Goal: Transaction & Acquisition: Purchase product/service

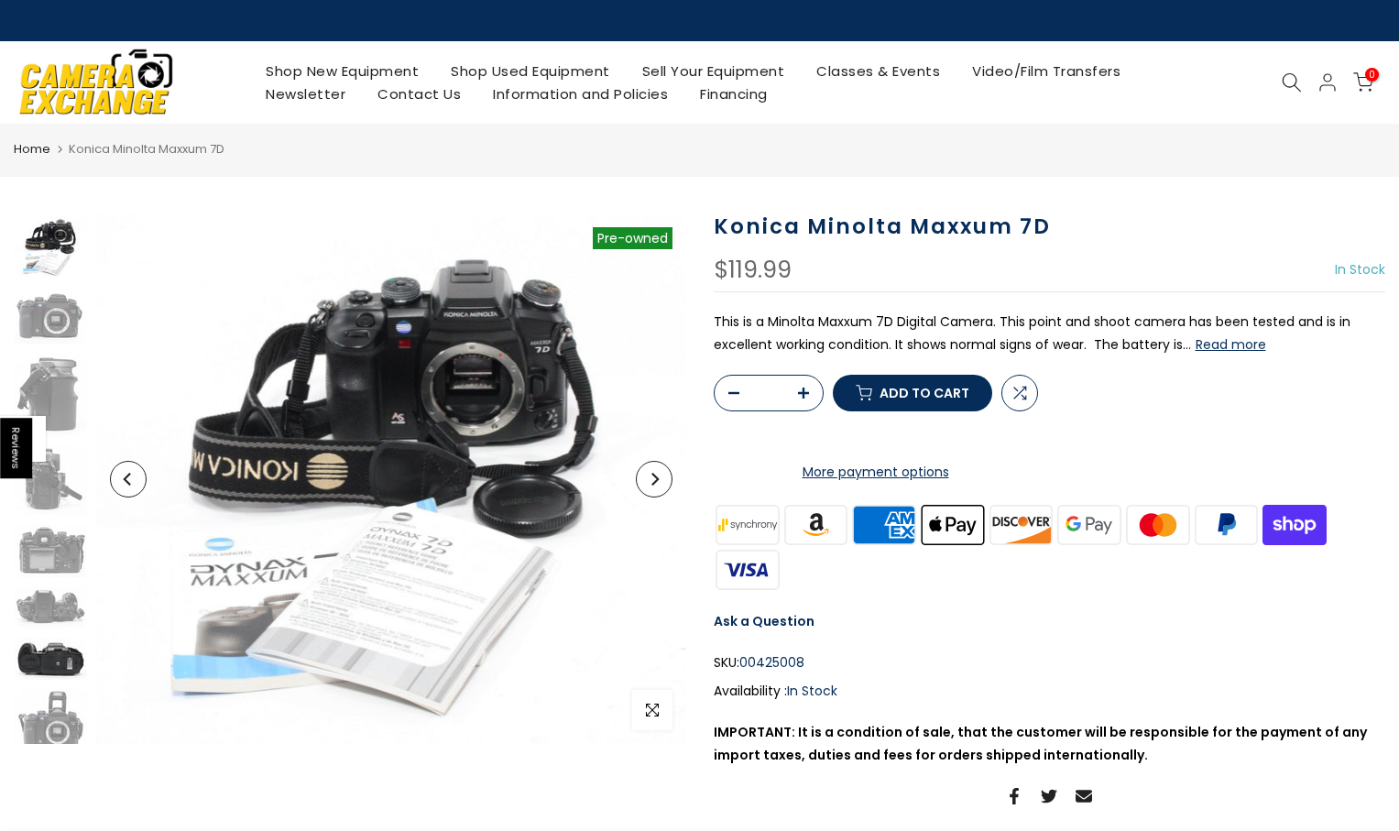
click at [66, 666] on img at bounding box center [50, 659] width 73 height 42
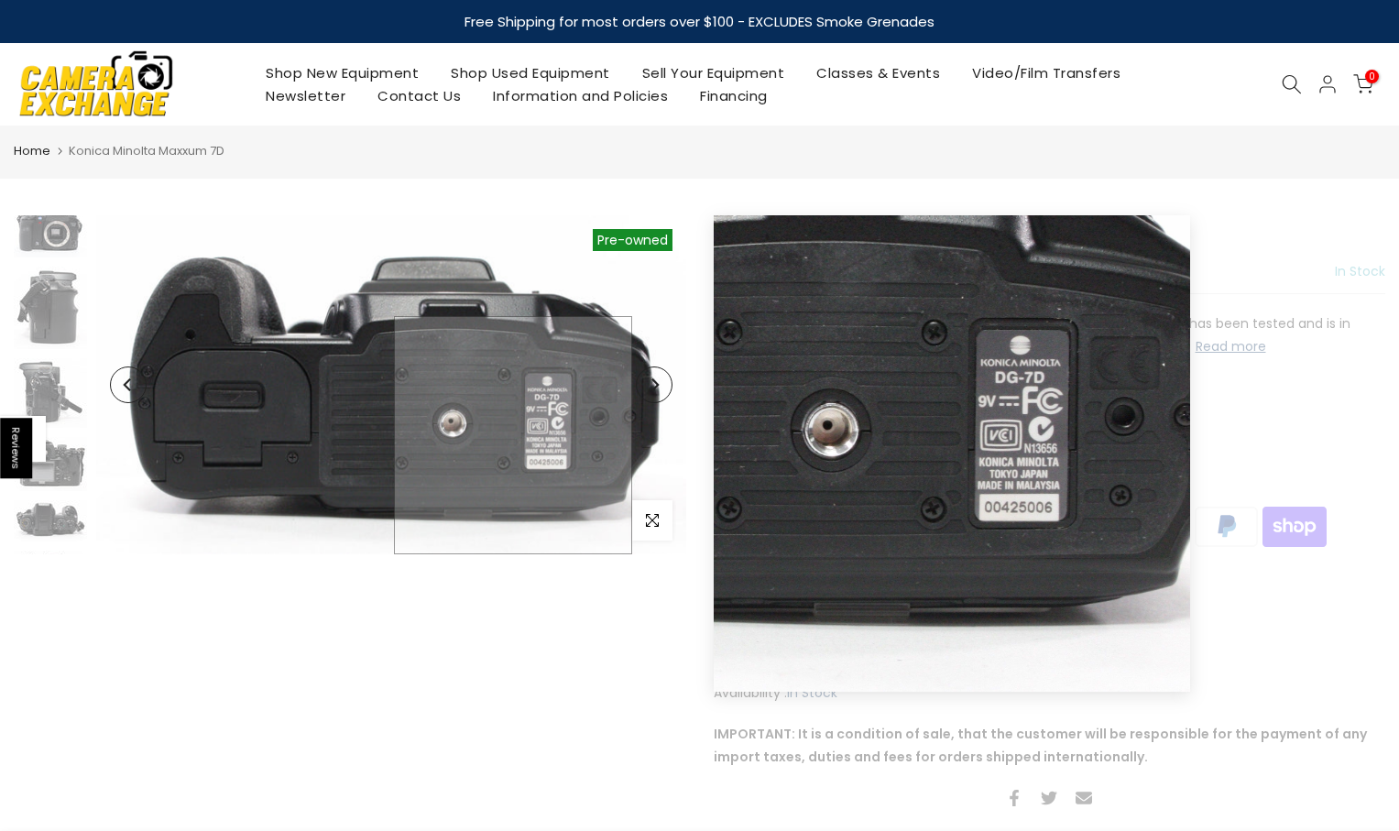
scroll to position [280, 0]
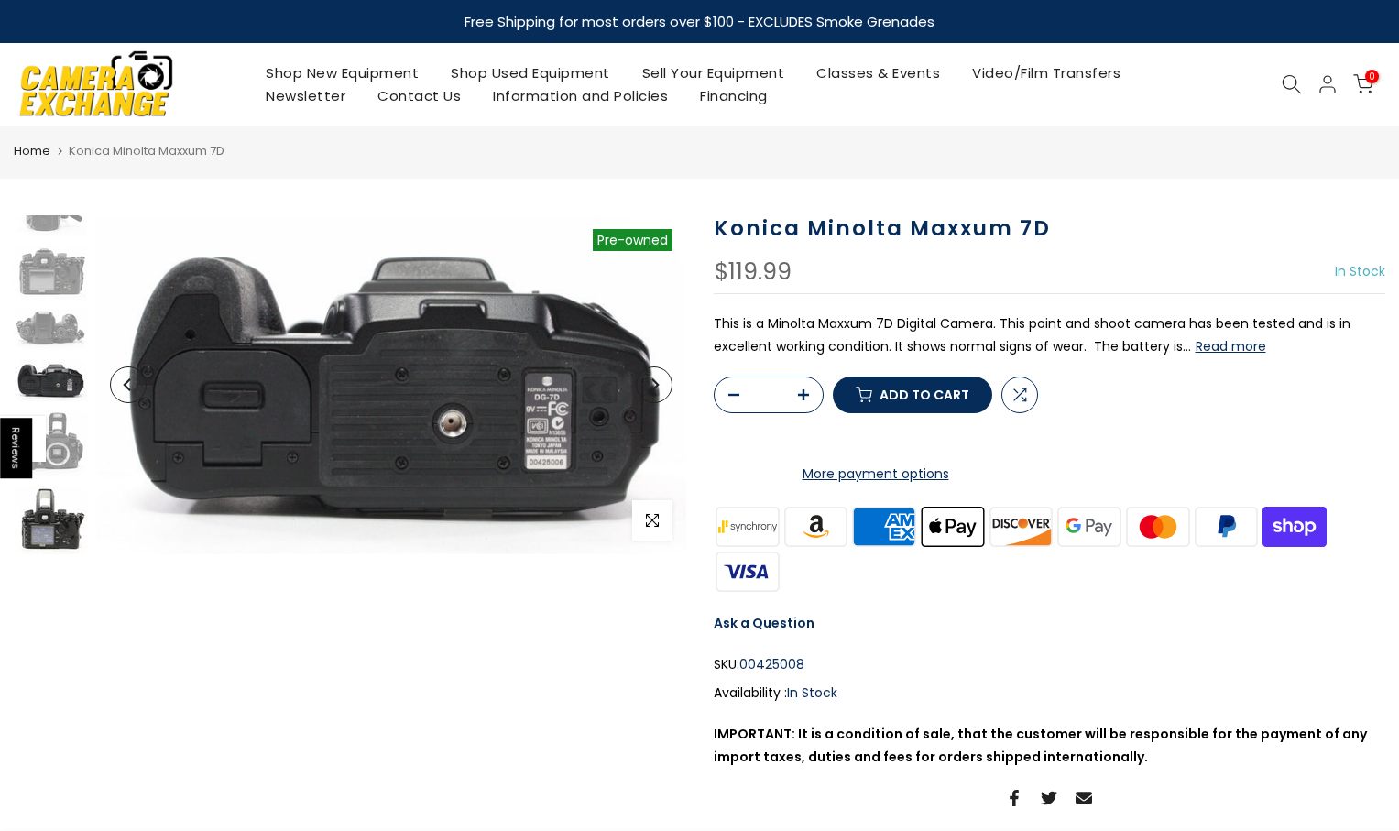
click at [66, 528] on img at bounding box center [50, 520] width 73 height 69
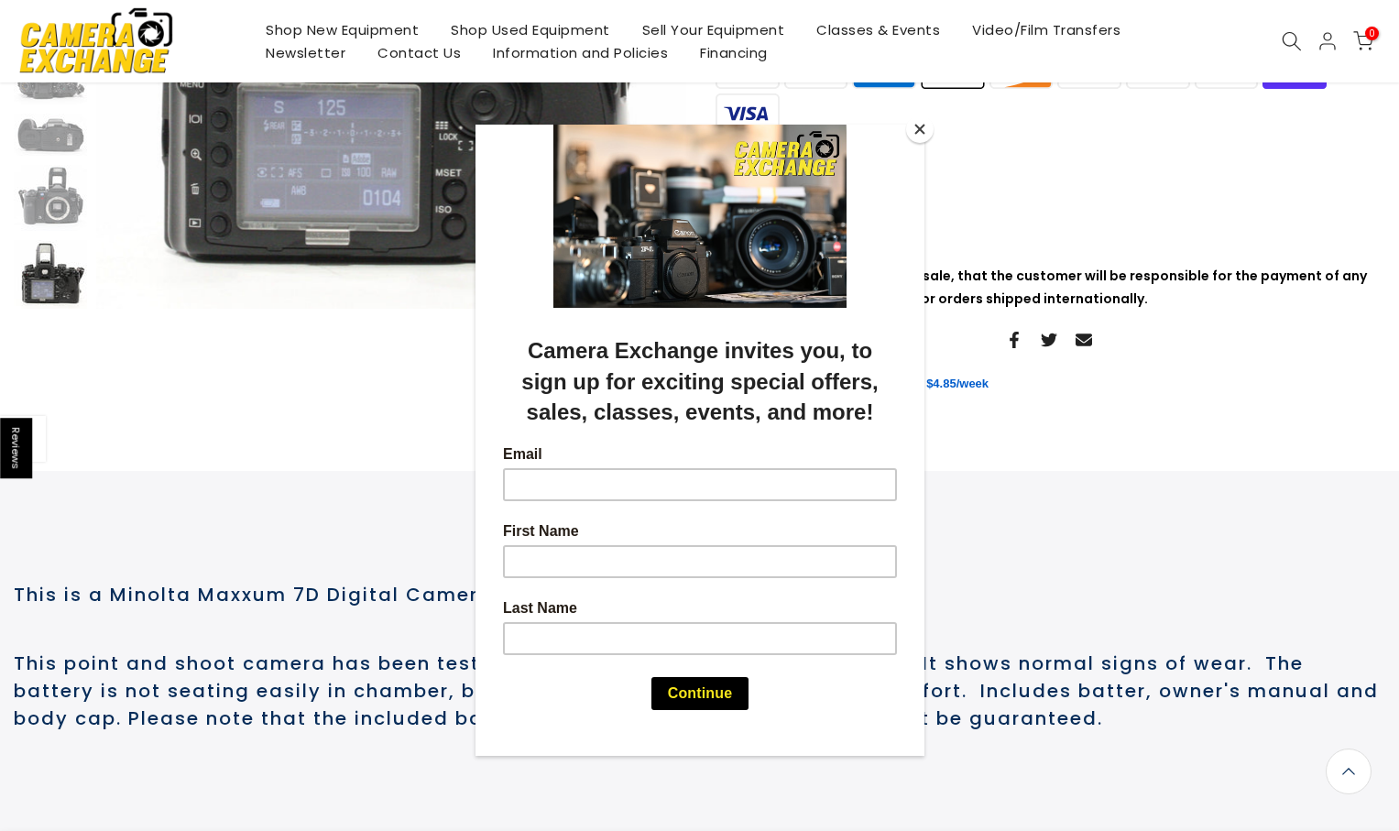
scroll to position [460, 0]
click at [921, 127] on button "Close" at bounding box center [919, 128] width 27 height 27
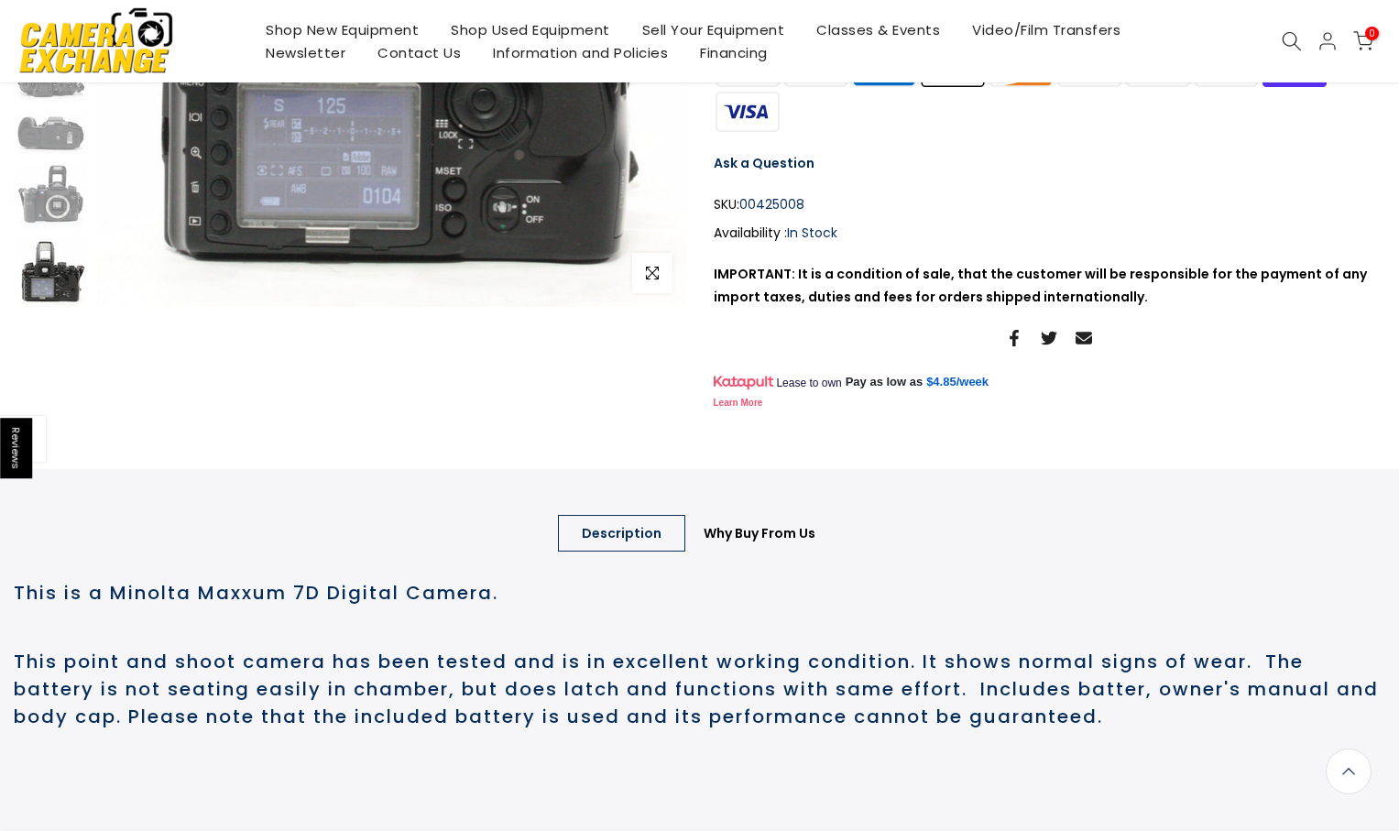
scroll to position [277, 0]
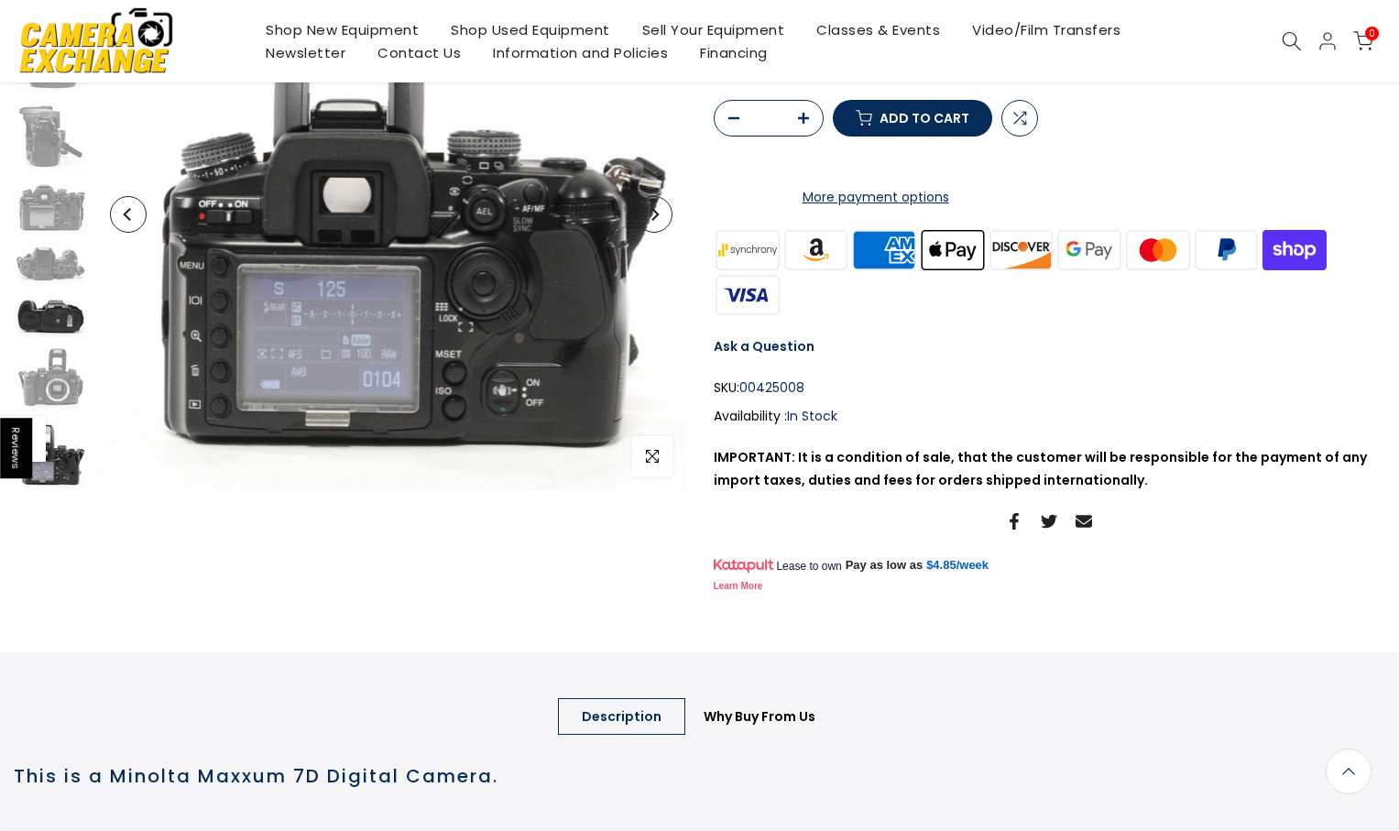
click at [73, 322] on img at bounding box center [50, 316] width 73 height 42
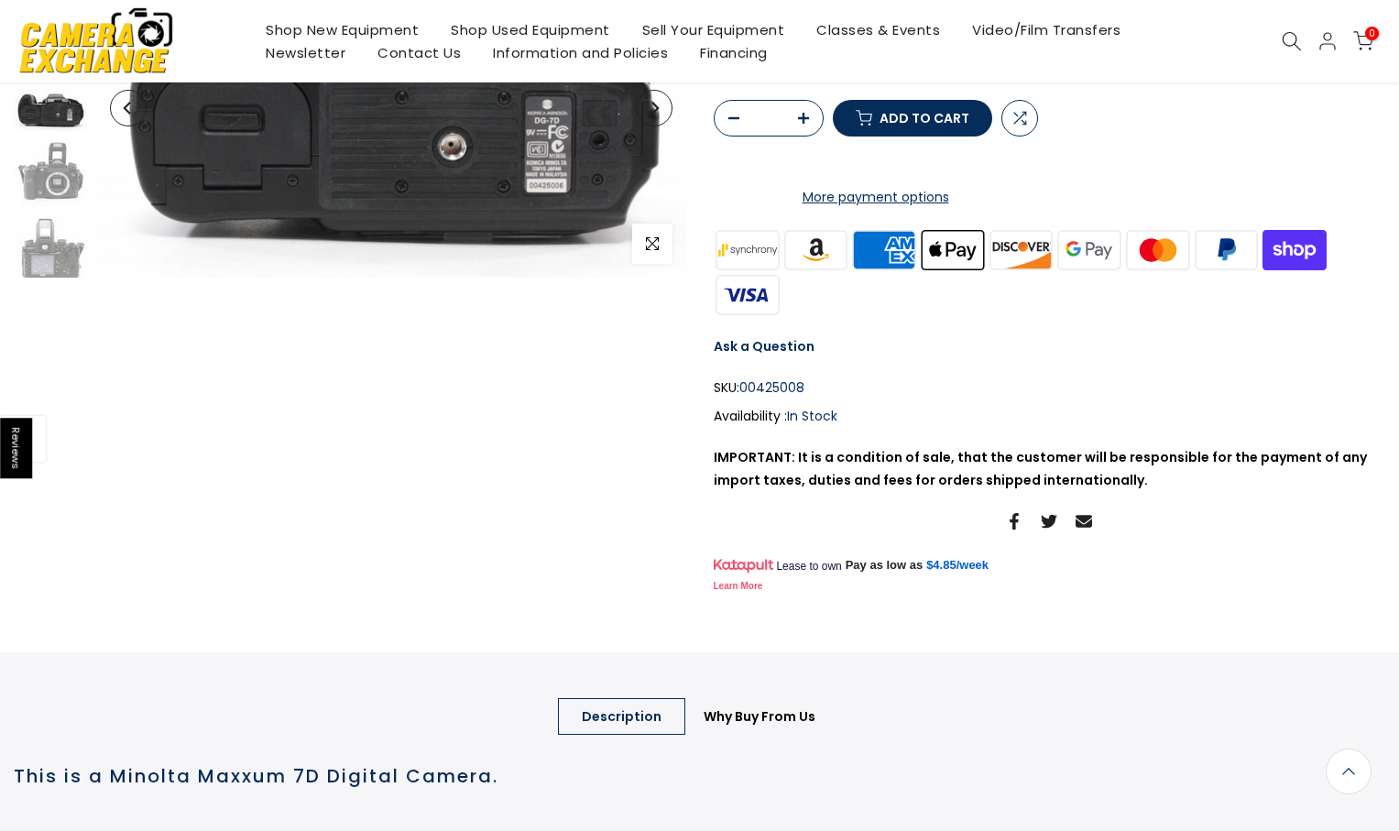
scroll to position [280, 0]
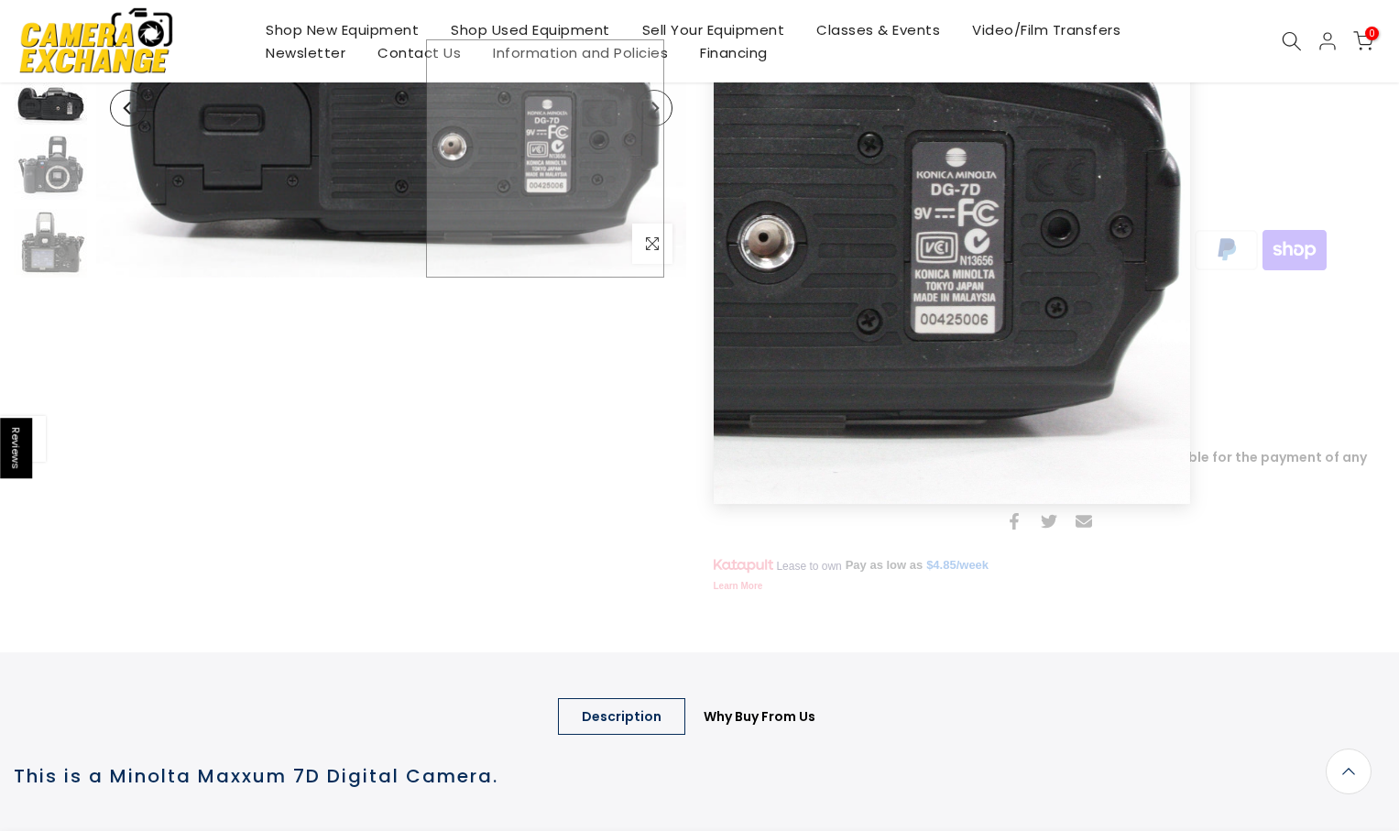
click at [545, 183] on img at bounding box center [391, 108] width 590 height 339
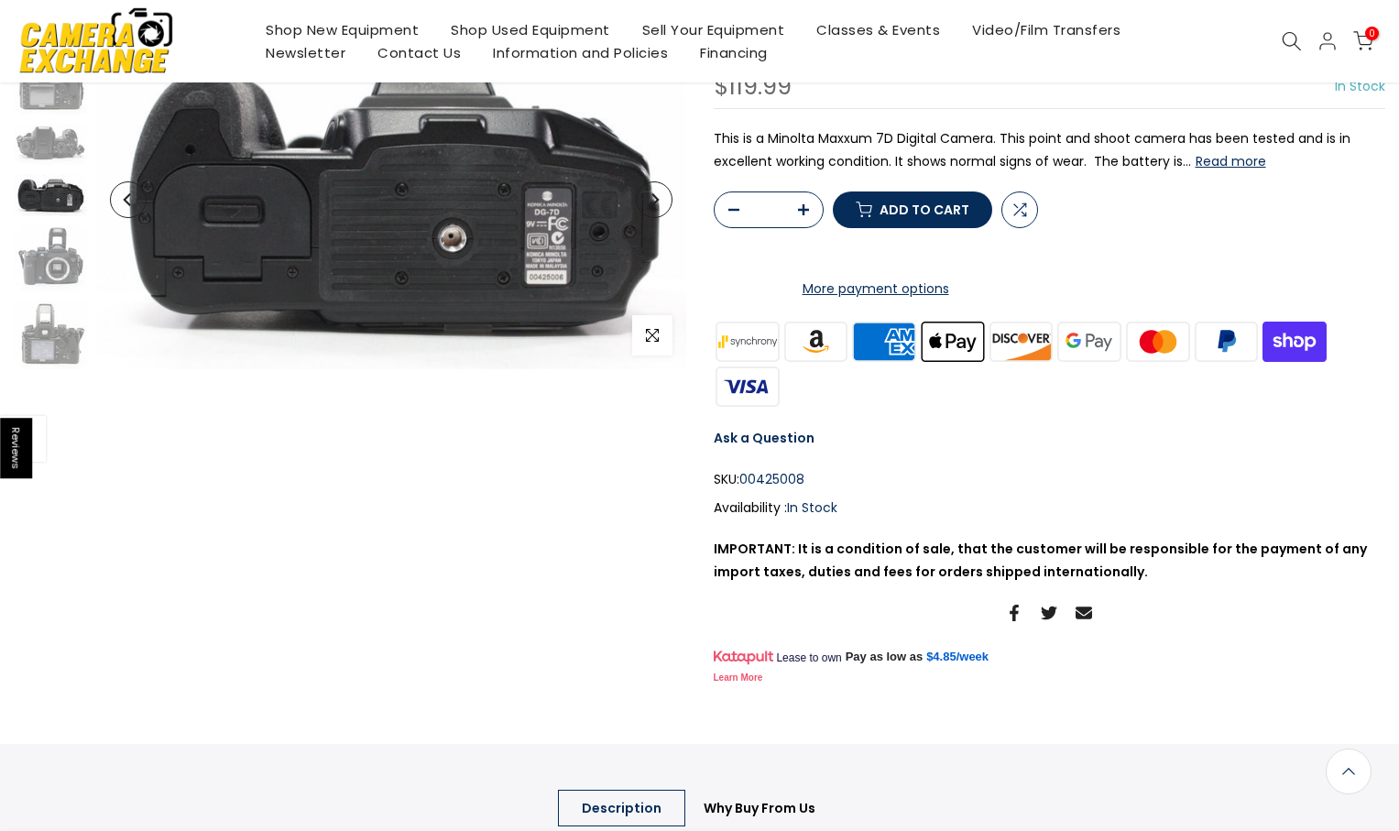
scroll to position [0, 0]
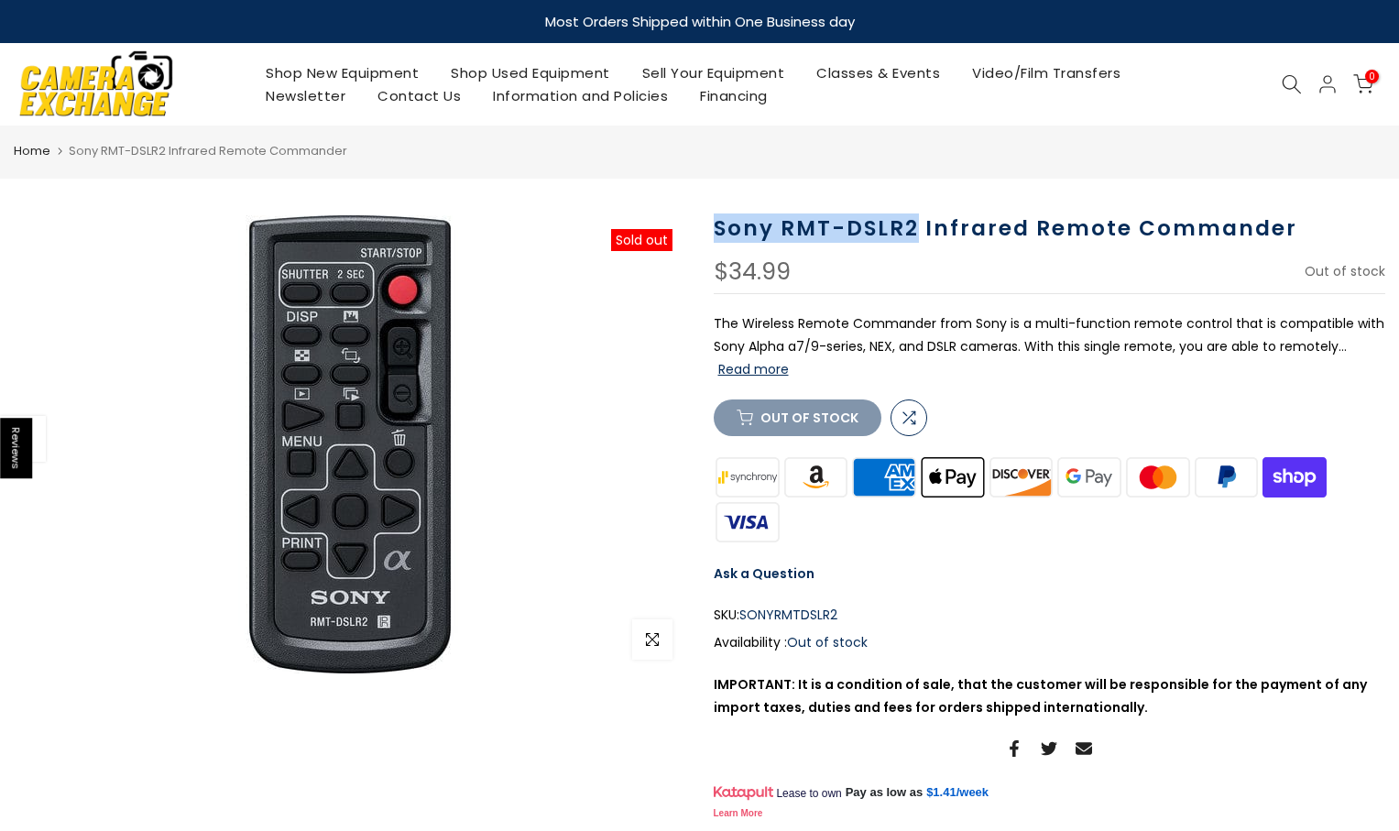
drag, startPoint x: 712, startPoint y: 223, endPoint x: 913, endPoint y: 232, distance: 200.9
click at [913, 232] on div "Sony RMT-DSLR2 Infrared Remote Commander $34.99 In Stock Pre order Out of stock…" at bounding box center [1050, 519] width 700 height 608
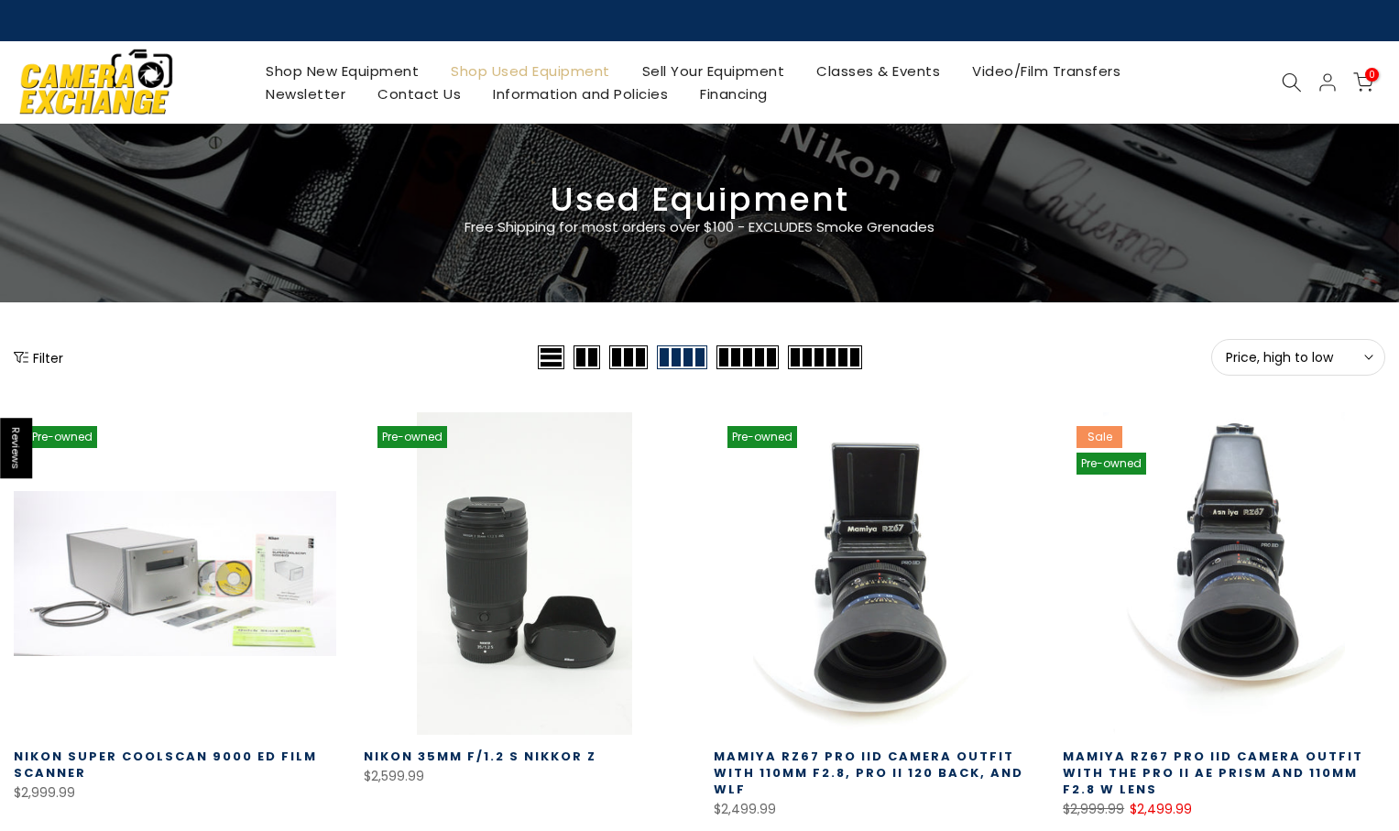
click at [1290, 84] on icon at bounding box center [1292, 82] width 20 height 20
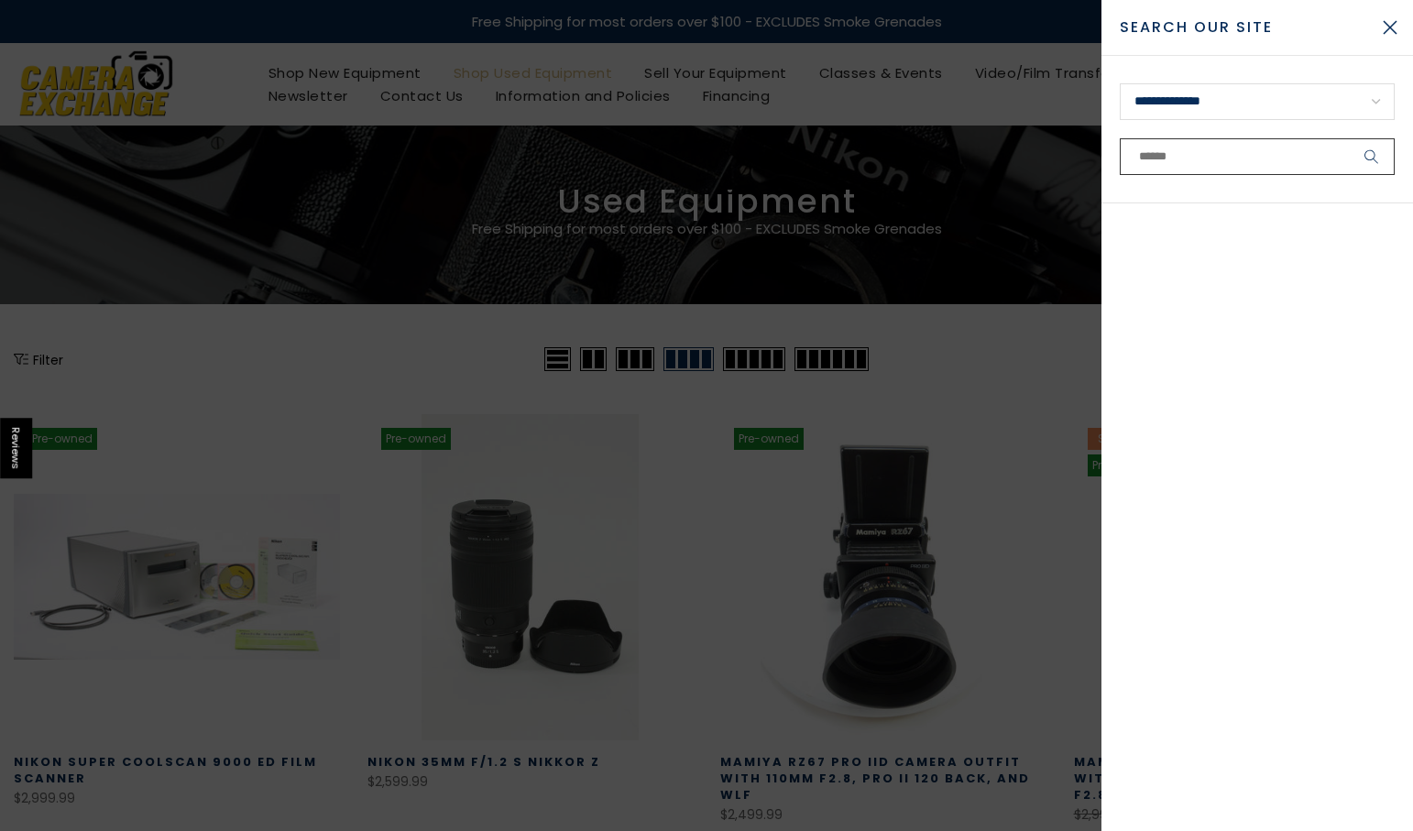
click at [1192, 156] on input "text" at bounding box center [1257, 156] width 275 height 37
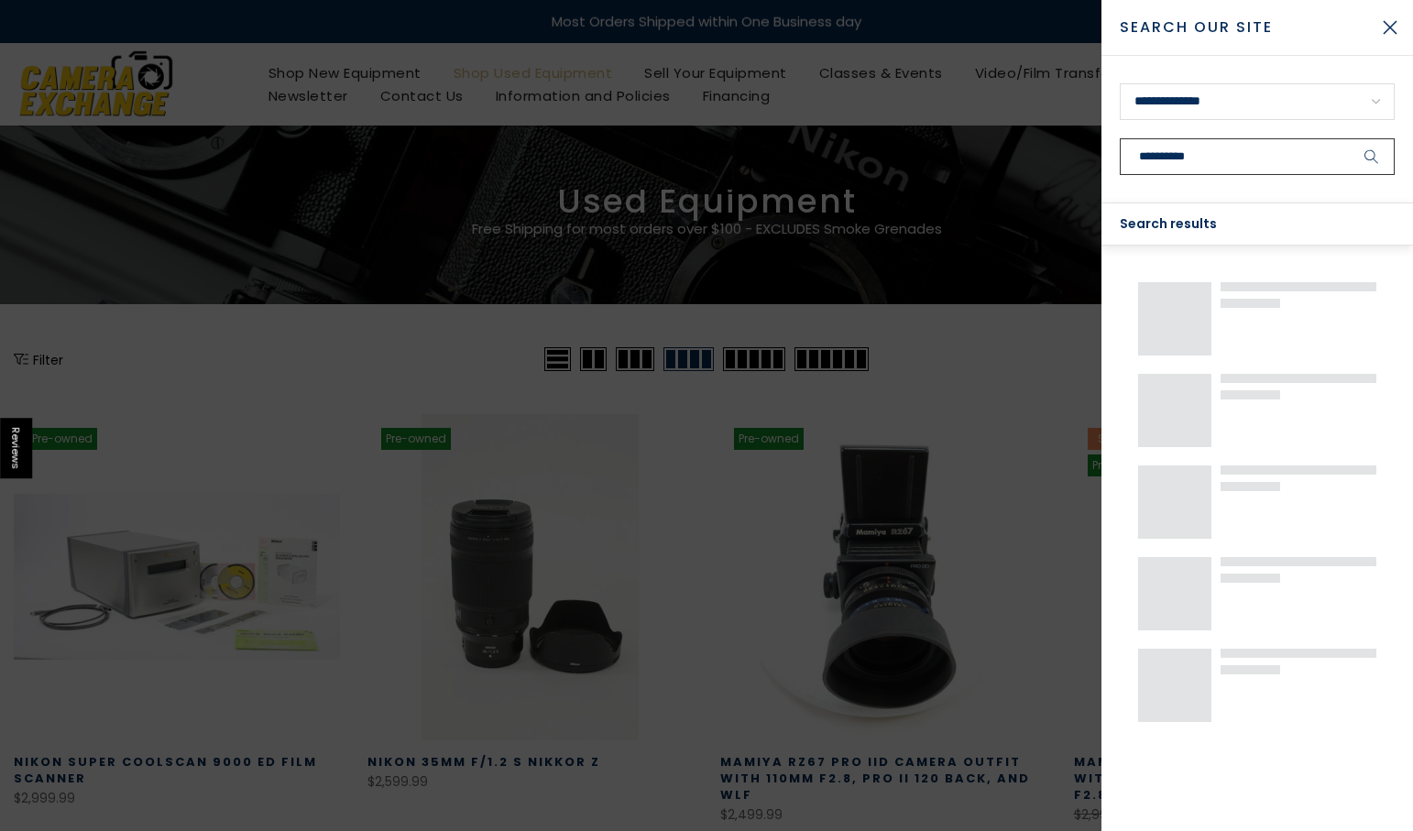
type input "**********"
click at [1349, 138] on button "submit" at bounding box center [1372, 156] width 46 height 37
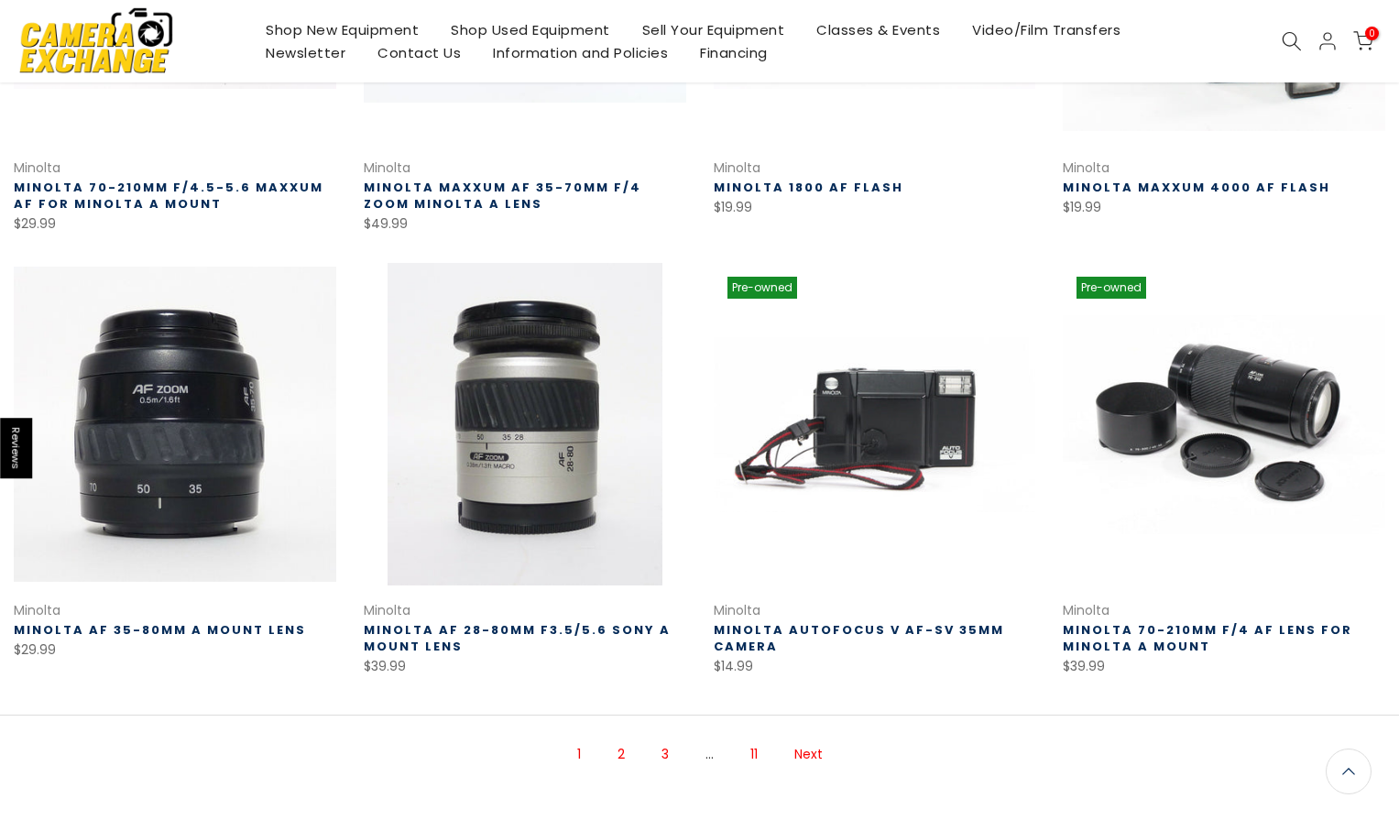
scroll to position [1193, 0]
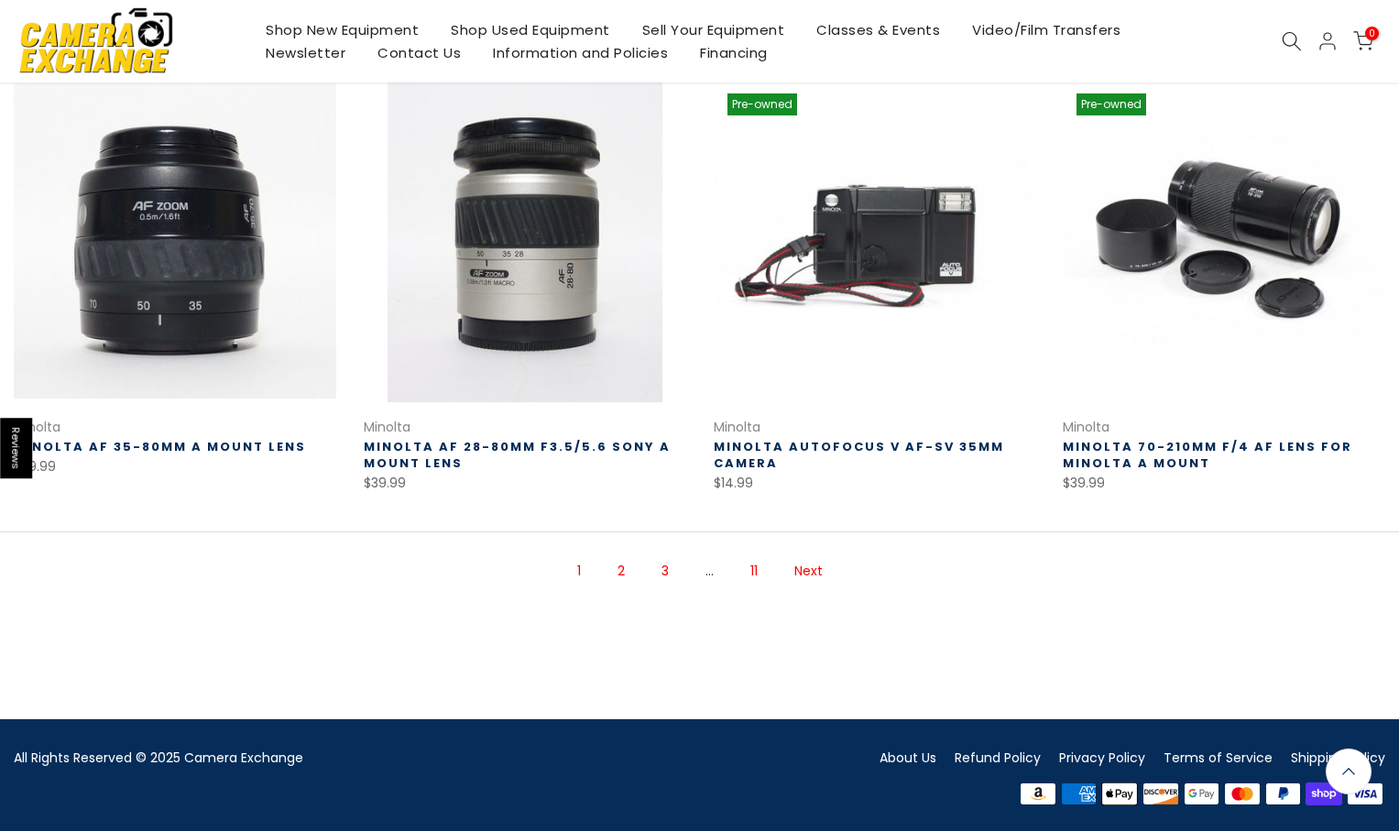
click at [619, 574] on link "2" at bounding box center [621, 571] width 26 height 32
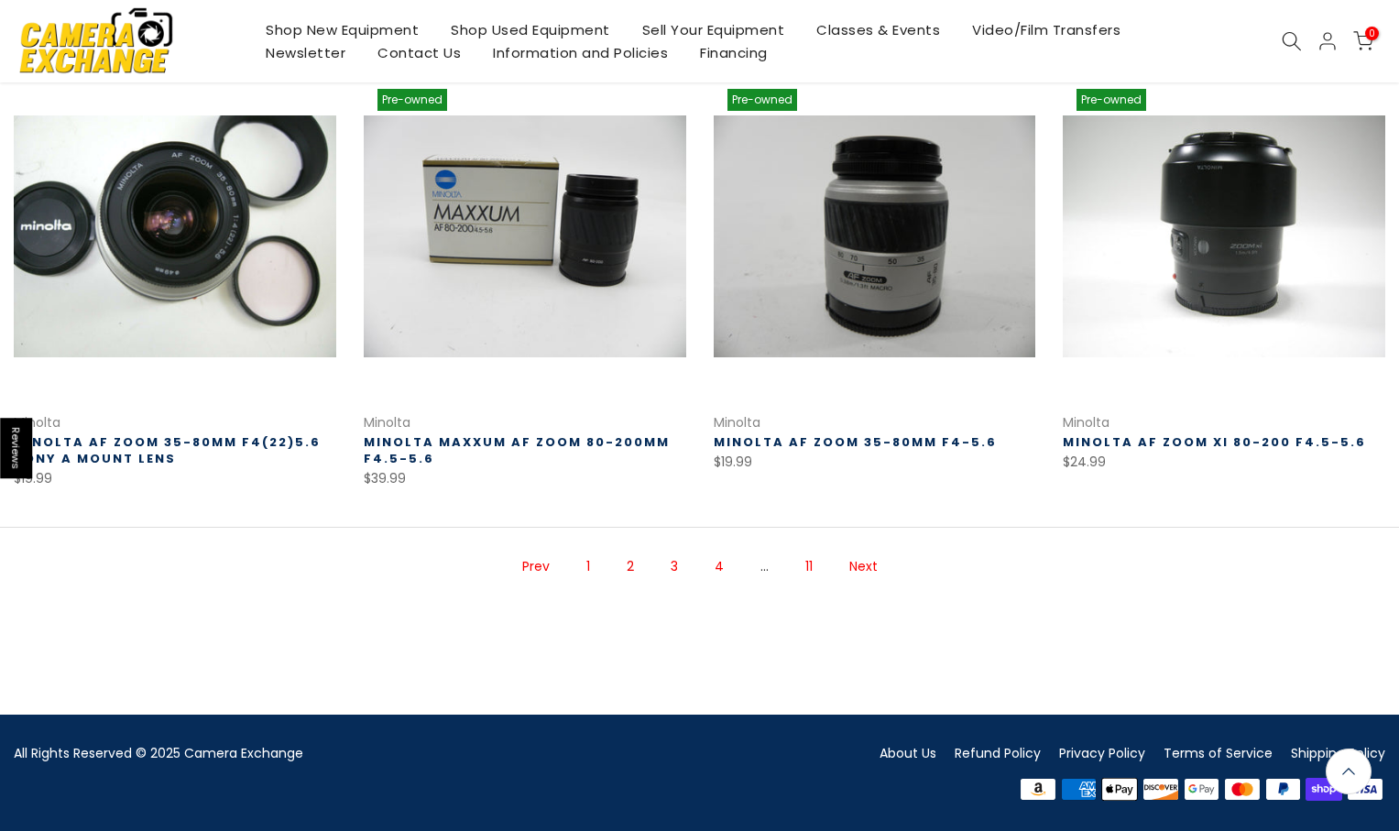
scroll to position [1196, 0]
click at [677, 563] on link "3" at bounding box center [674, 567] width 26 height 32
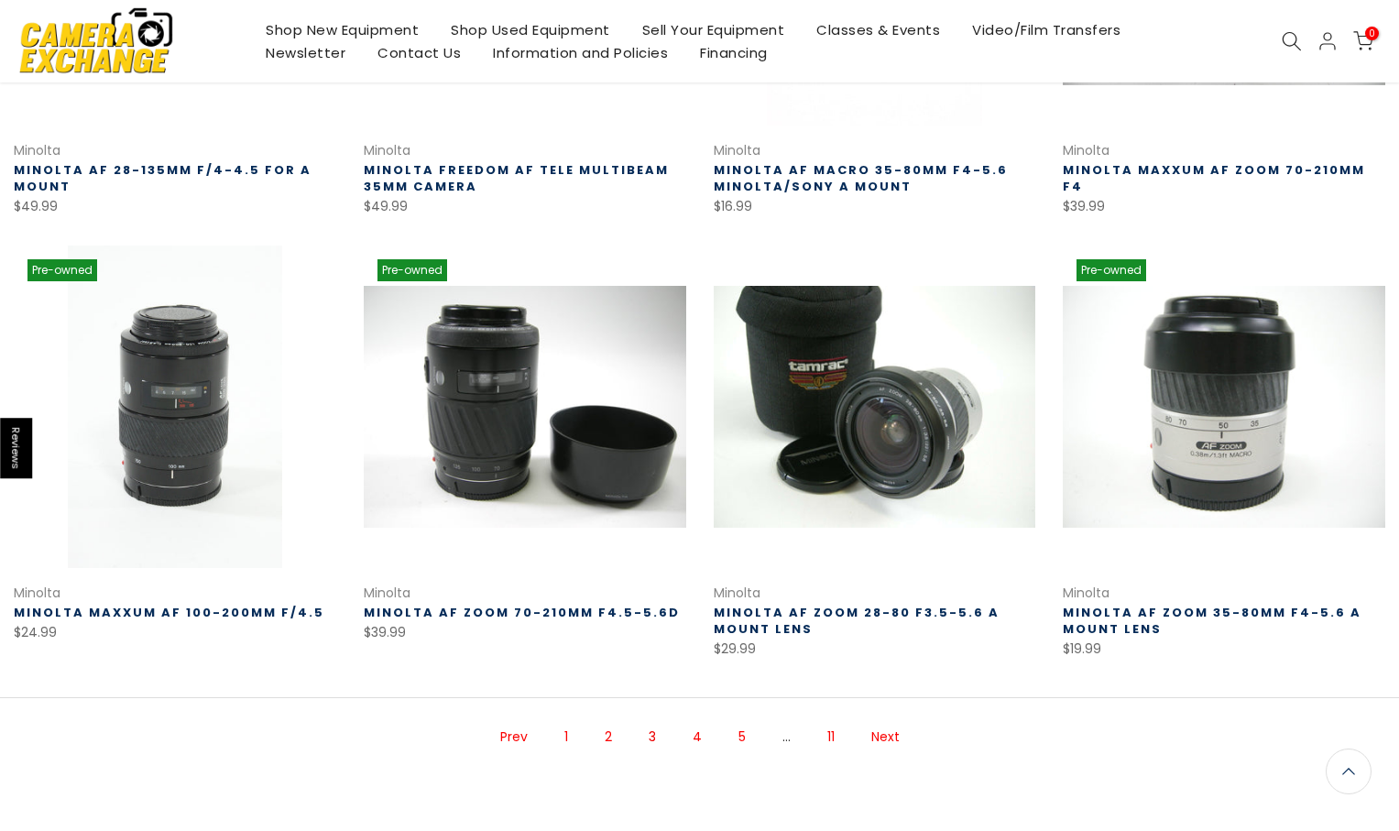
scroll to position [1197, 0]
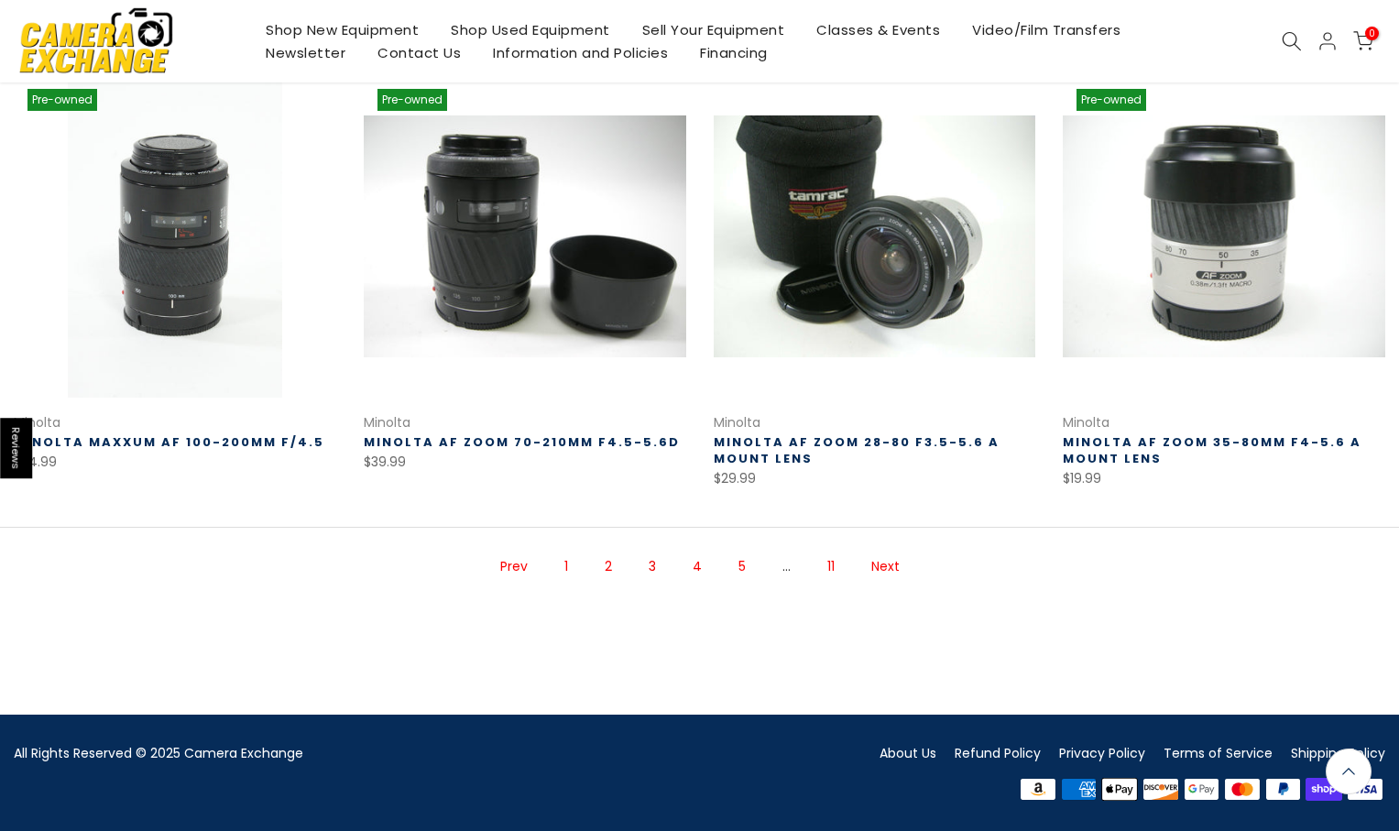
click at [694, 565] on link "4" at bounding box center [696, 567] width 27 height 32
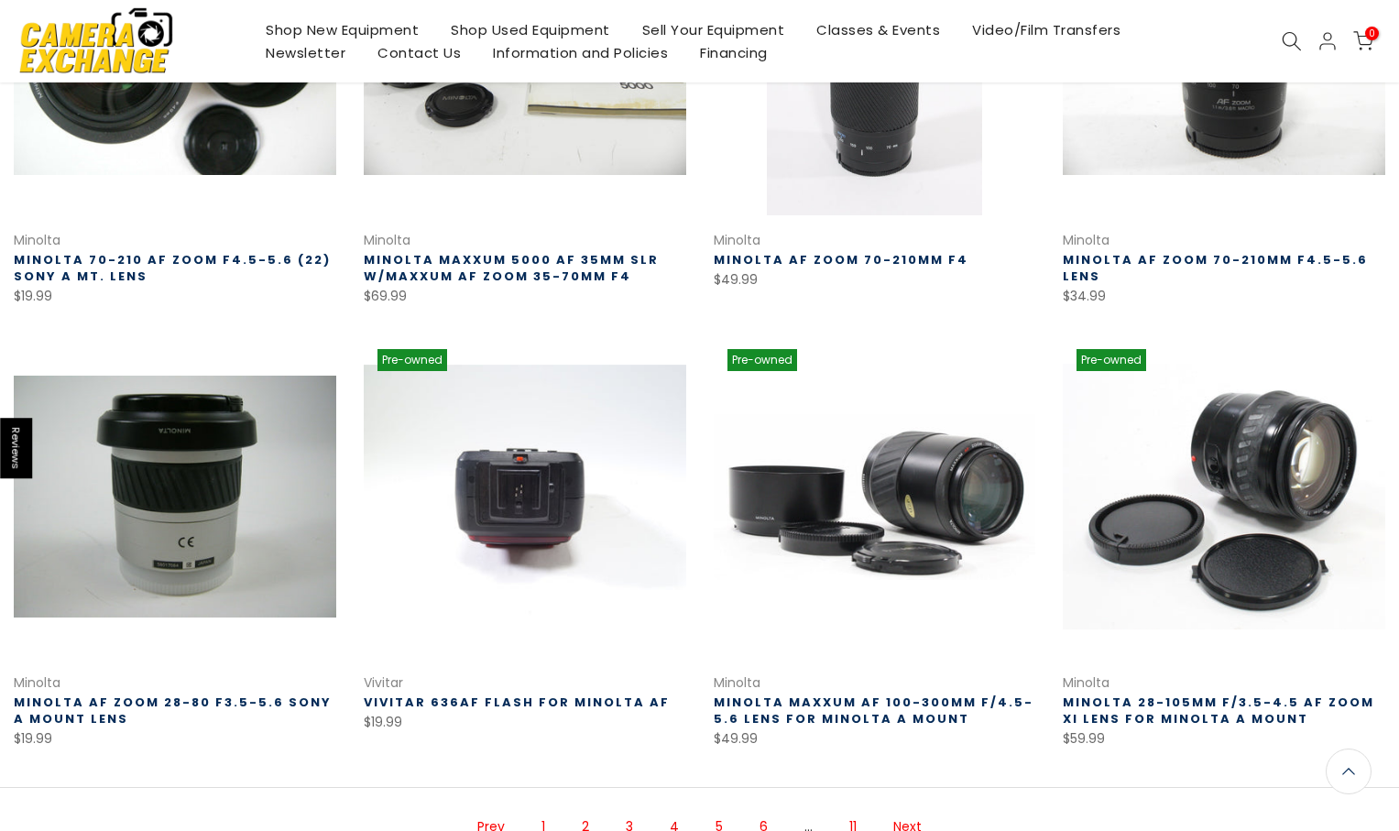
scroll to position [1029, 0]
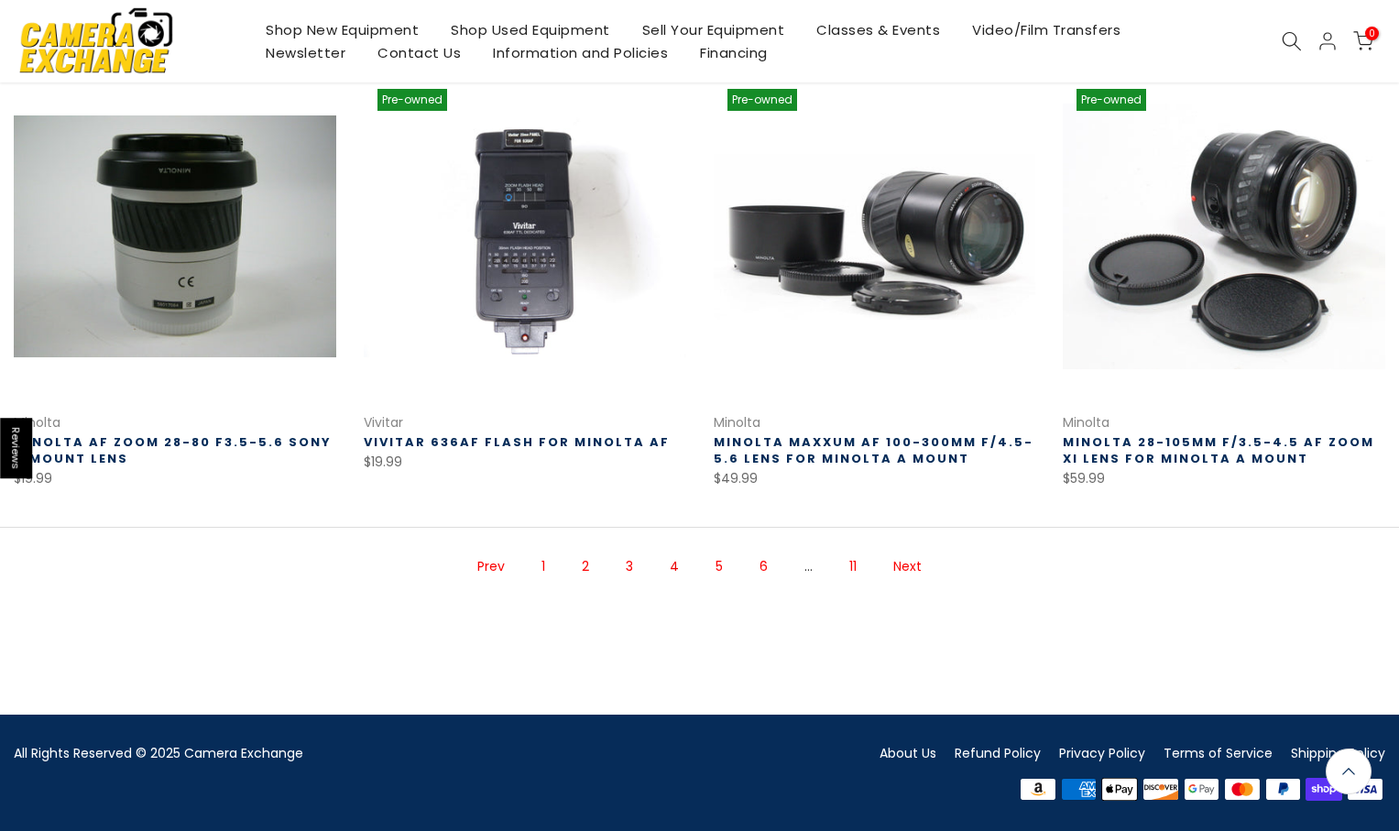
click at [717, 567] on link "5" at bounding box center [719, 567] width 26 height 32
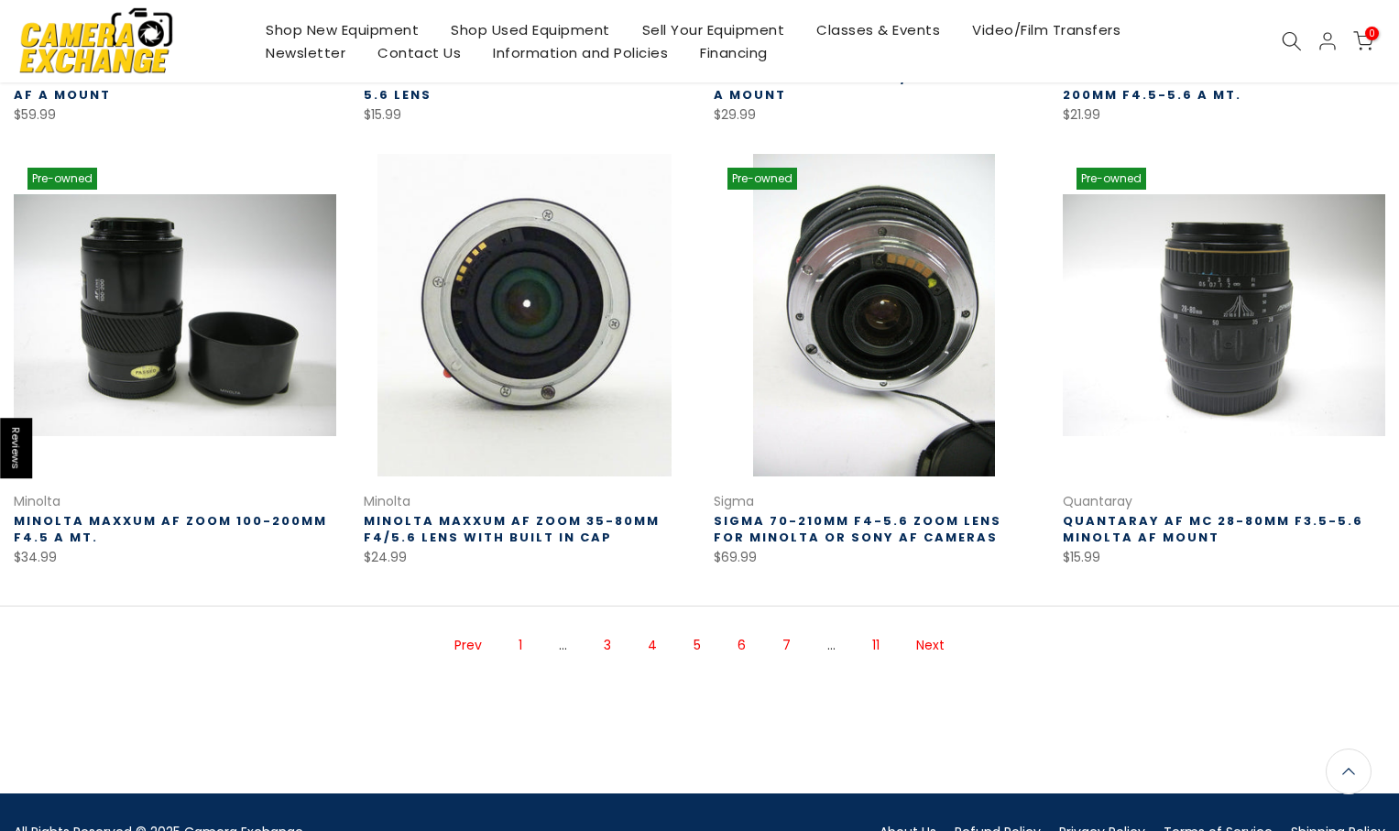
scroll to position [1121, 0]
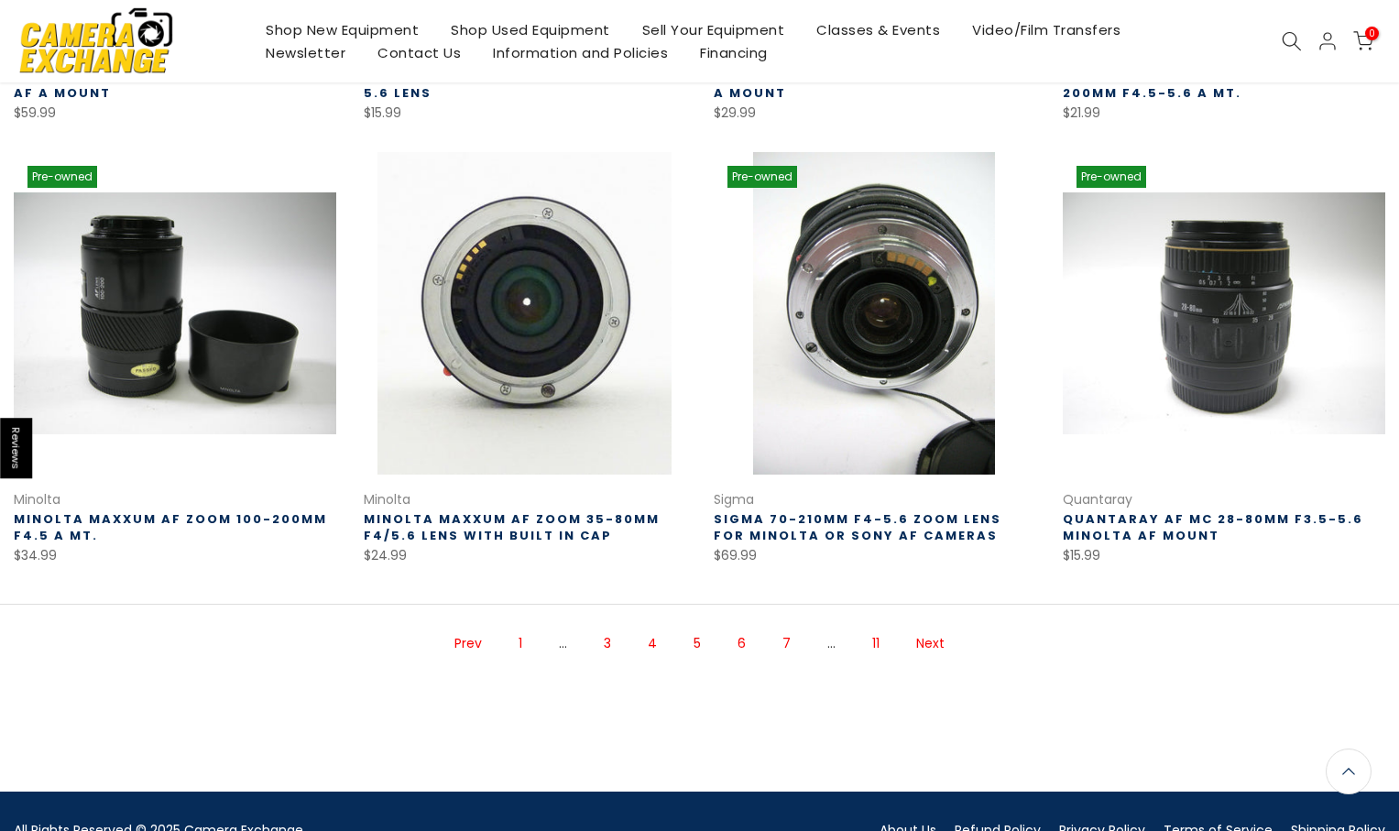
click at [749, 641] on link "6" at bounding box center [741, 644] width 27 height 32
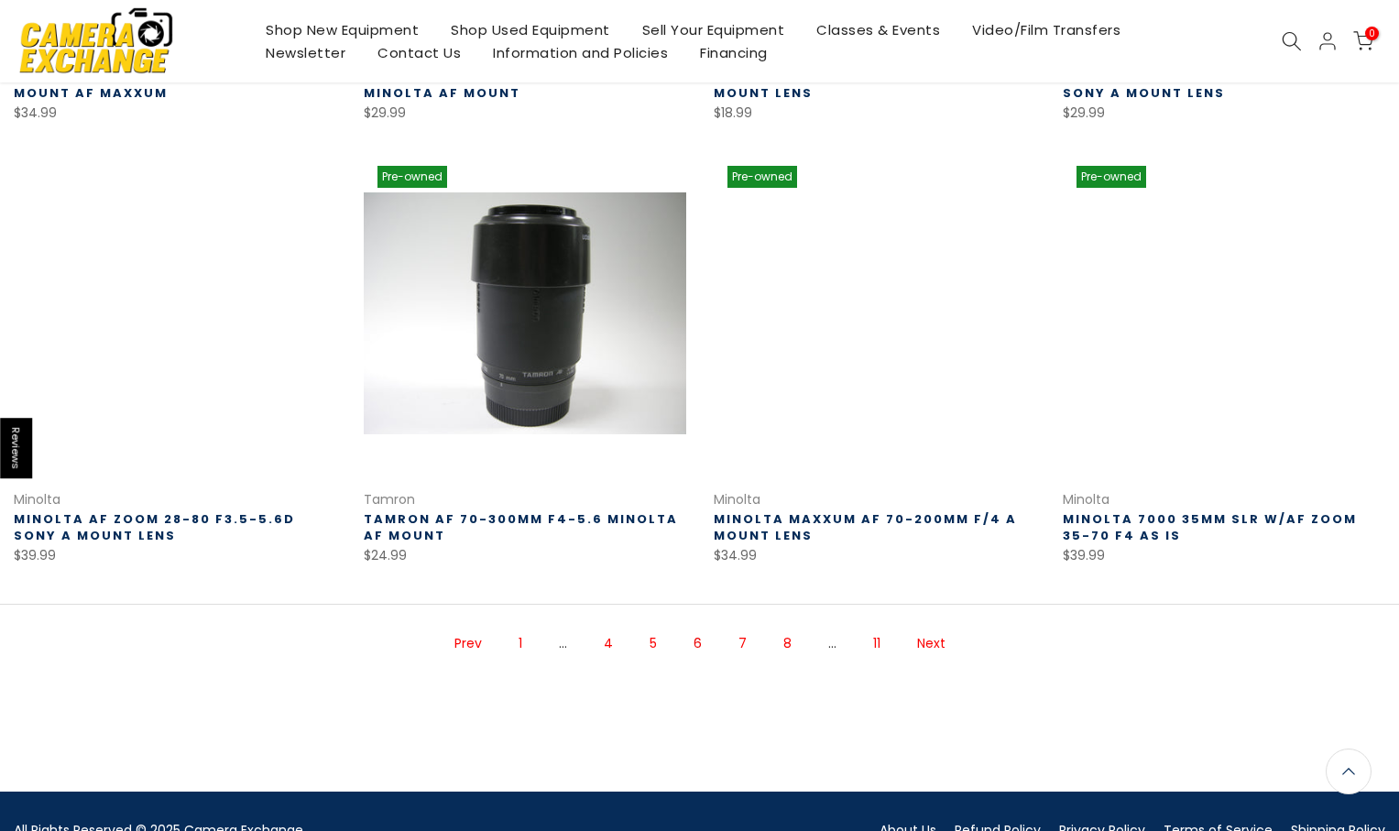
scroll to position [1197, 0]
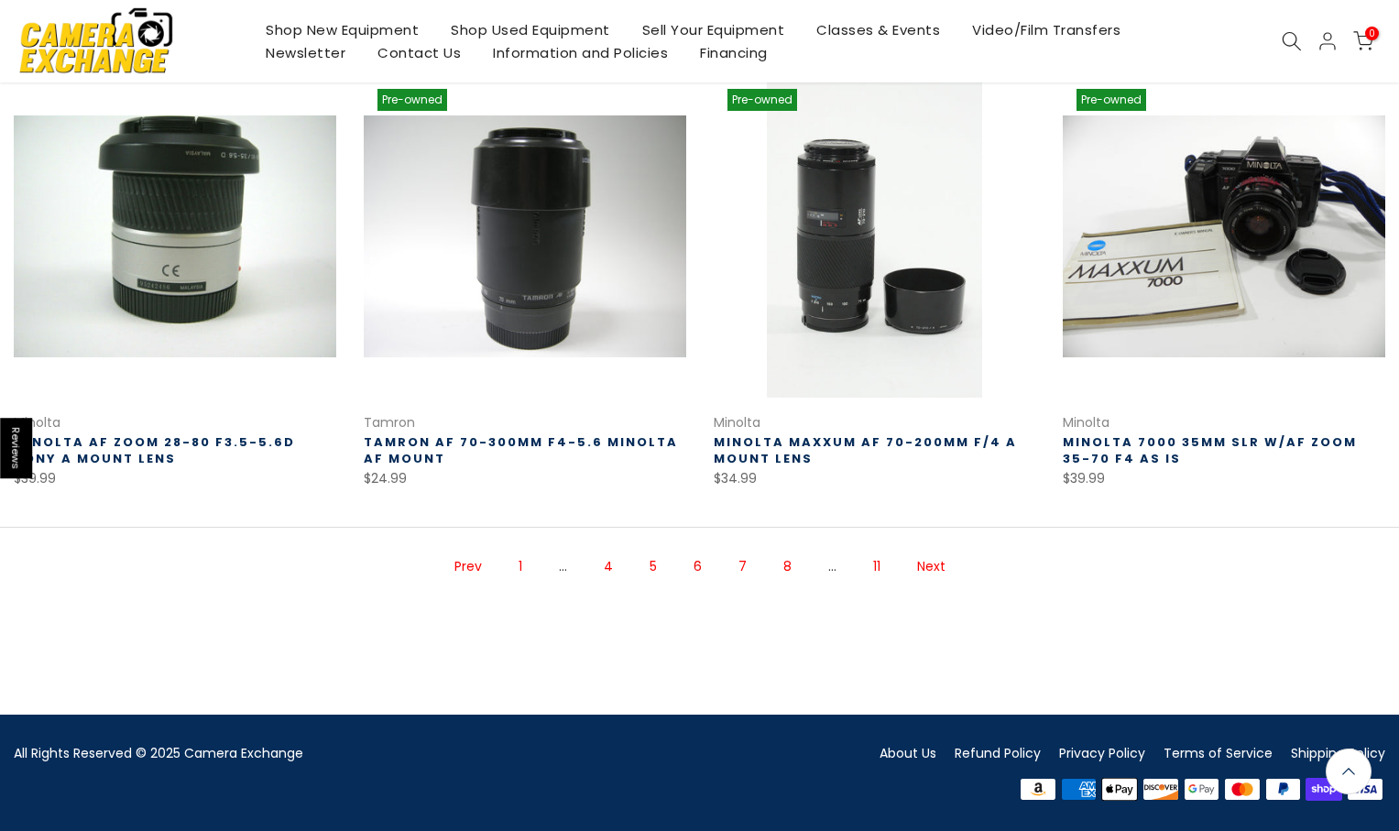
click at [744, 569] on link "7" at bounding box center [742, 567] width 27 height 32
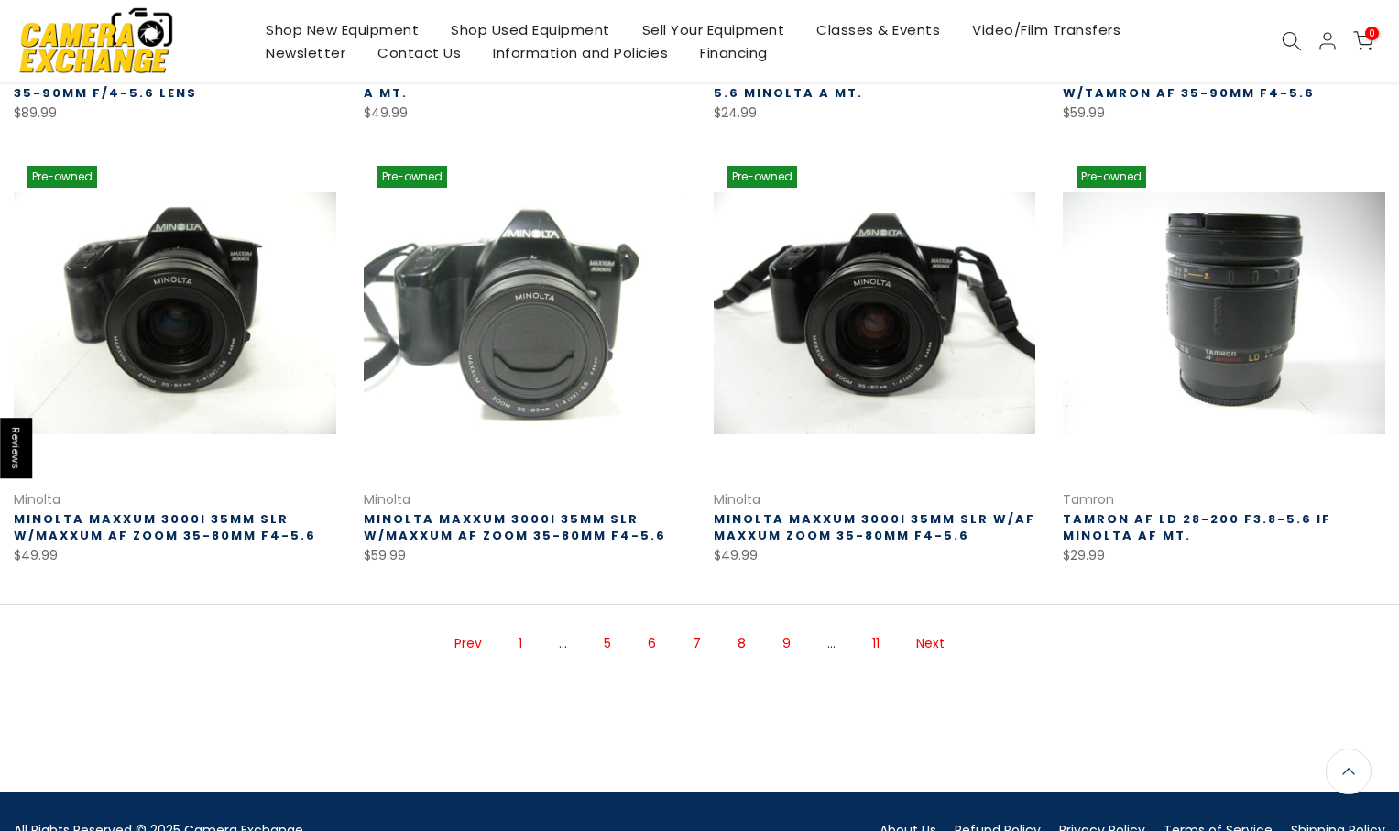
scroll to position [1197, 0]
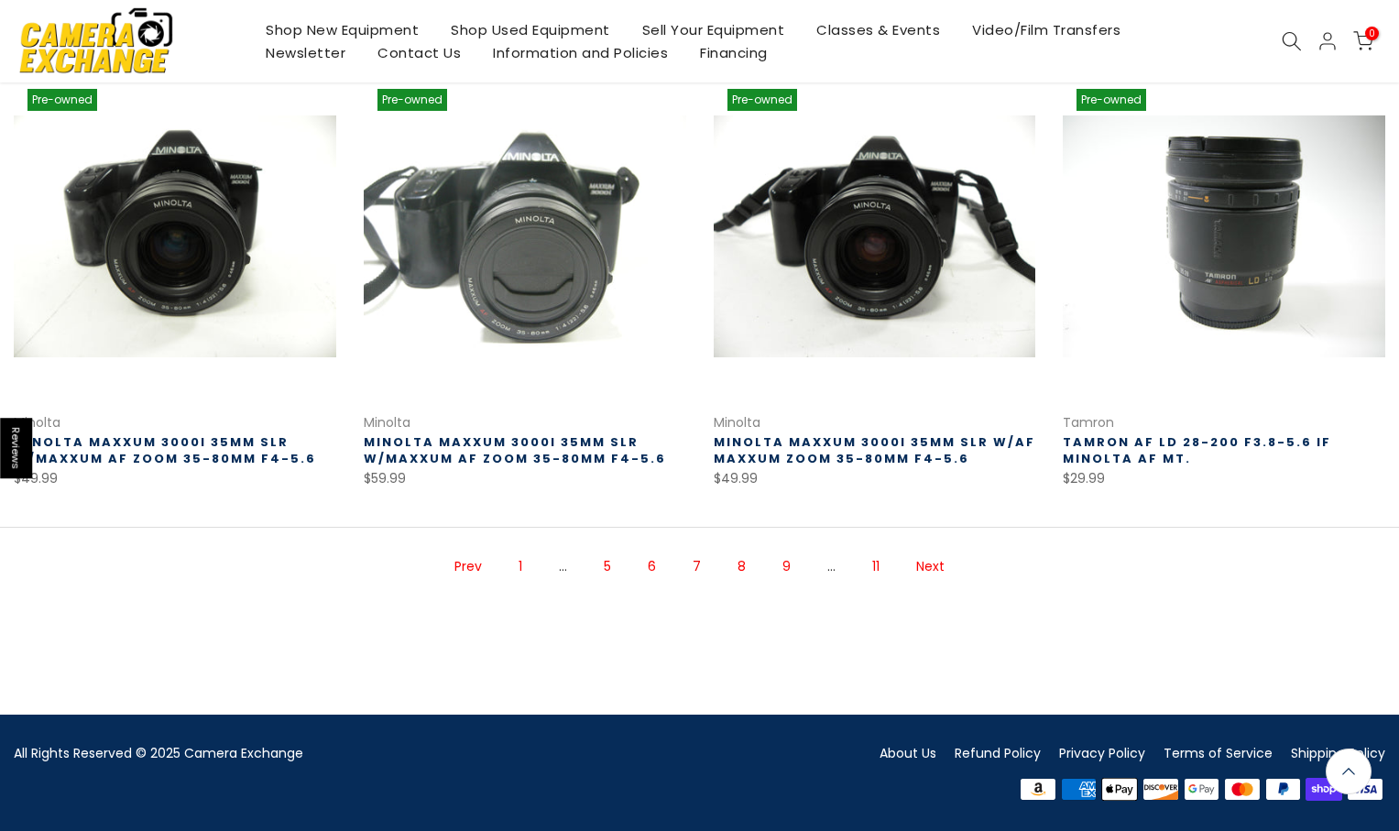
click at [744, 570] on link "8" at bounding box center [741, 567] width 27 height 32
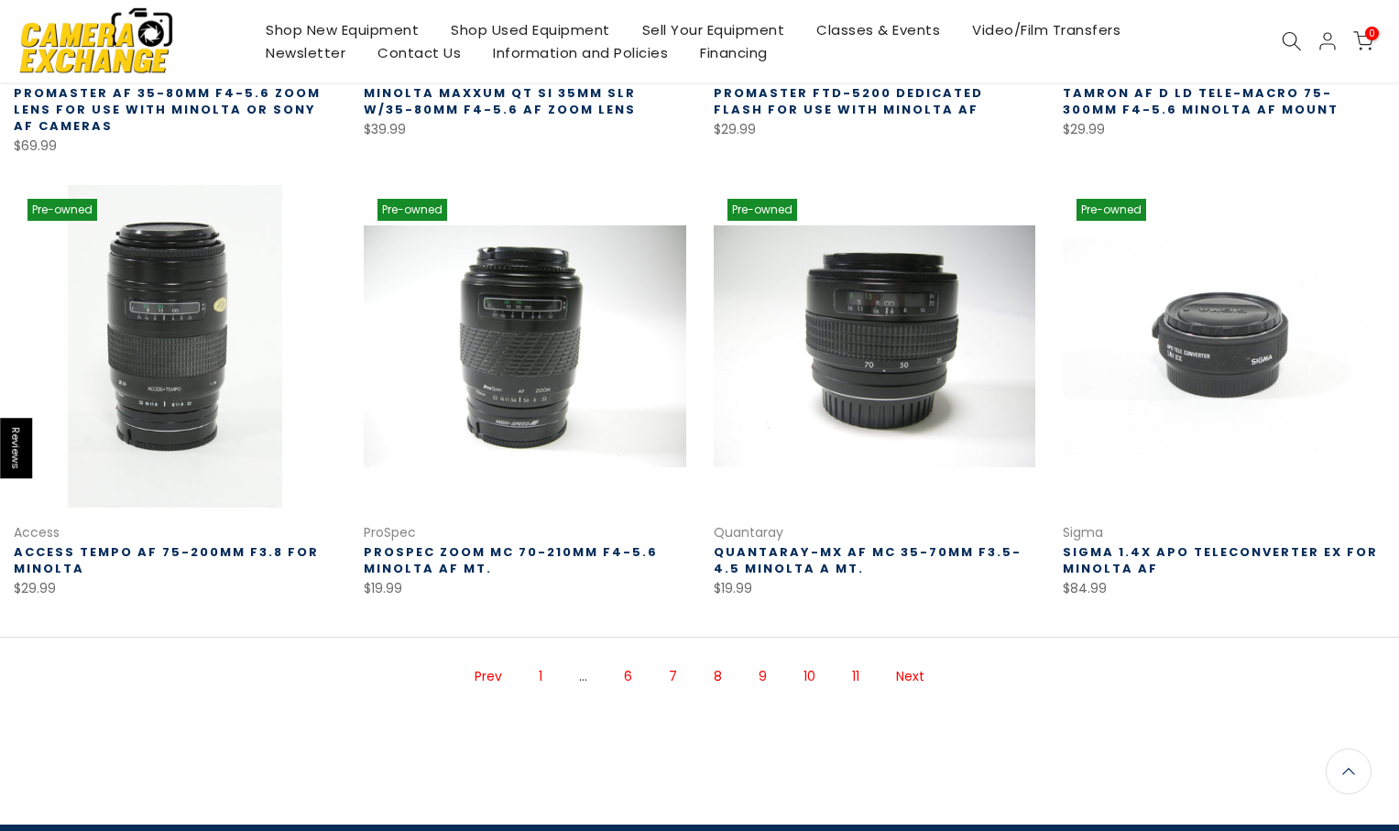
scroll to position [1214, 0]
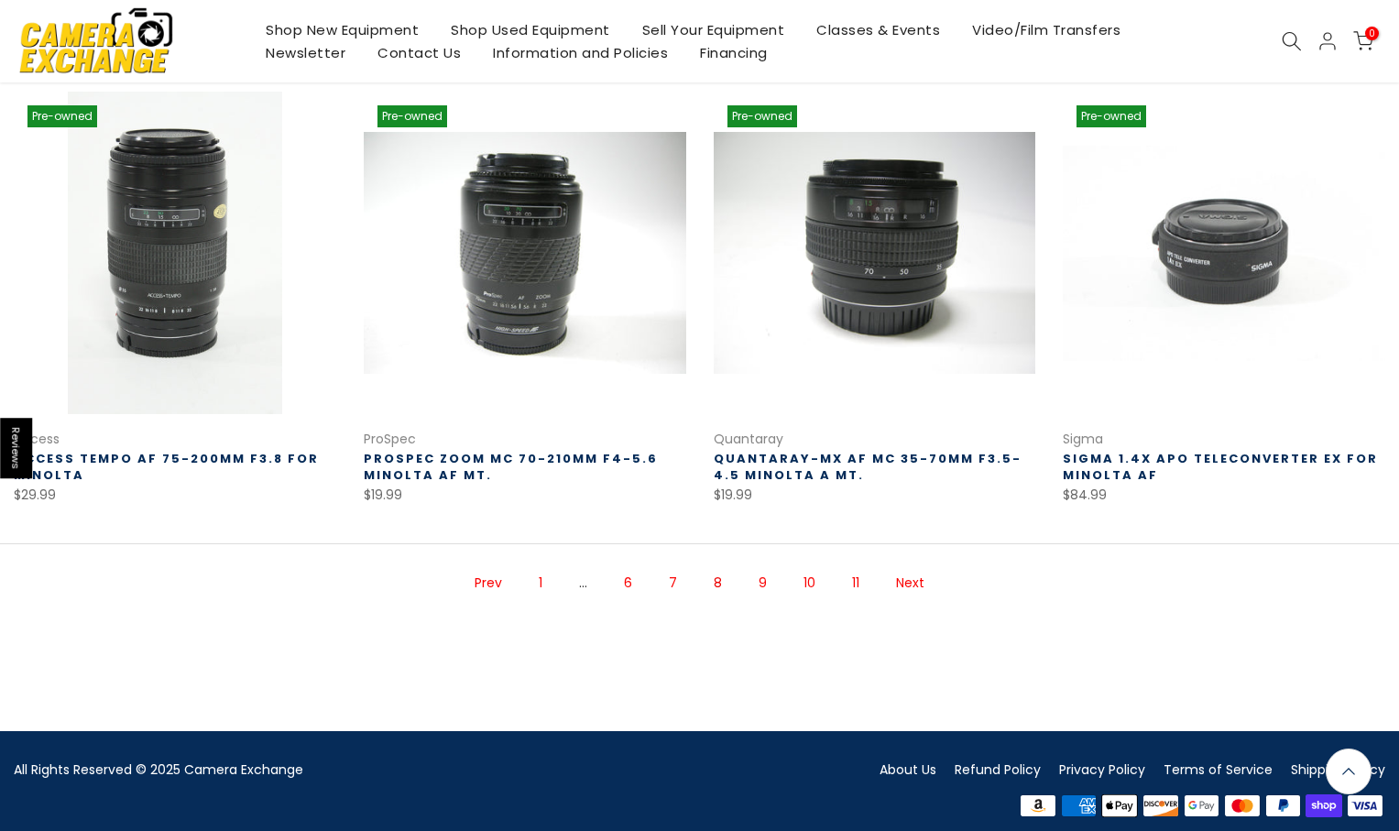
click at [755, 567] on link "9" at bounding box center [762, 583] width 27 height 32
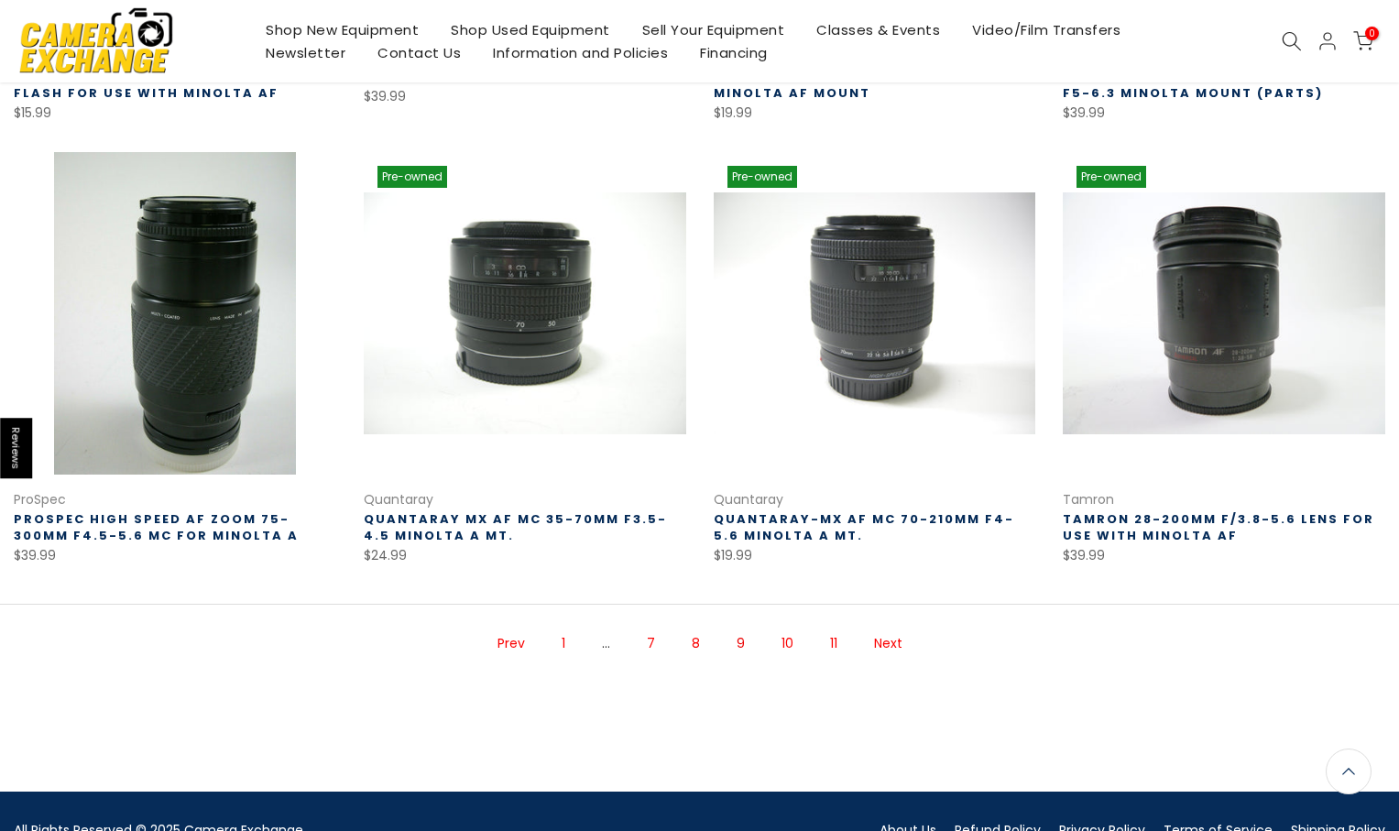
scroll to position [1197, 0]
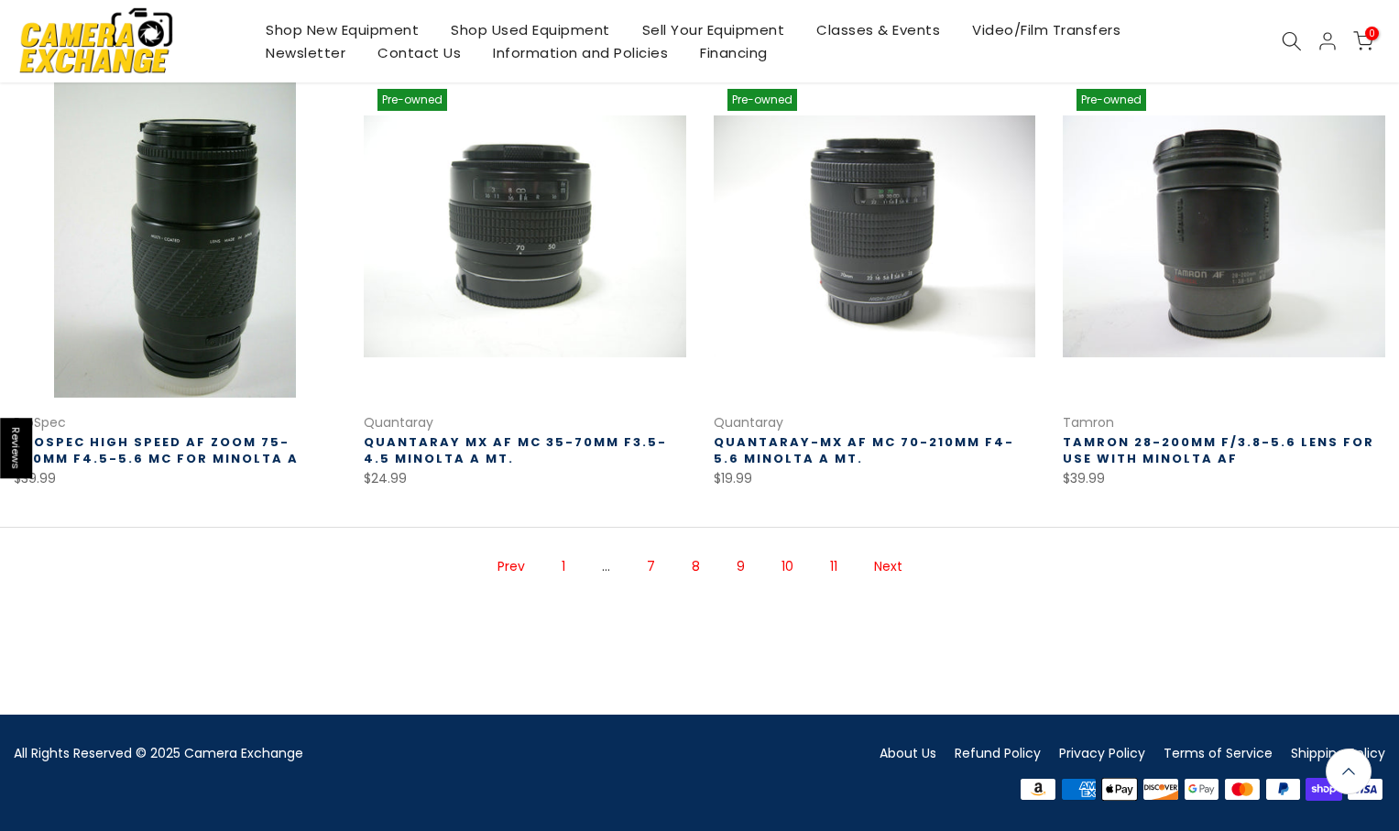
click at [776, 565] on link "10" at bounding box center [787, 567] width 30 height 32
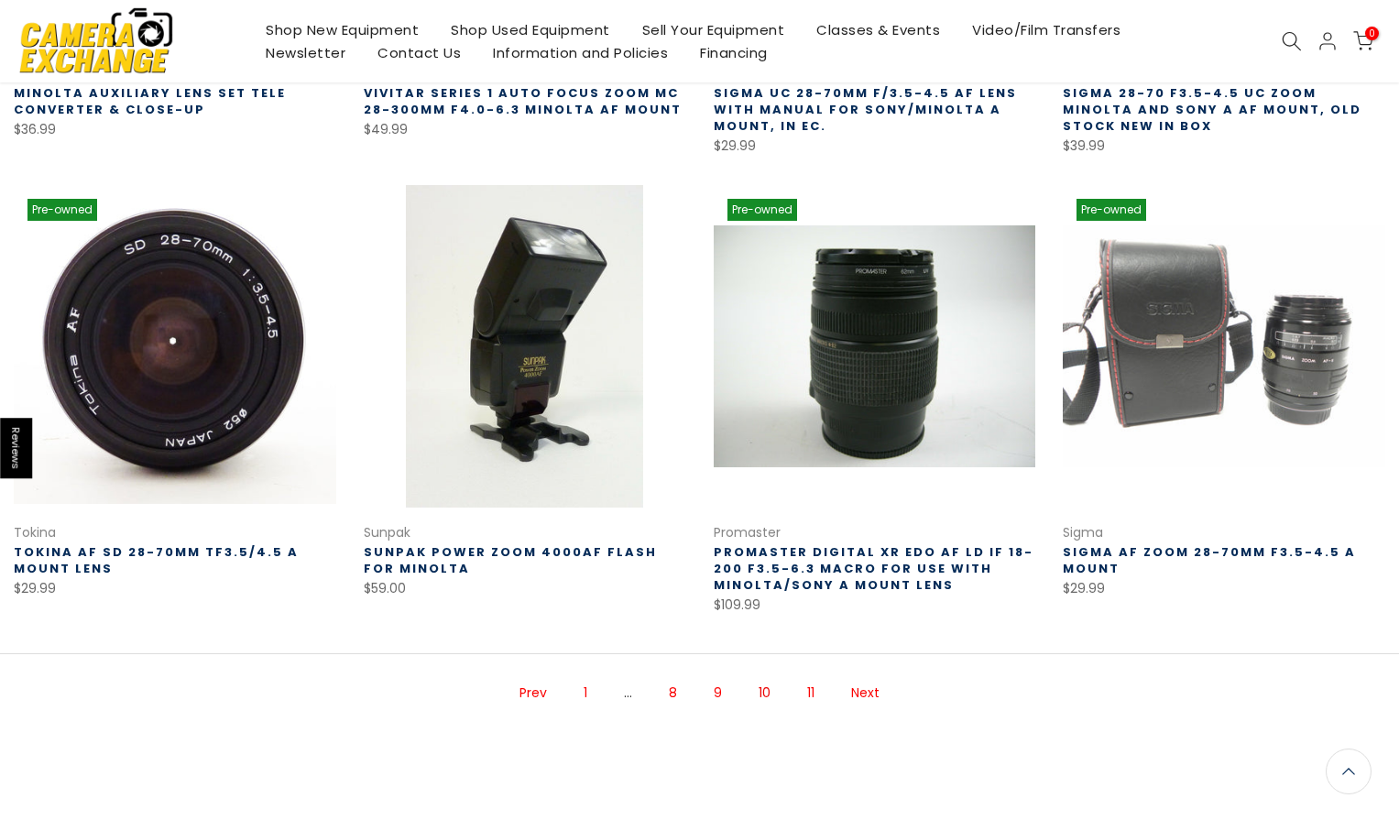
scroll to position [1212, 0]
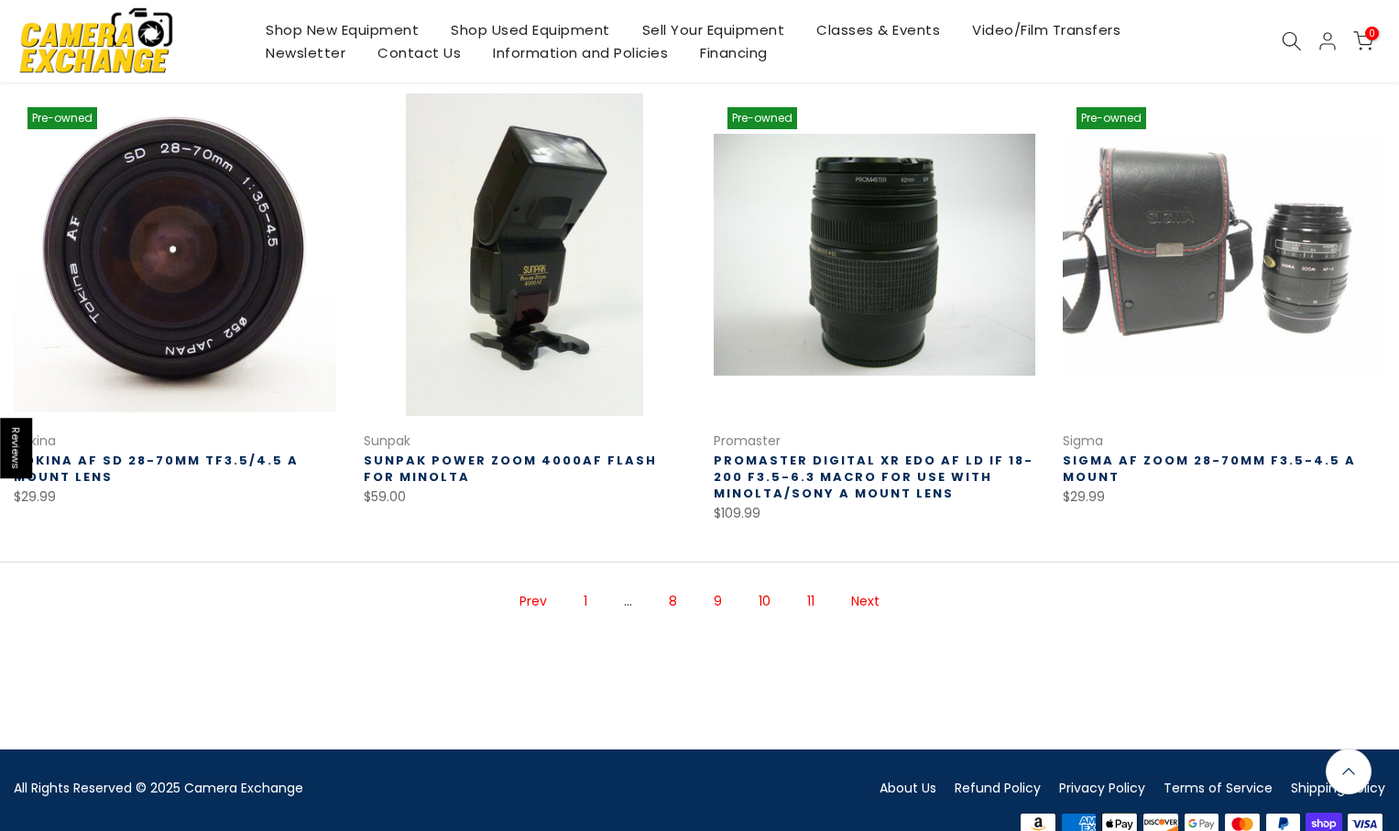
click at [810, 598] on link "11" at bounding box center [811, 601] width 26 height 32
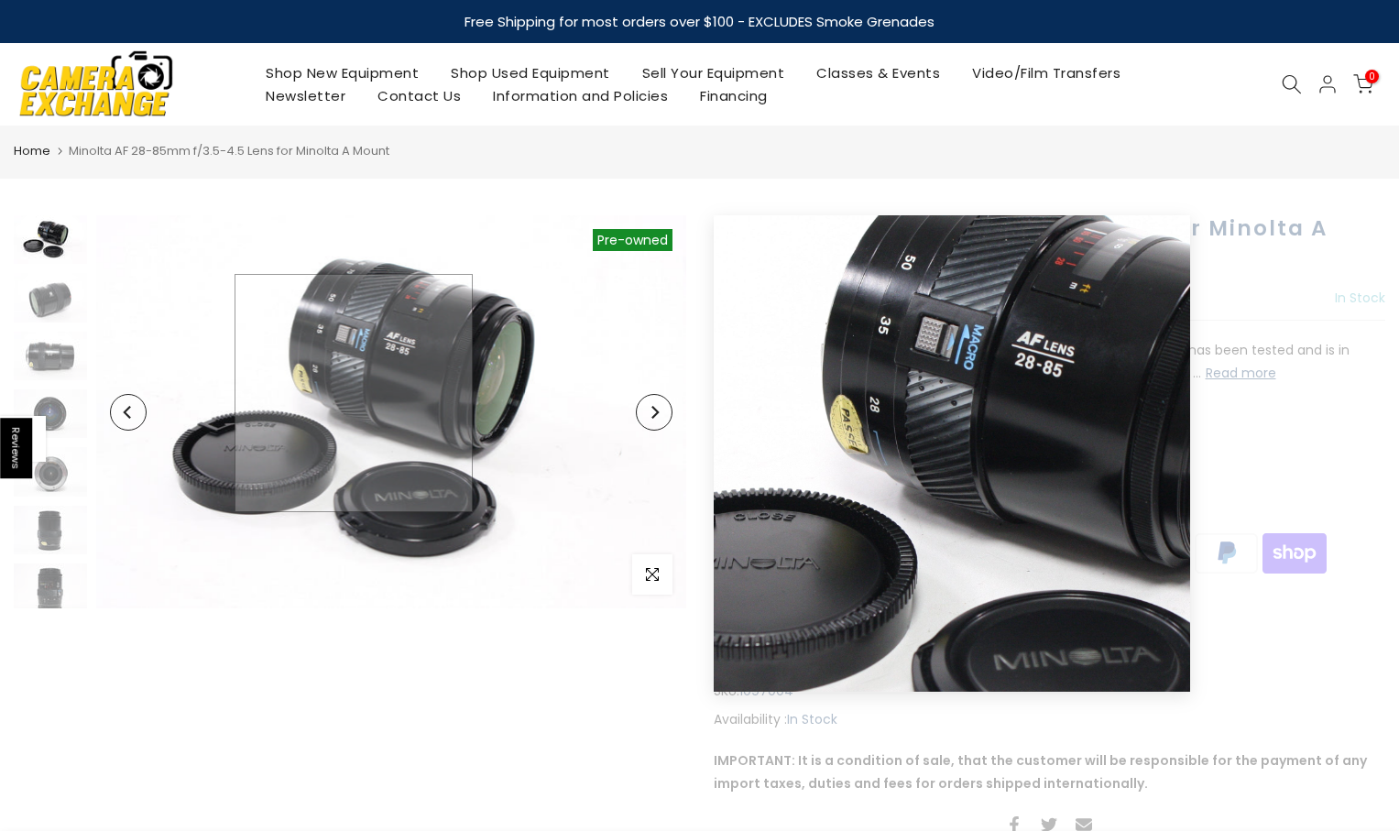
click at [355, 393] on img at bounding box center [391, 411] width 590 height 393
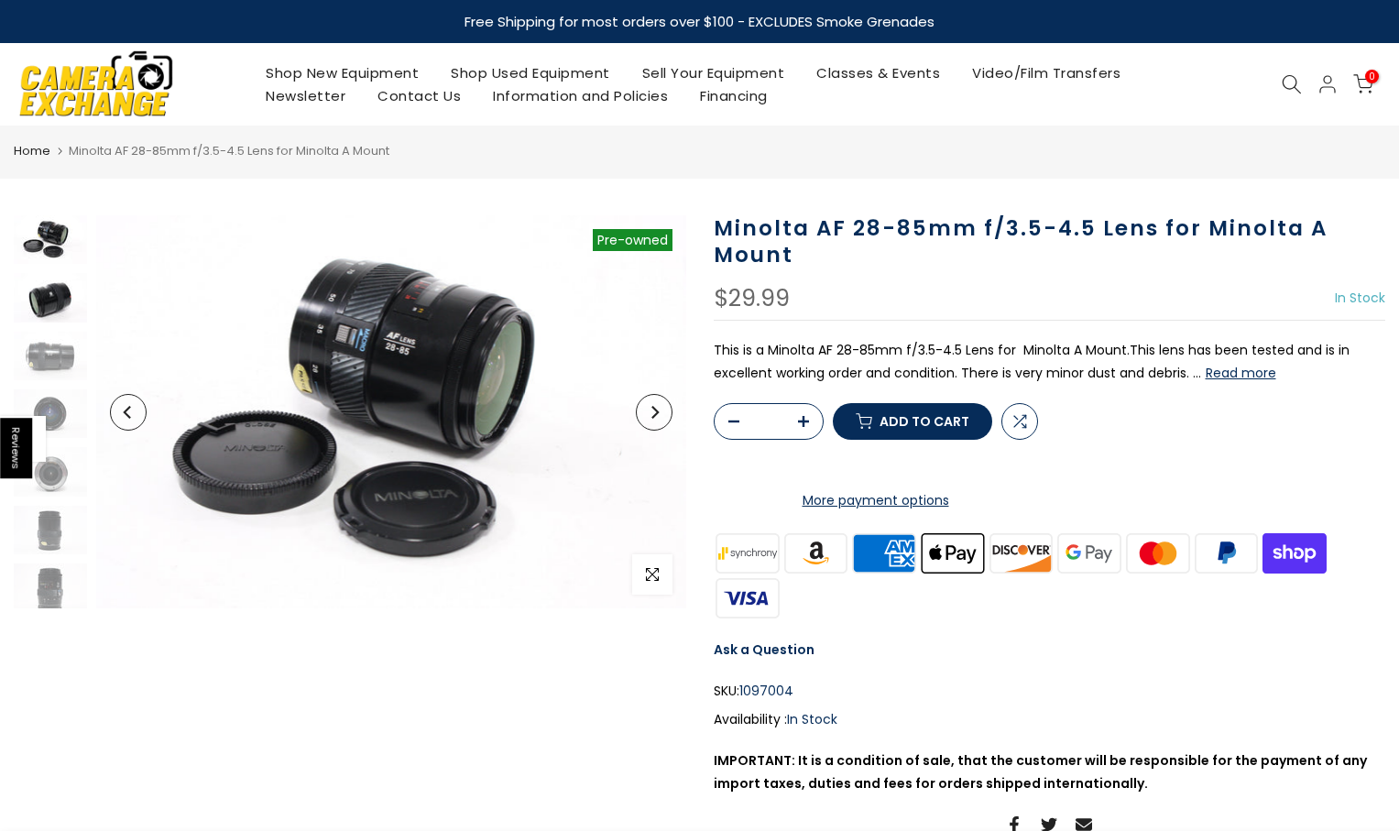
click at [67, 305] on img at bounding box center [50, 297] width 73 height 49
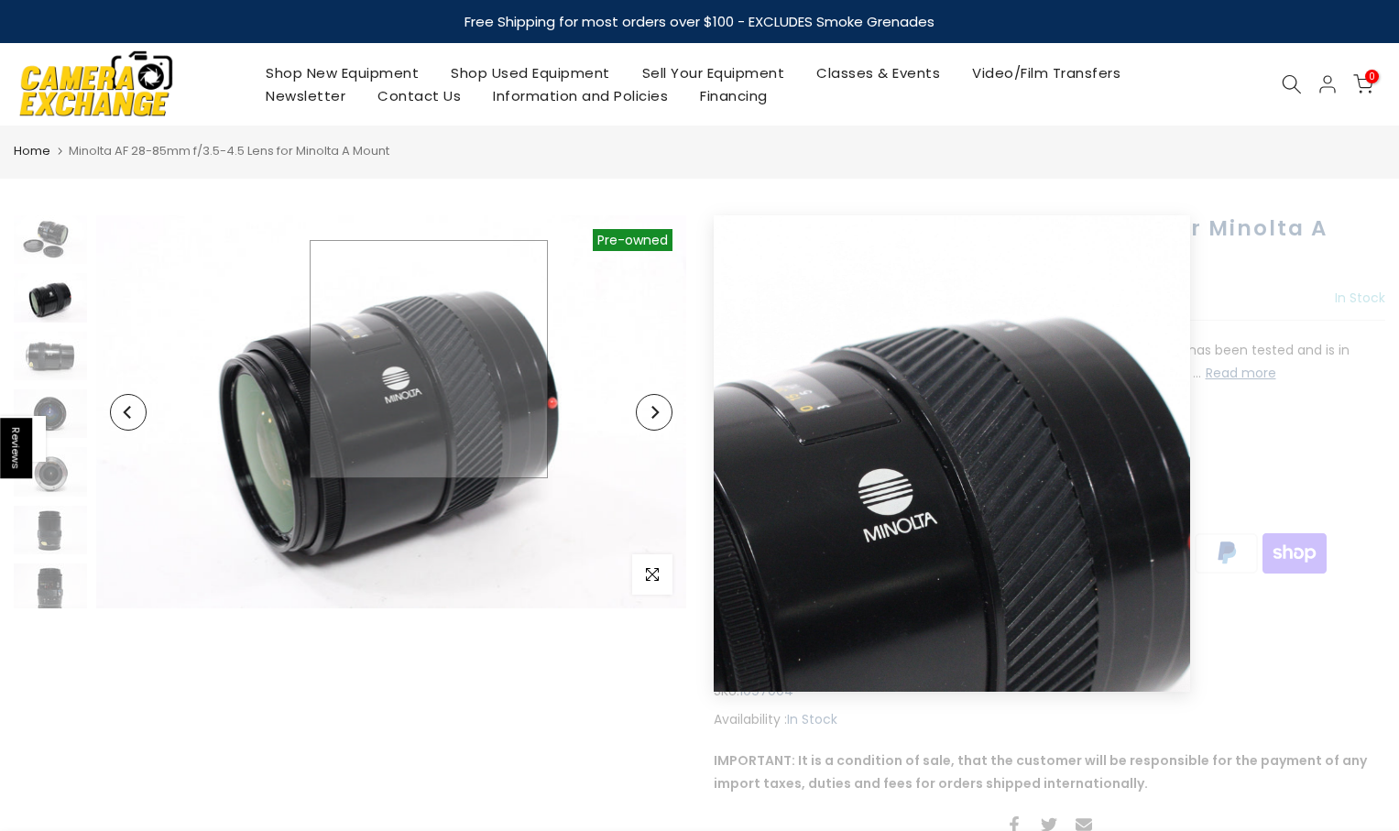
click at [429, 359] on img at bounding box center [391, 411] width 590 height 393
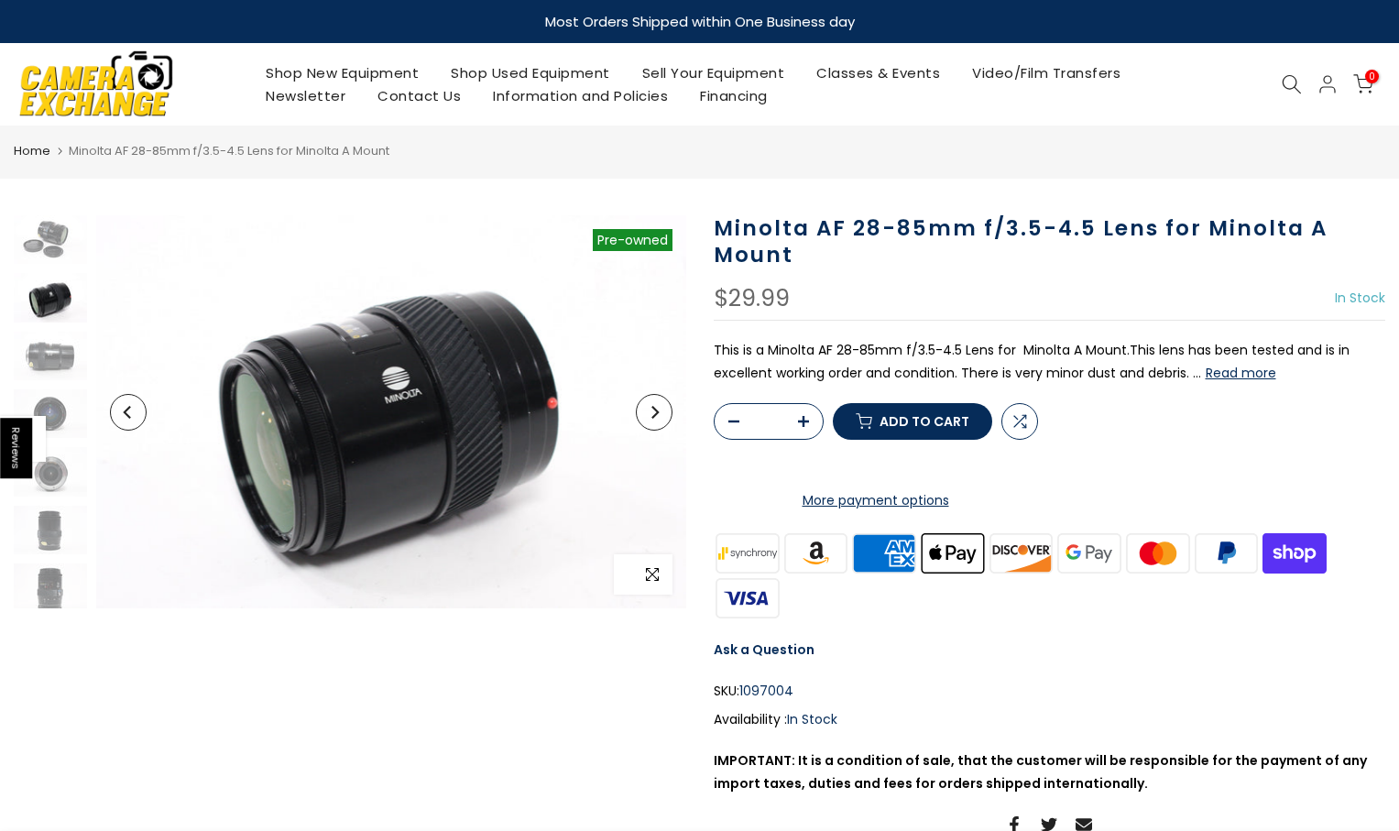
click at [651, 583] on span "button" at bounding box center [652, 574] width 40 height 40
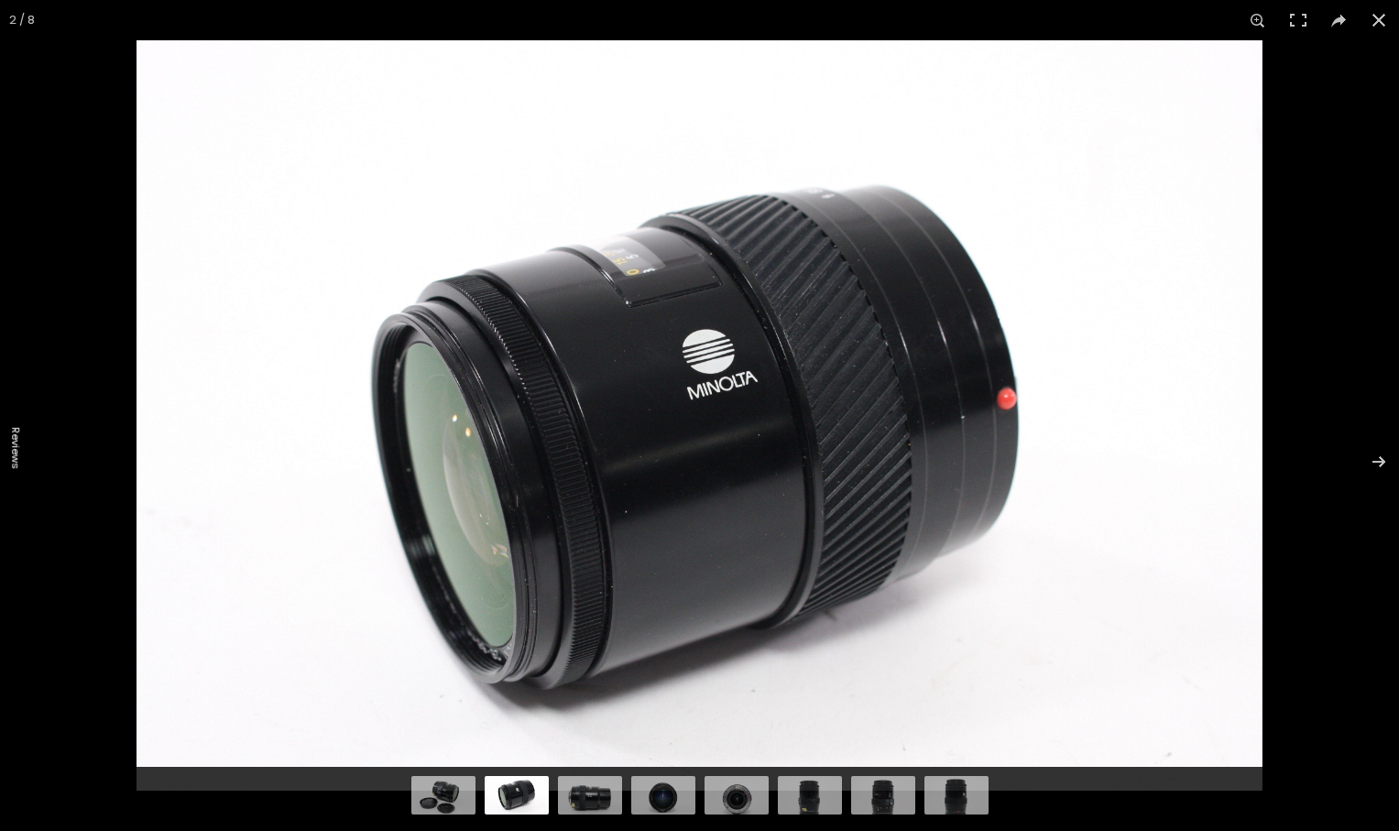
click at [707, 354] on img at bounding box center [700, 415] width 1126 height 750
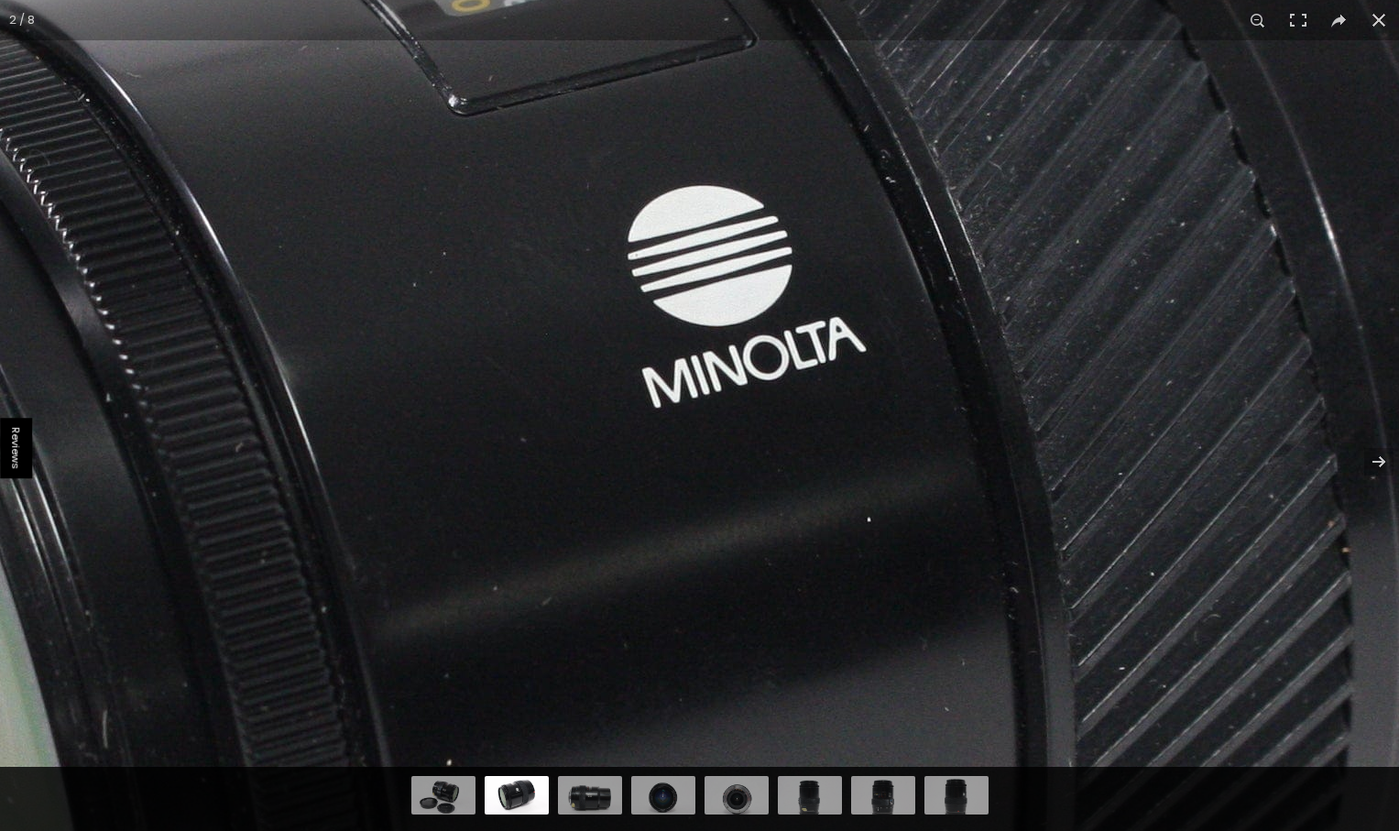
click at [596, 543] on img at bounding box center [682, 458] width 3562 height 2375
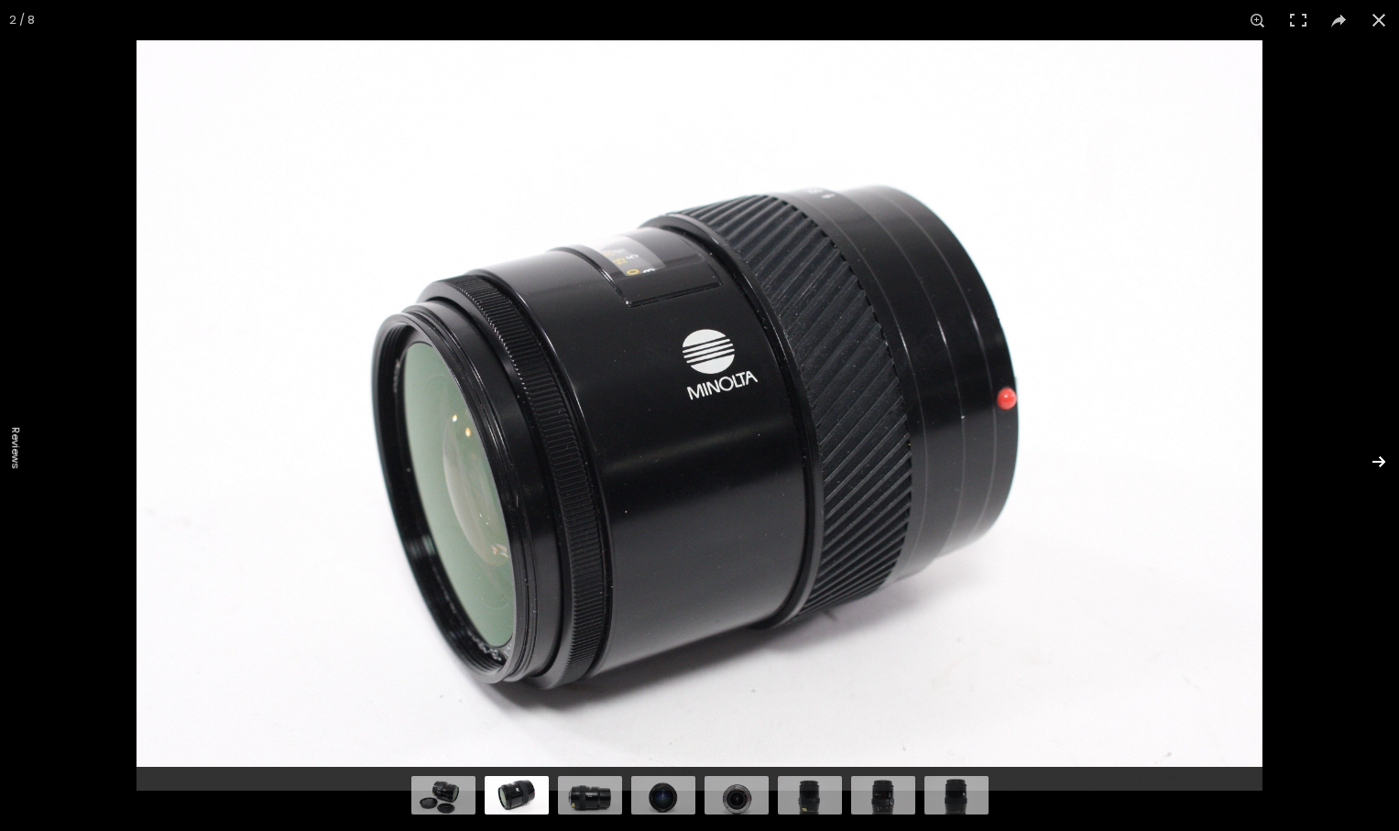
click at [1386, 463] on button at bounding box center [1367, 462] width 64 height 92
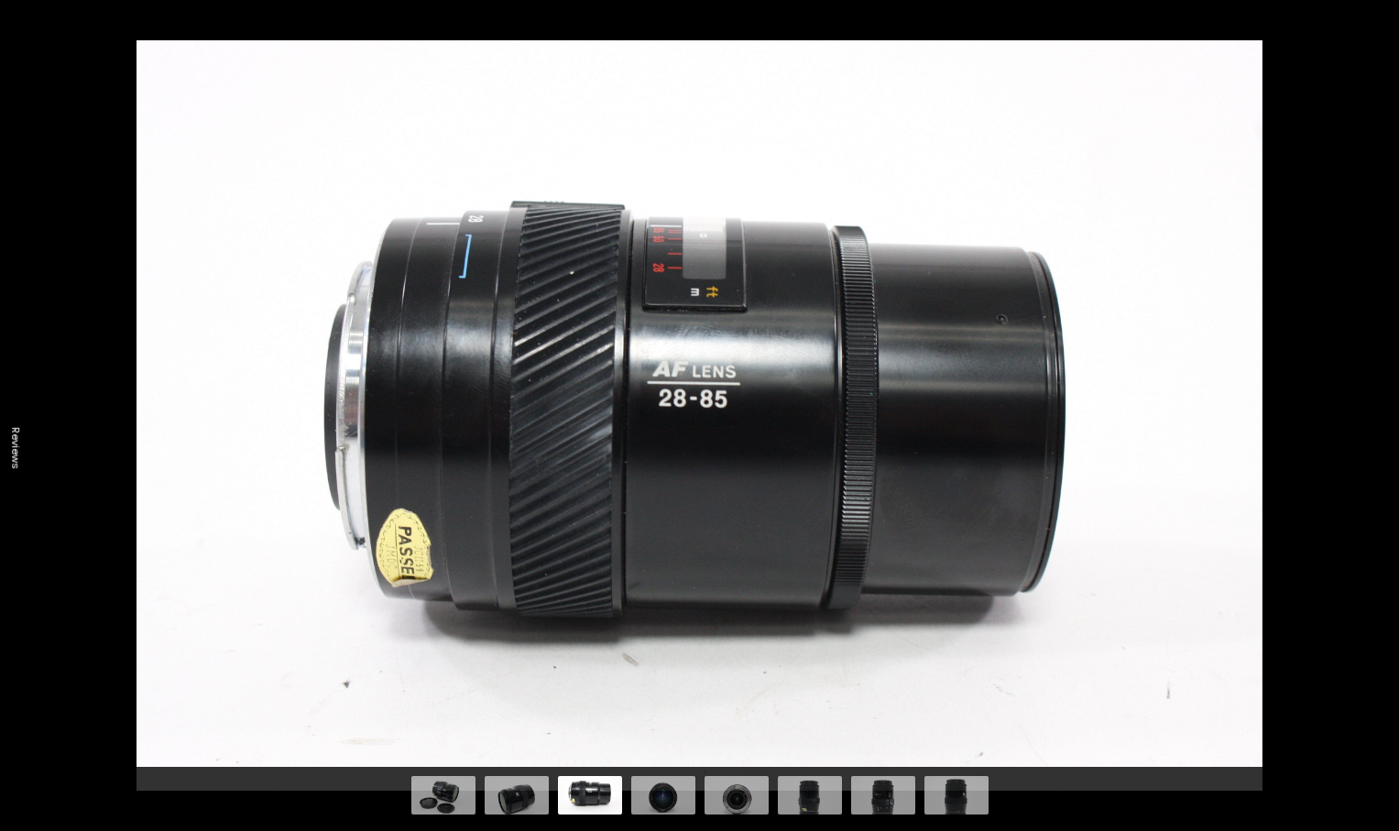
click at [1386, 463] on button at bounding box center [1367, 462] width 64 height 92
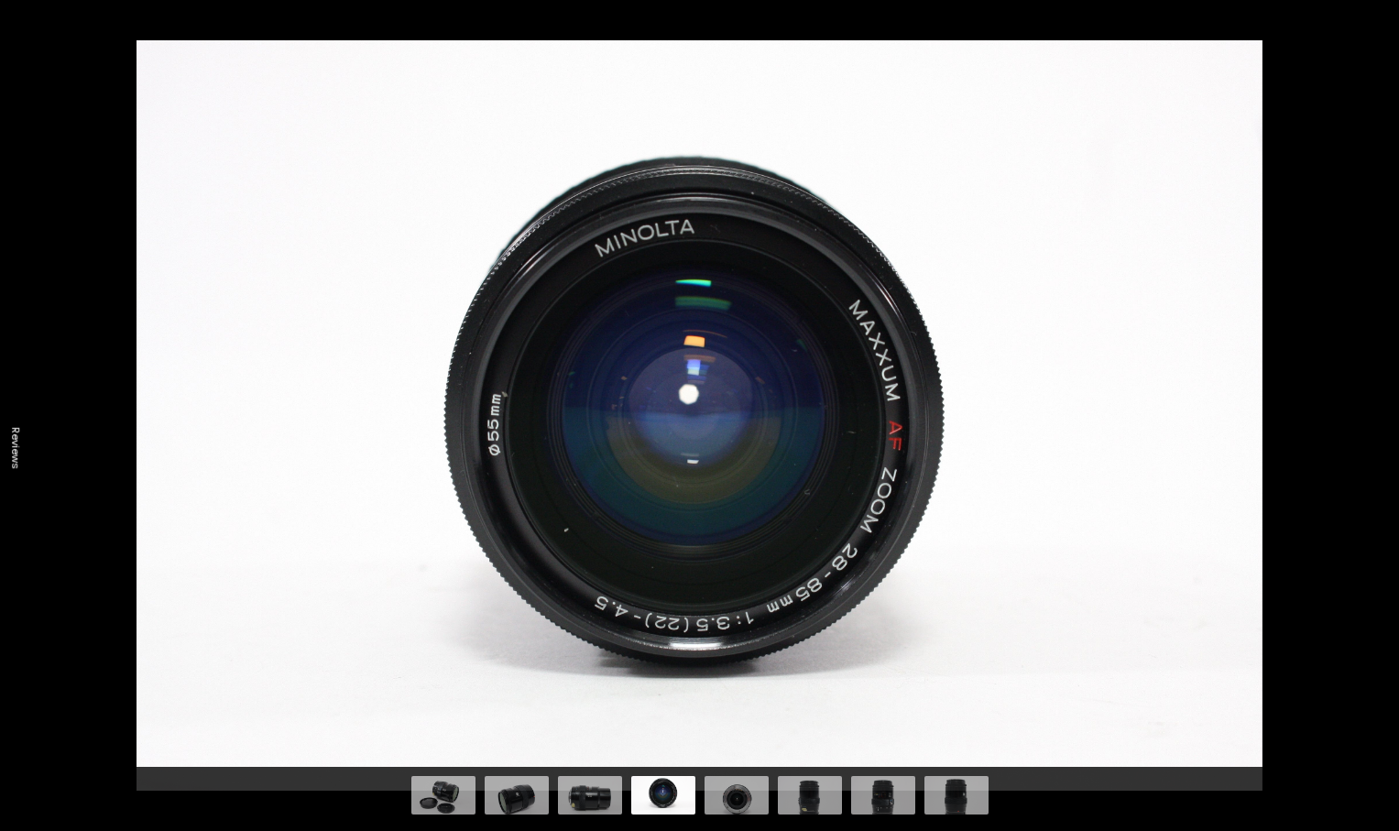
click at [1386, 463] on button at bounding box center [1367, 462] width 64 height 92
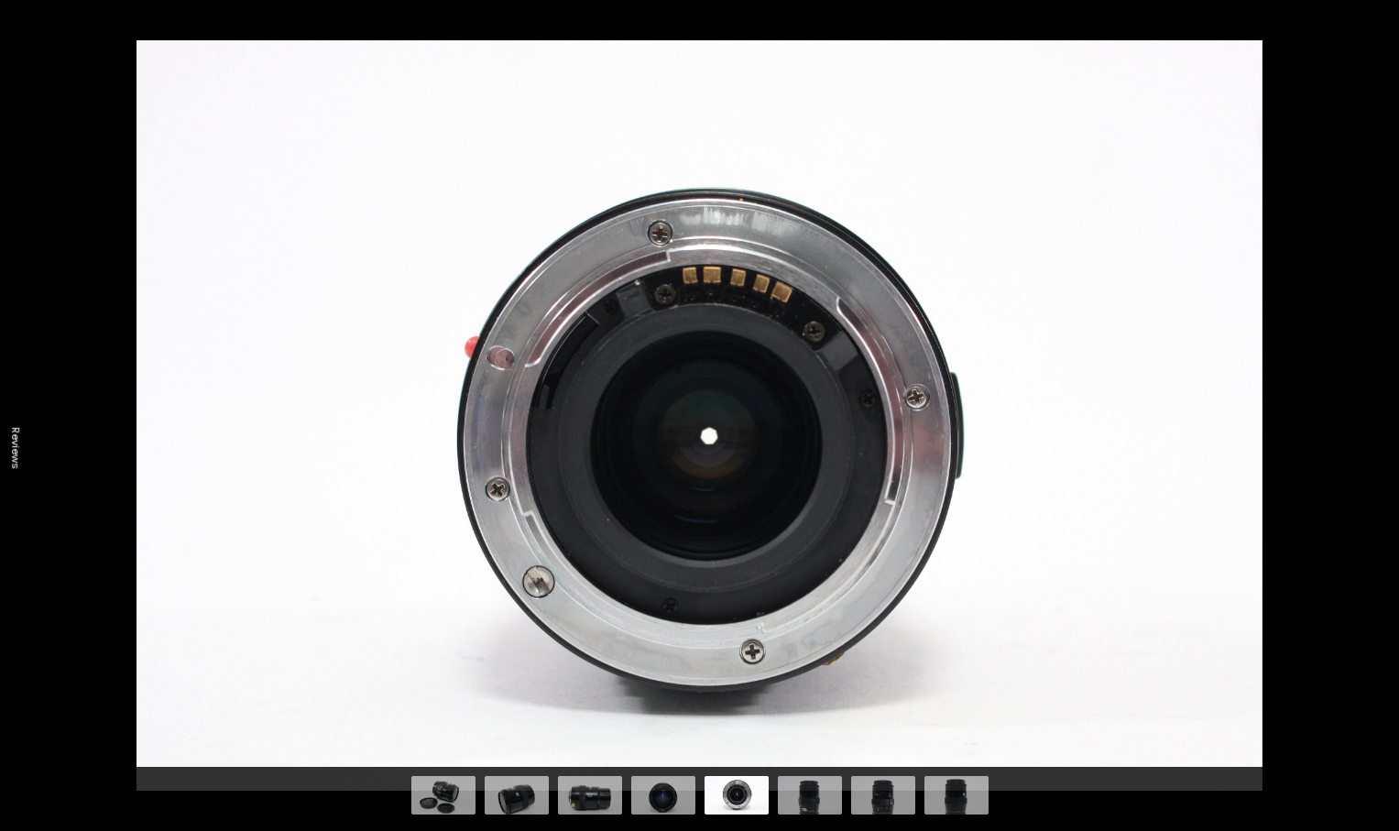
click at [1386, 463] on button at bounding box center [1367, 462] width 64 height 92
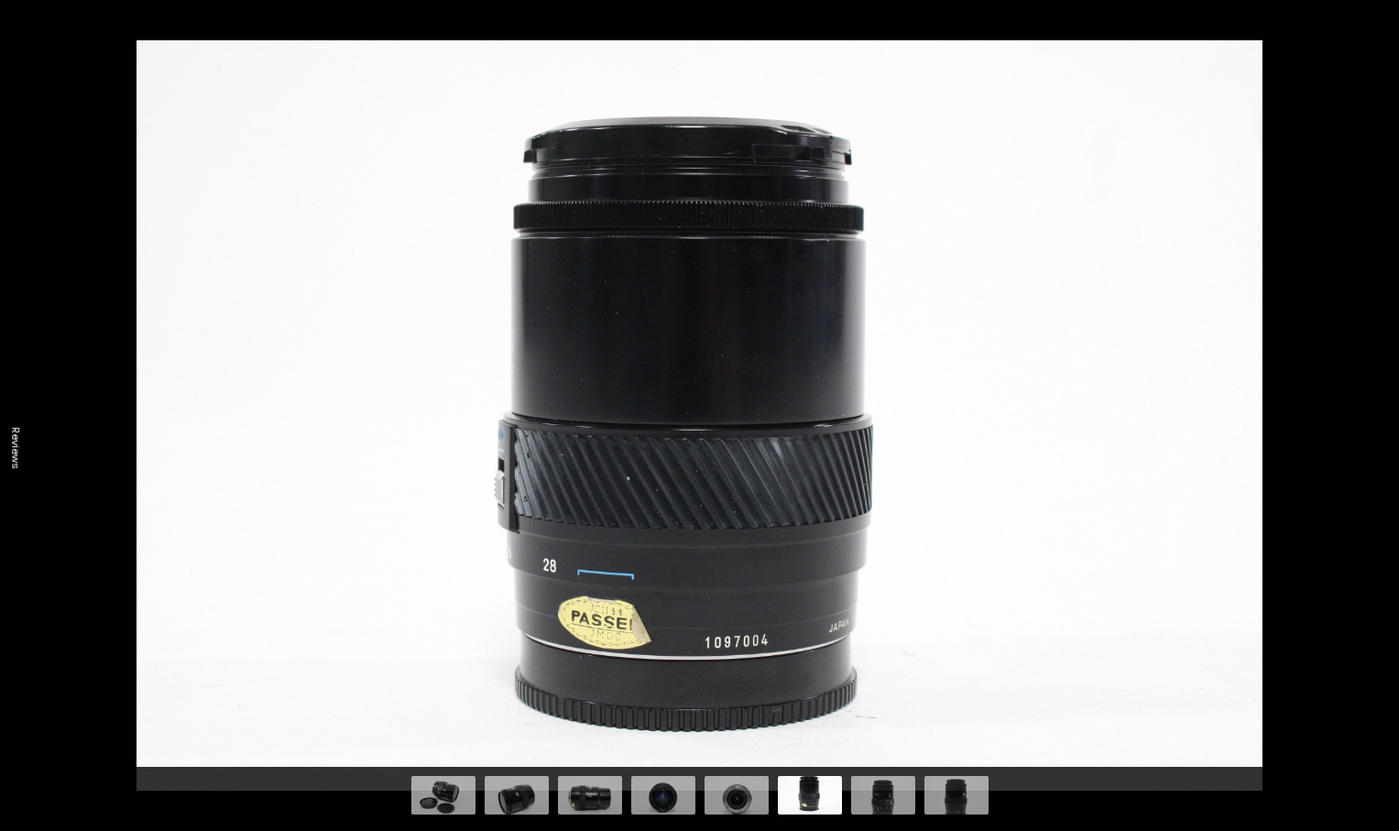
click at [1386, 463] on button at bounding box center [1367, 462] width 64 height 92
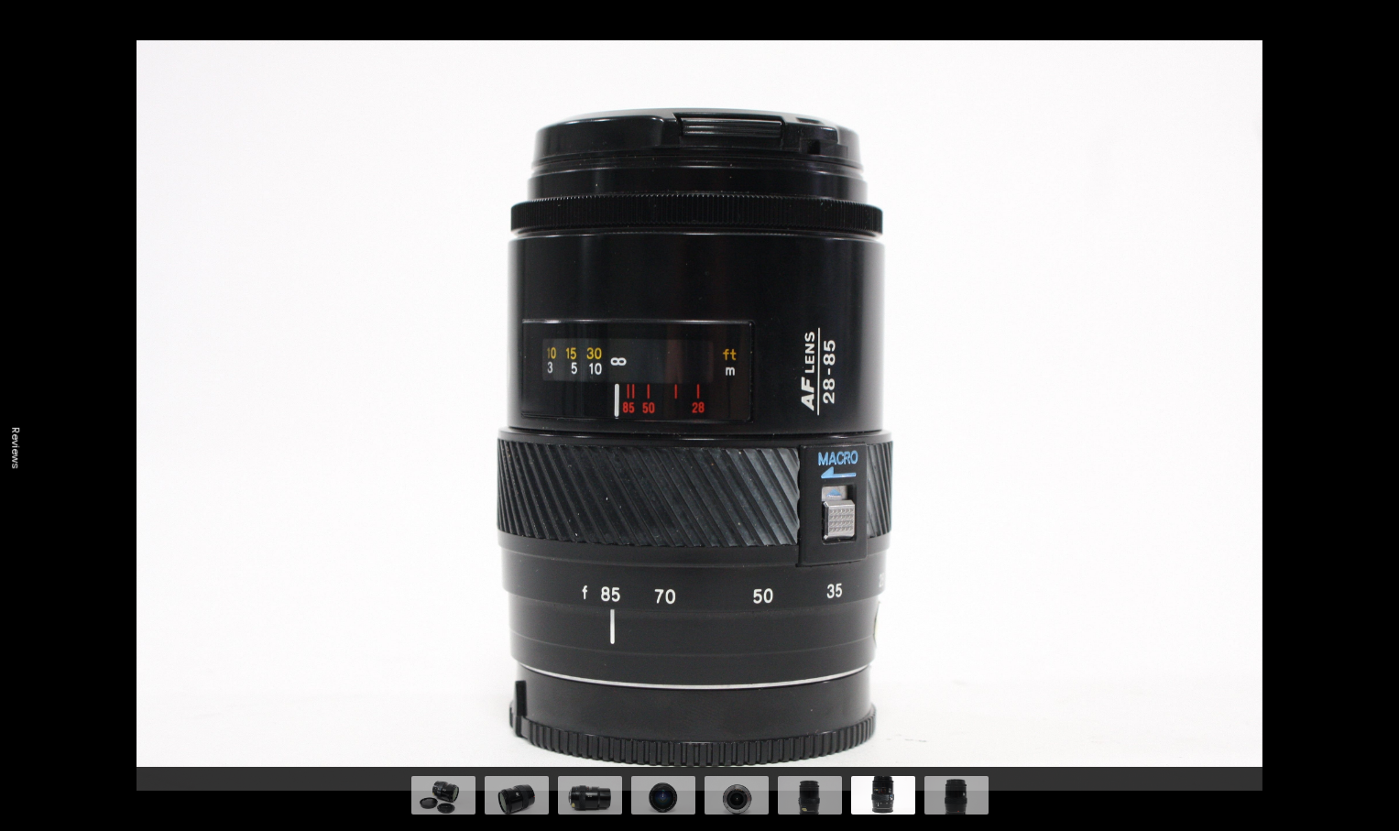
click at [1386, 463] on button at bounding box center [1367, 462] width 64 height 92
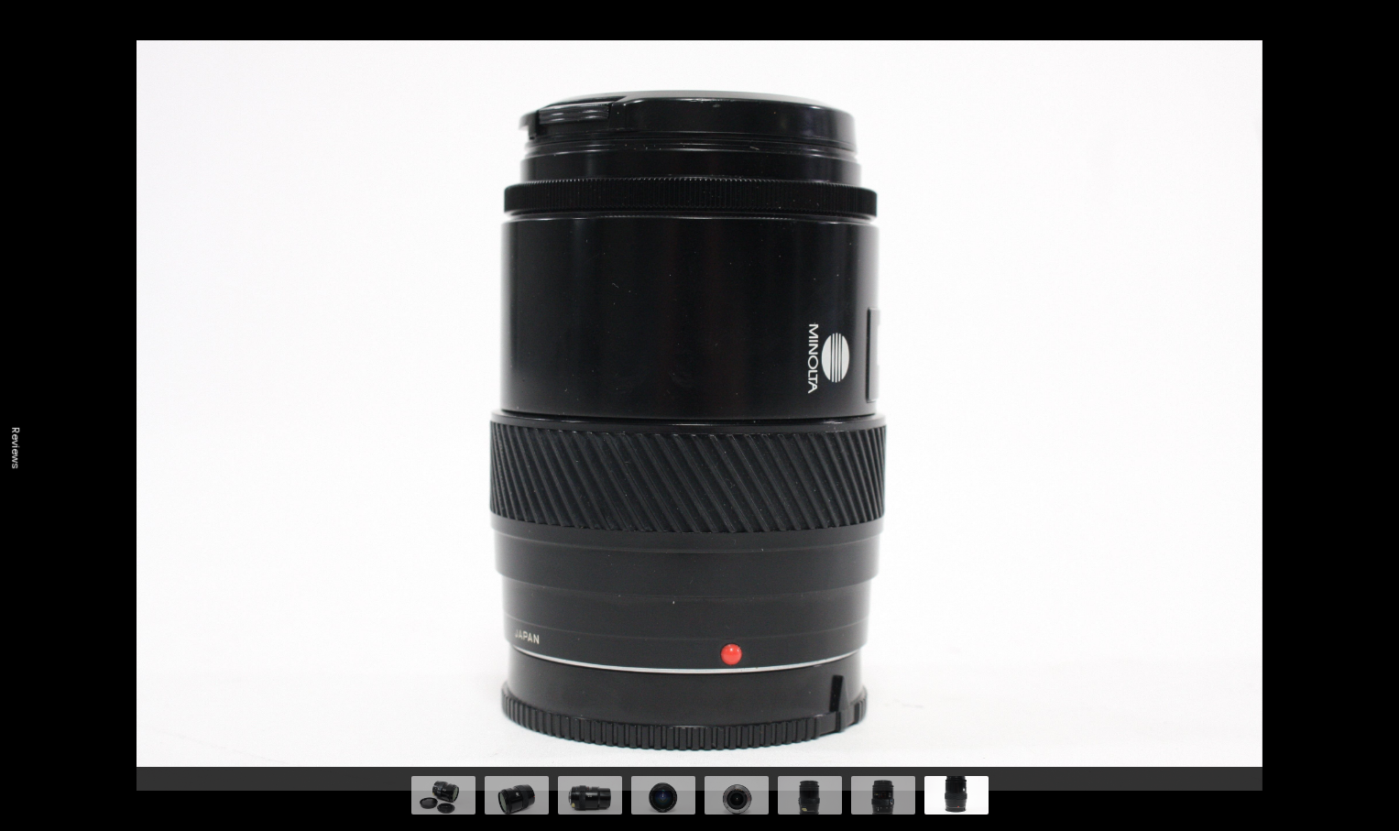
click at [1386, 463] on button at bounding box center [1367, 462] width 64 height 92
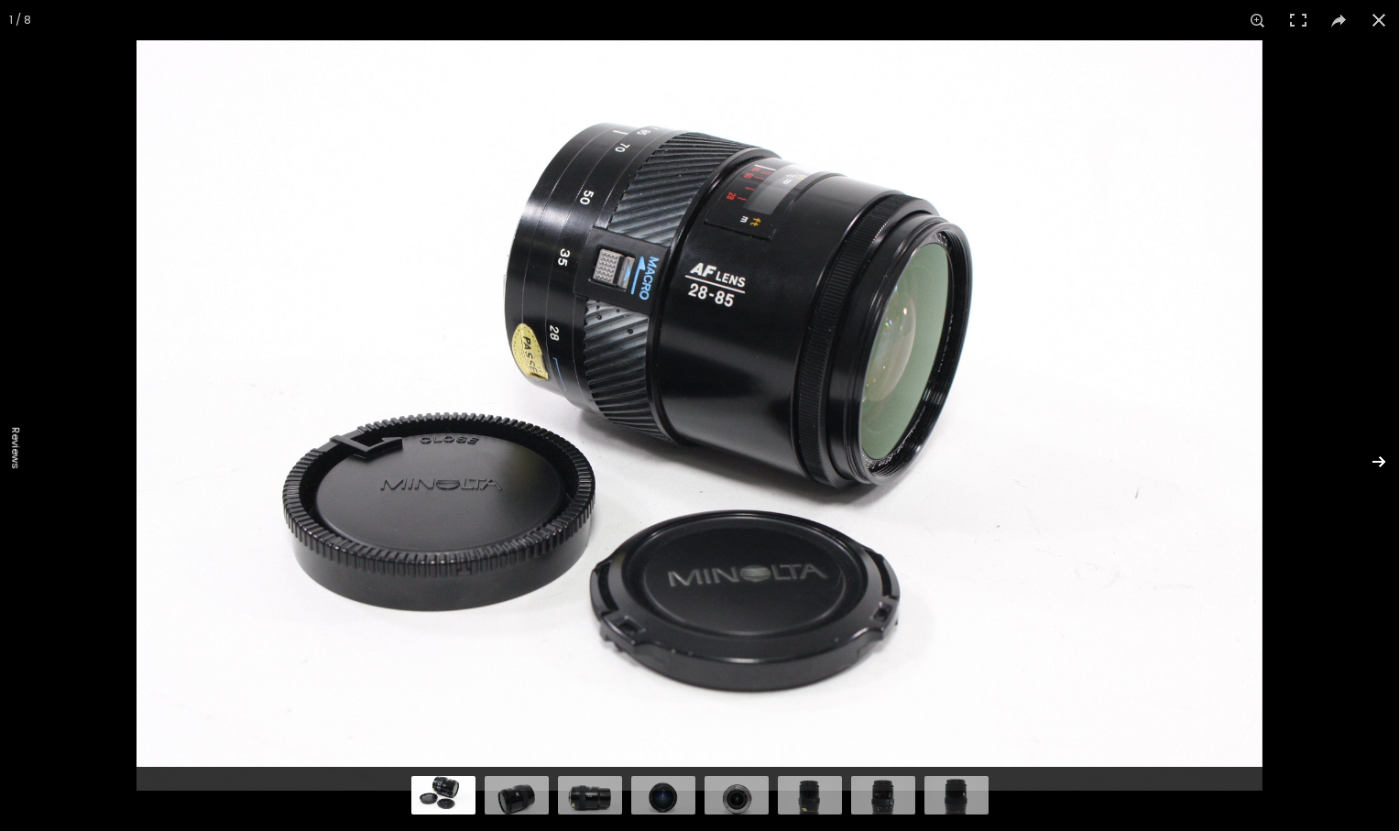
click at [1379, 457] on button at bounding box center [1367, 462] width 64 height 92
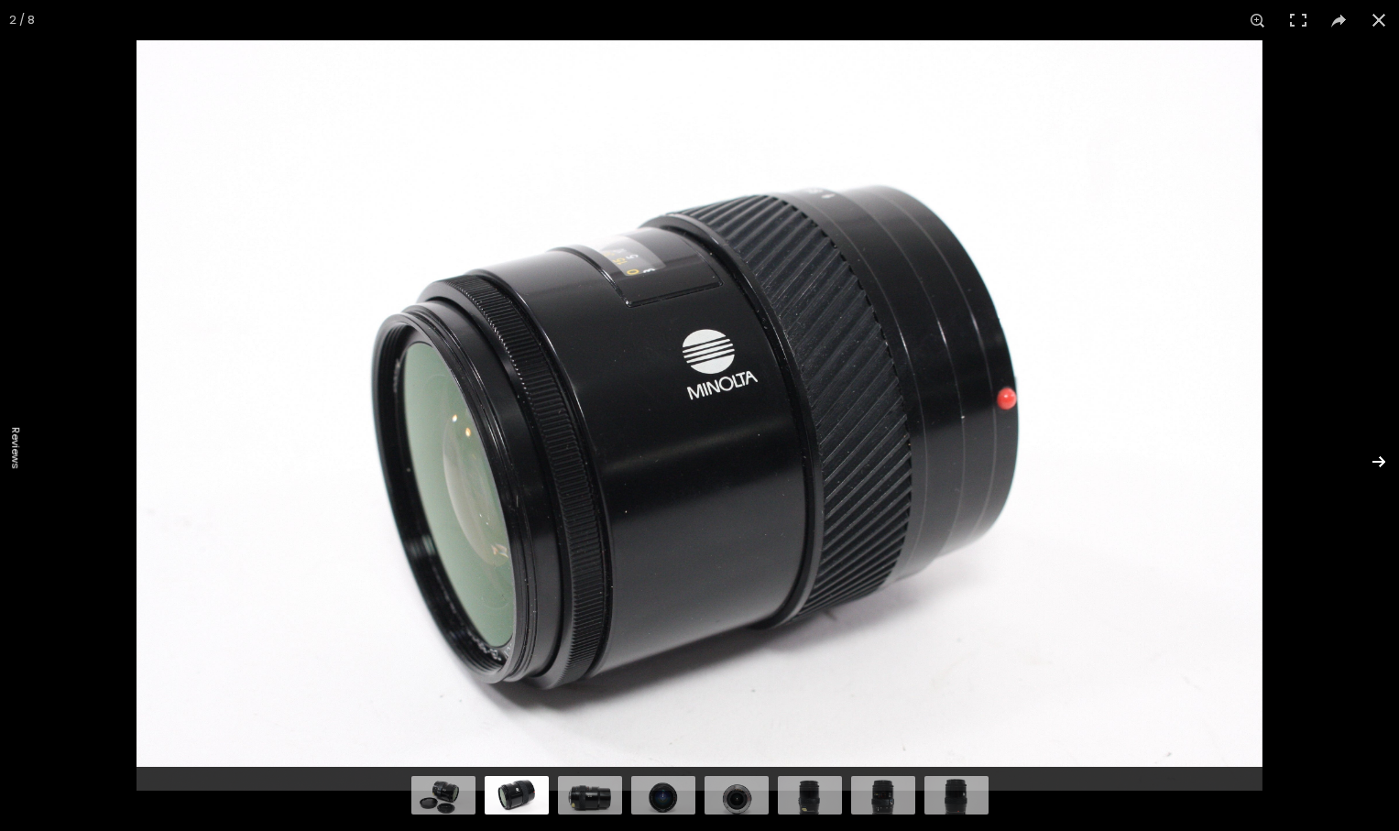
click at [1372, 457] on button at bounding box center [1367, 462] width 64 height 92
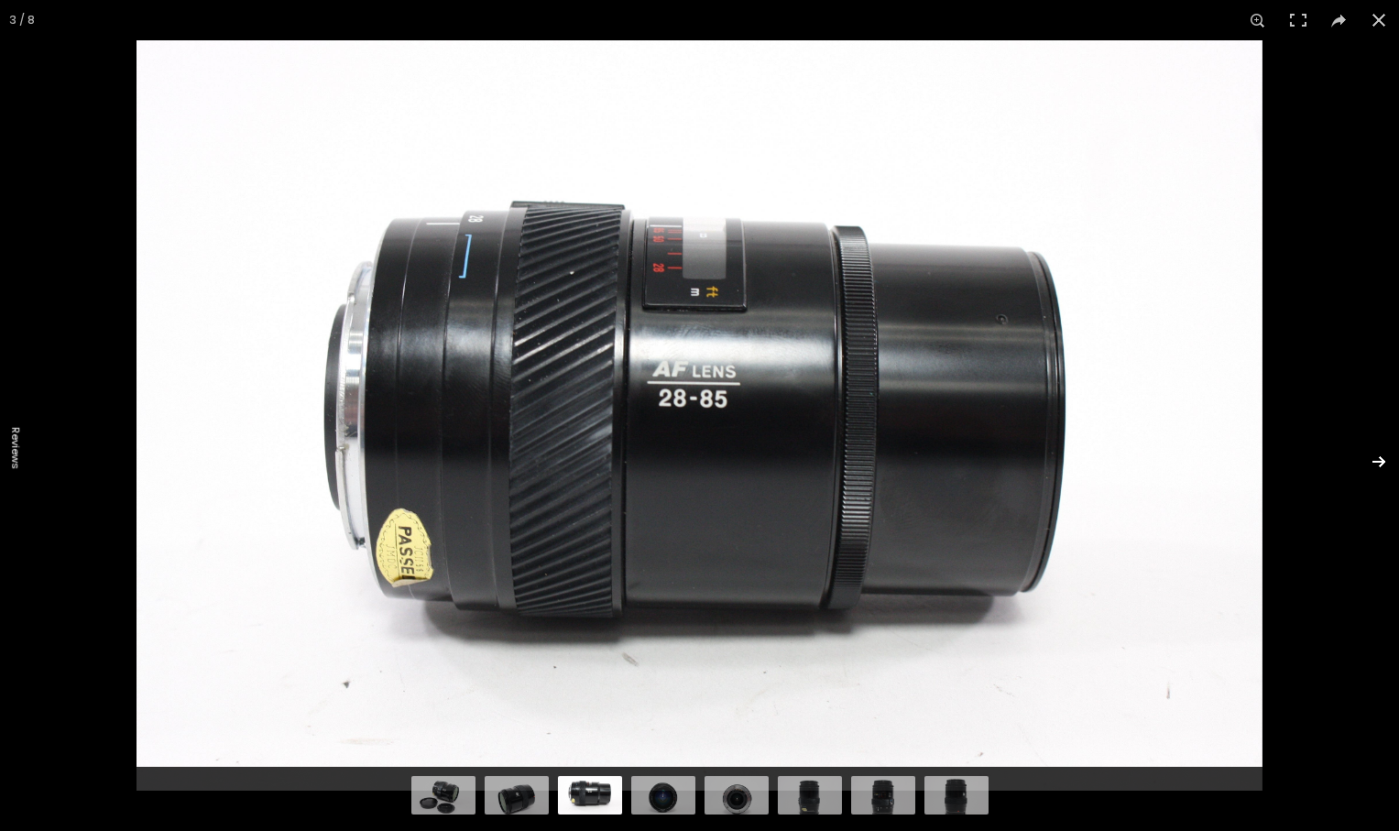
click at [1372, 457] on button at bounding box center [1367, 462] width 64 height 92
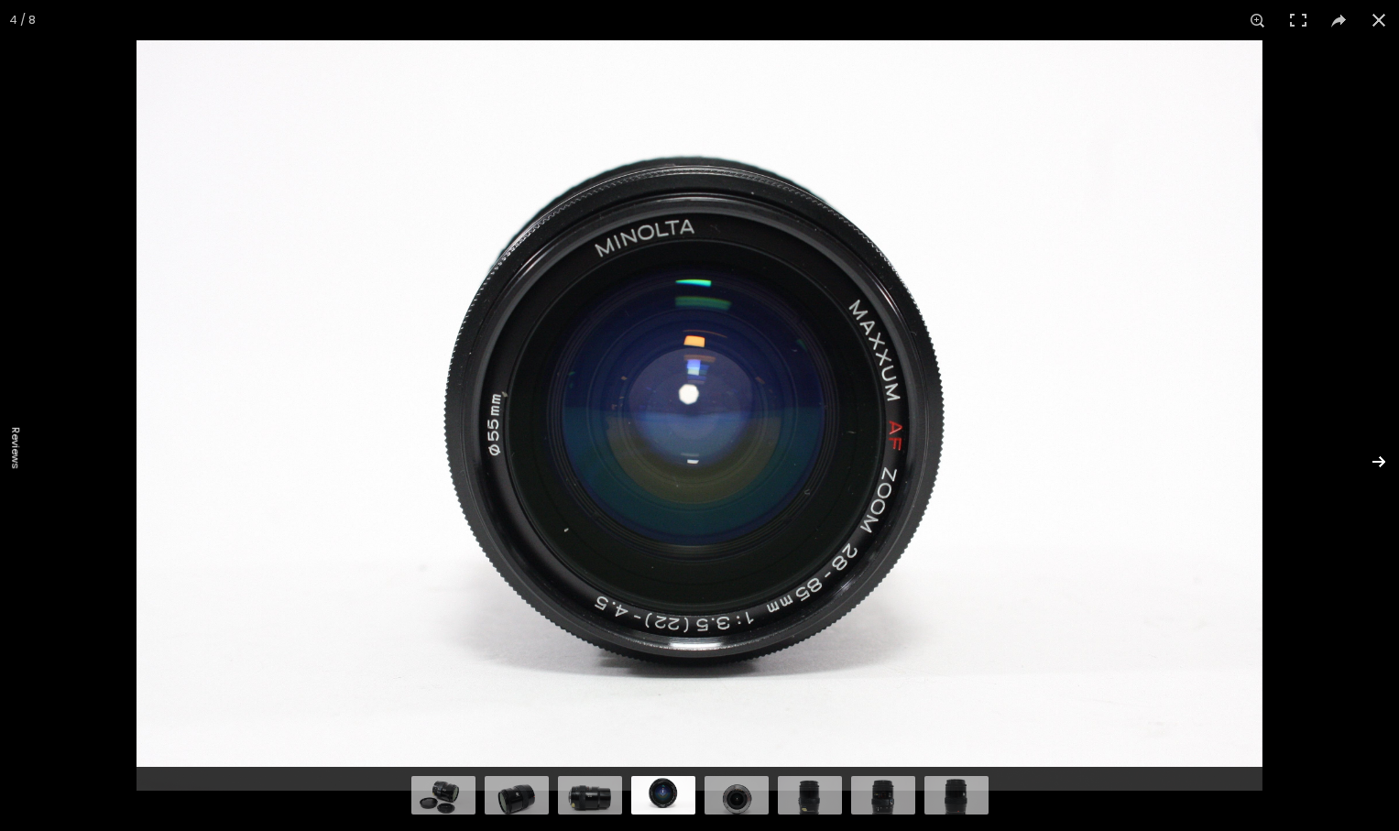
click at [1369, 457] on button at bounding box center [1367, 462] width 64 height 92
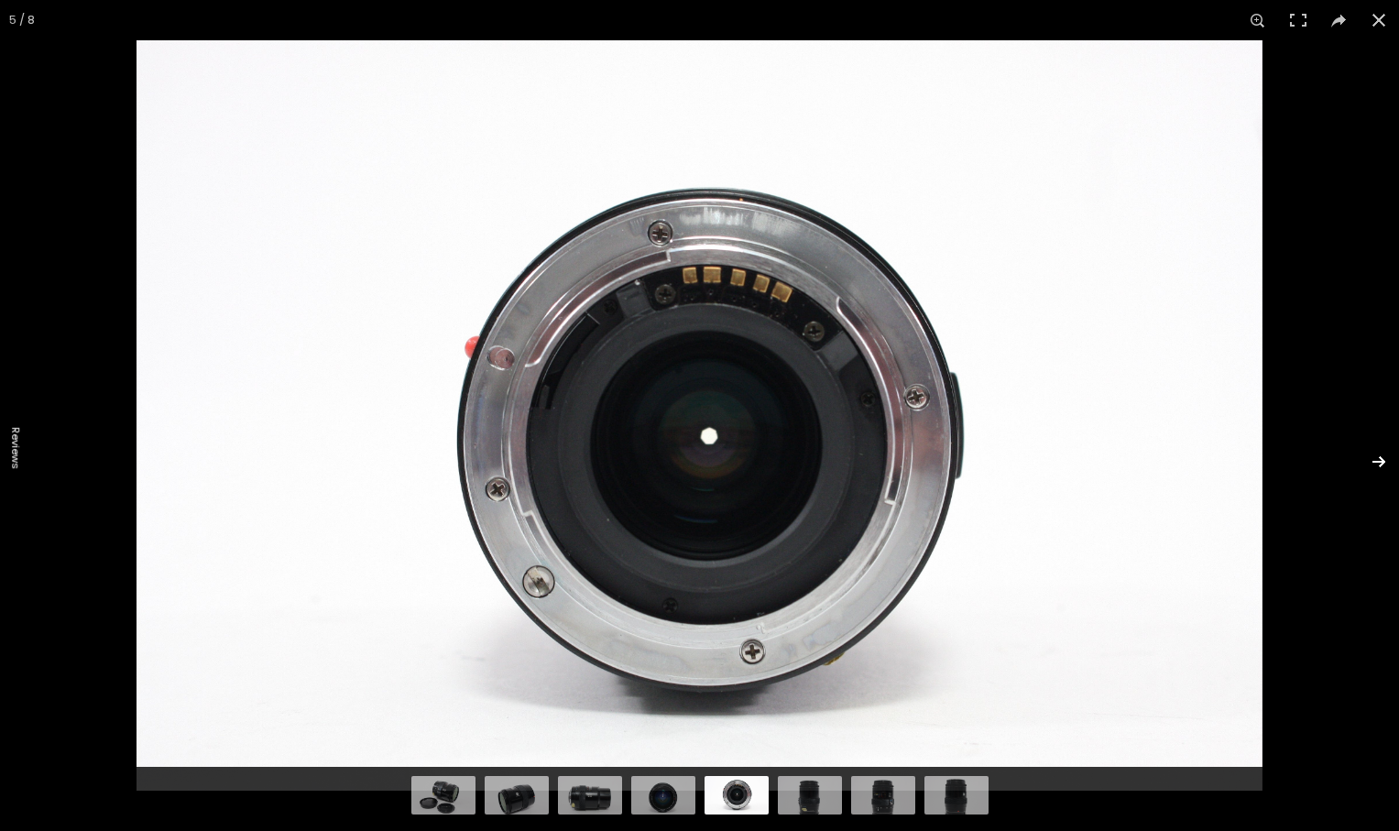
click at [1369, 457] on button at bounding box center [1367, 462] width 64 height 92
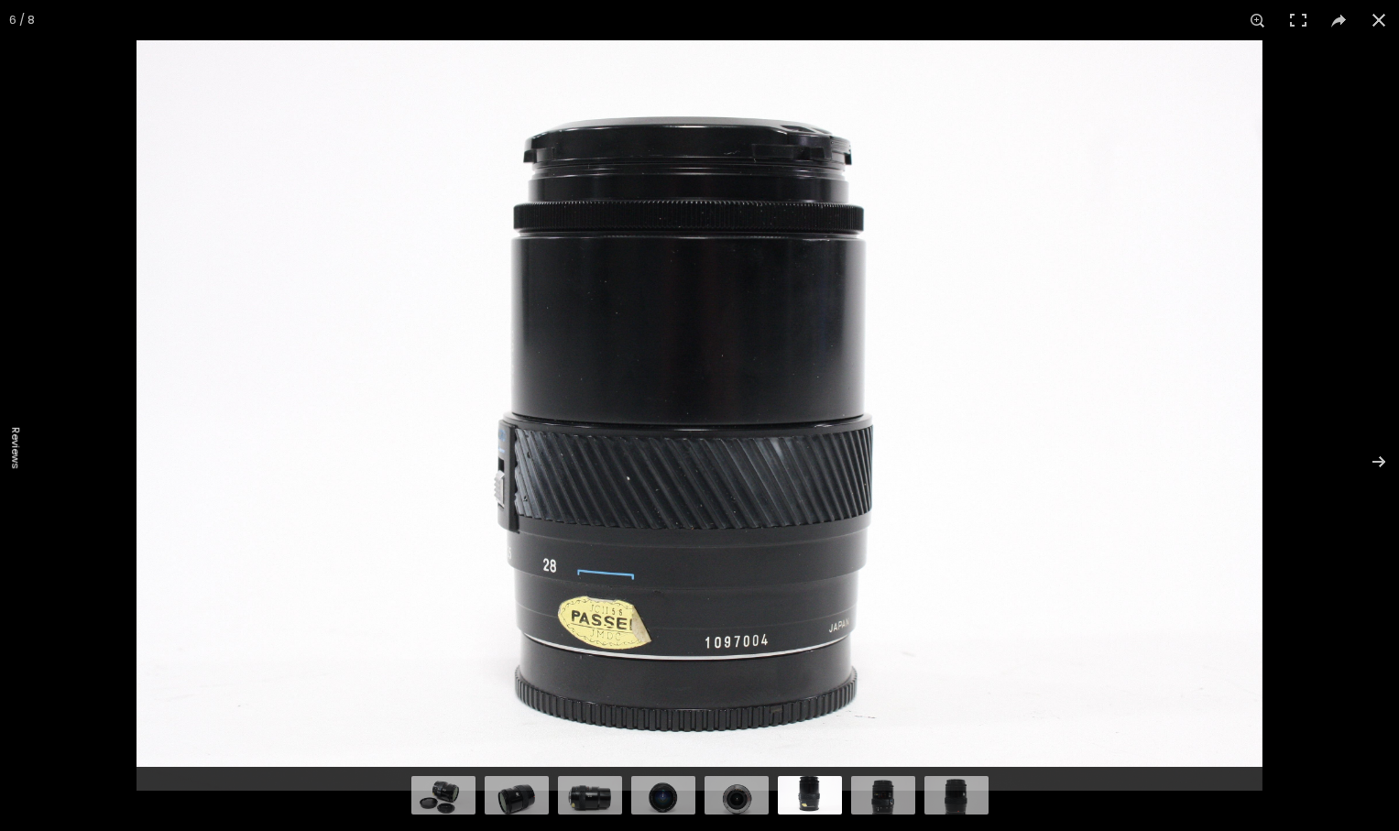
click at [596, 640] on img at bounding box center [700, 415] width 1126 height 750
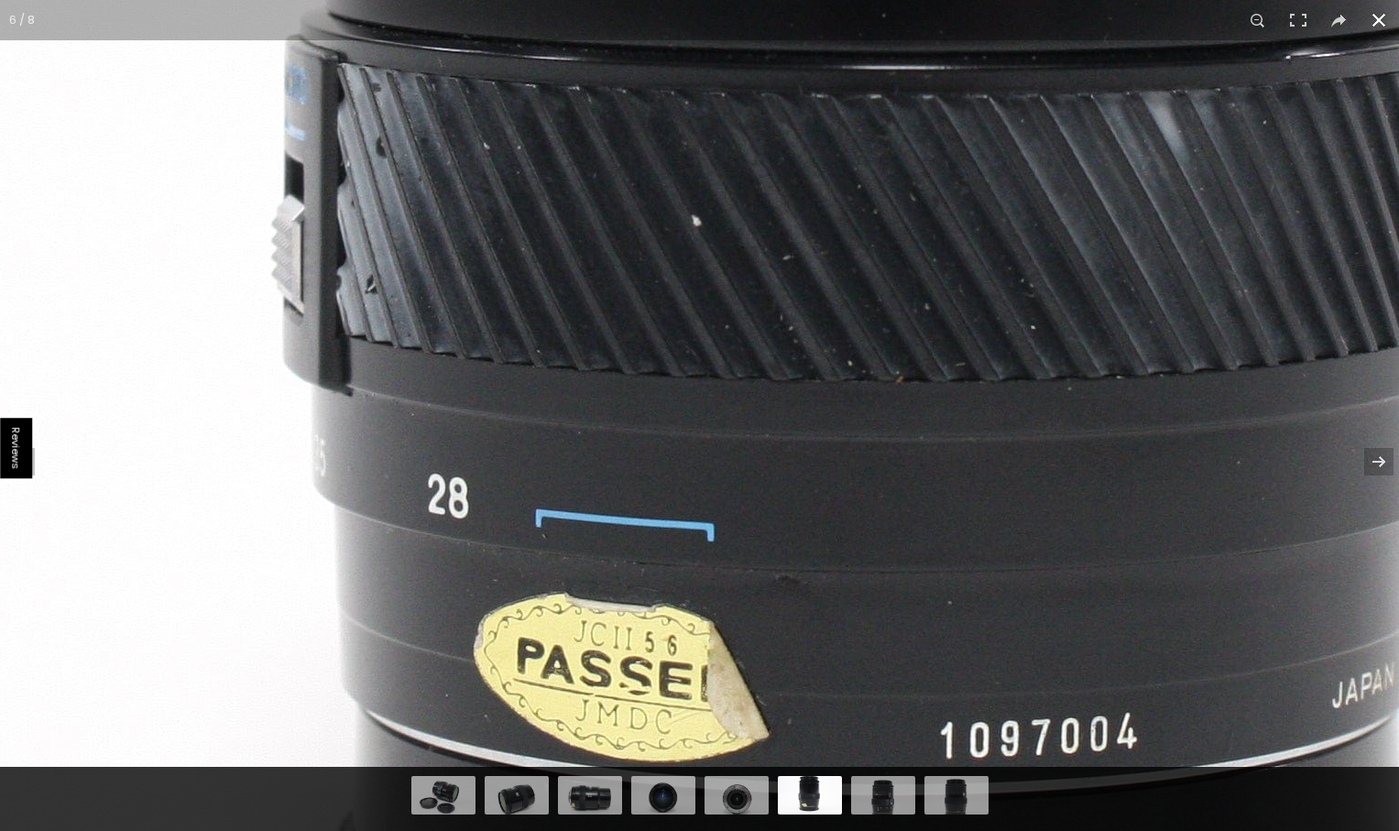
click at [1375, 23] on button at bounding box center [1379, 20] width 40 height 40
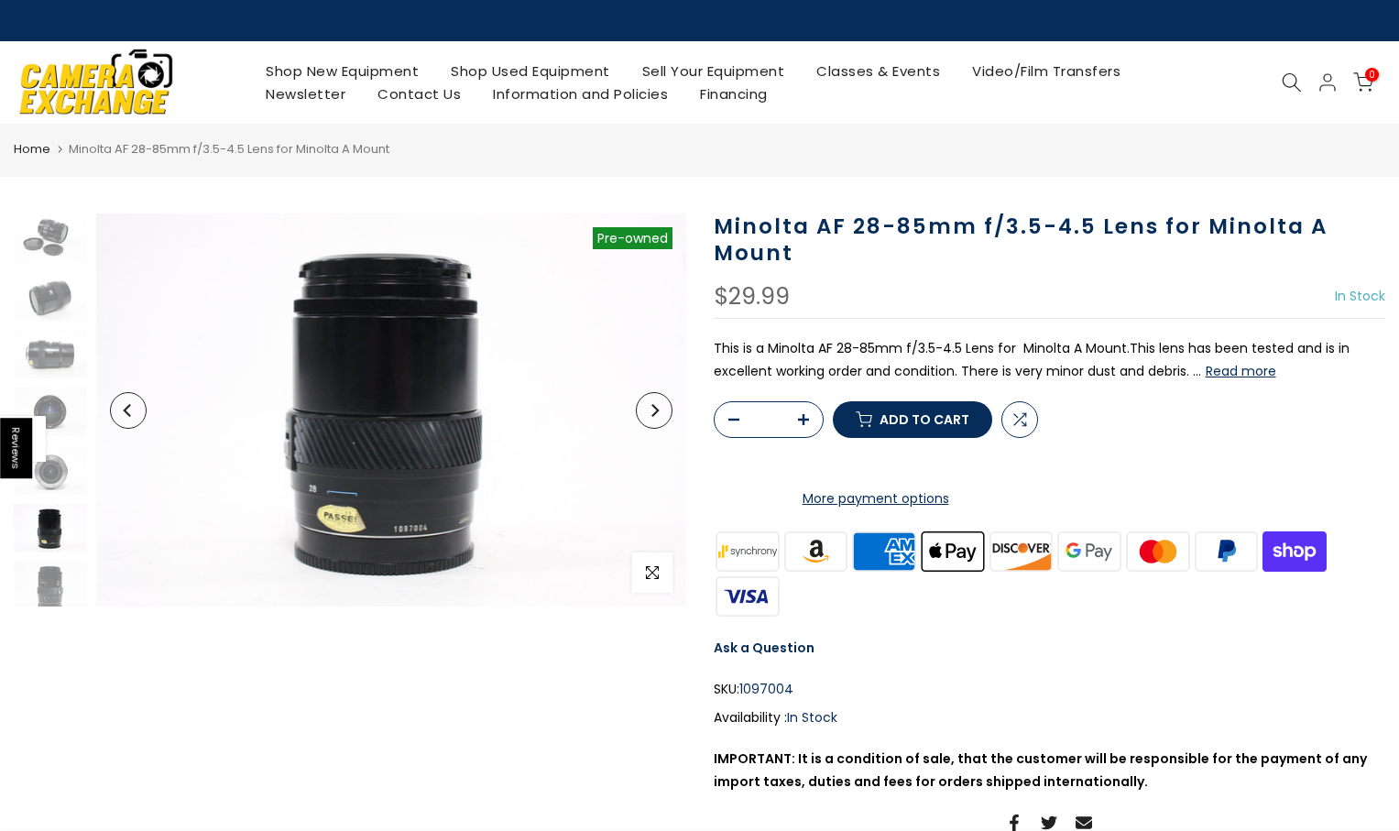
scroll to position [62, 0]
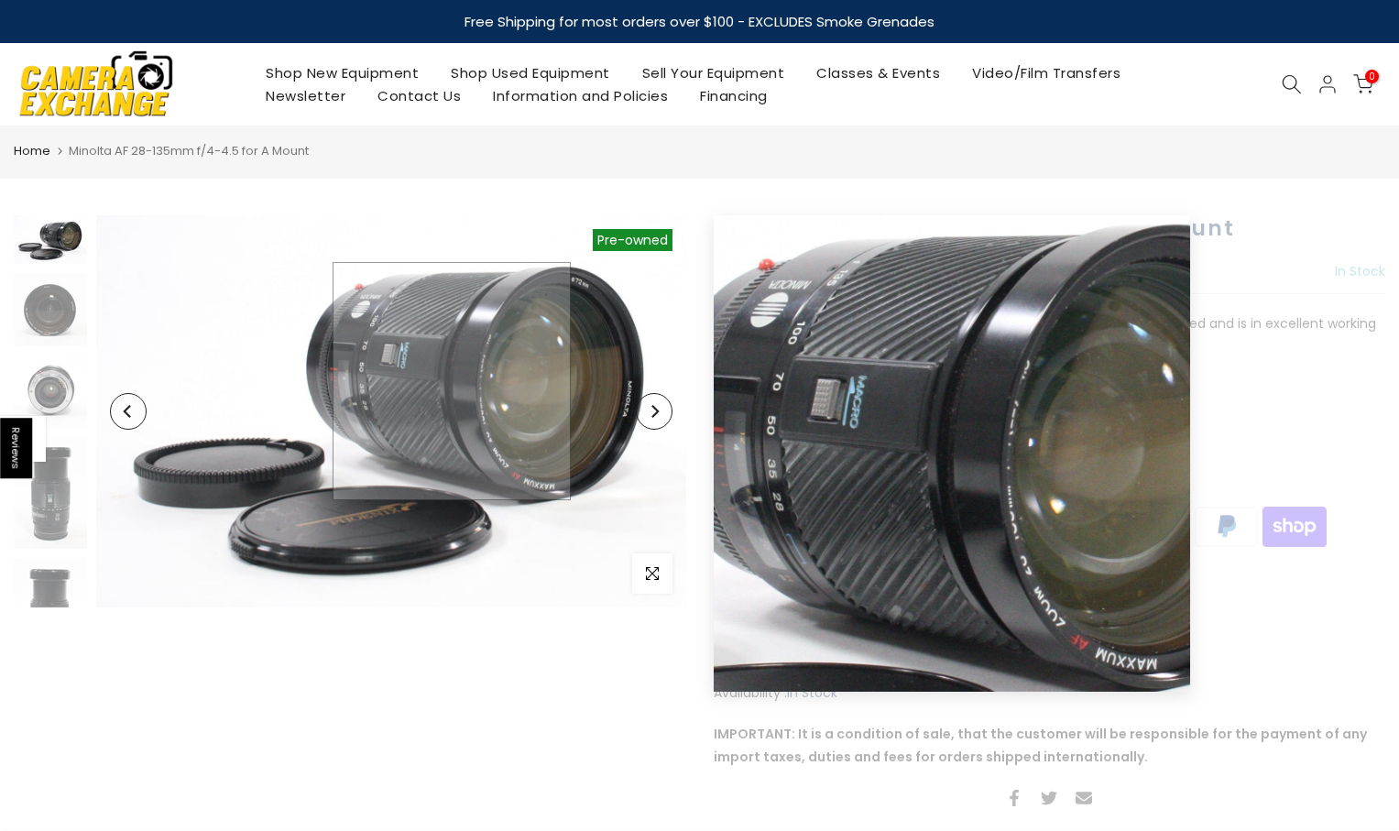
click at [452, 381] on img at bounding box center [391, 411] width 590 height 392
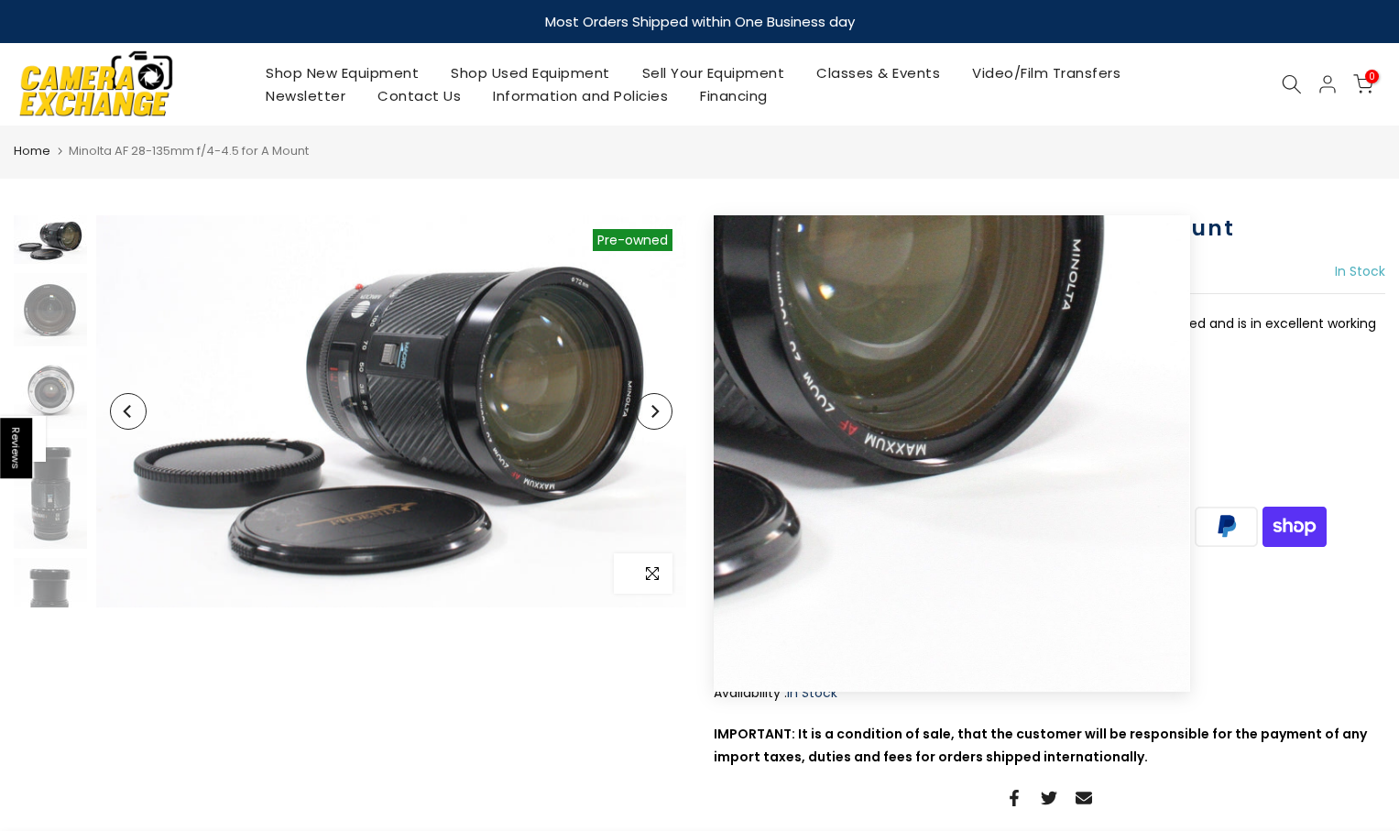
click at [660, 571] on span "button" at bounding box center [652, 573] width 40 height 40
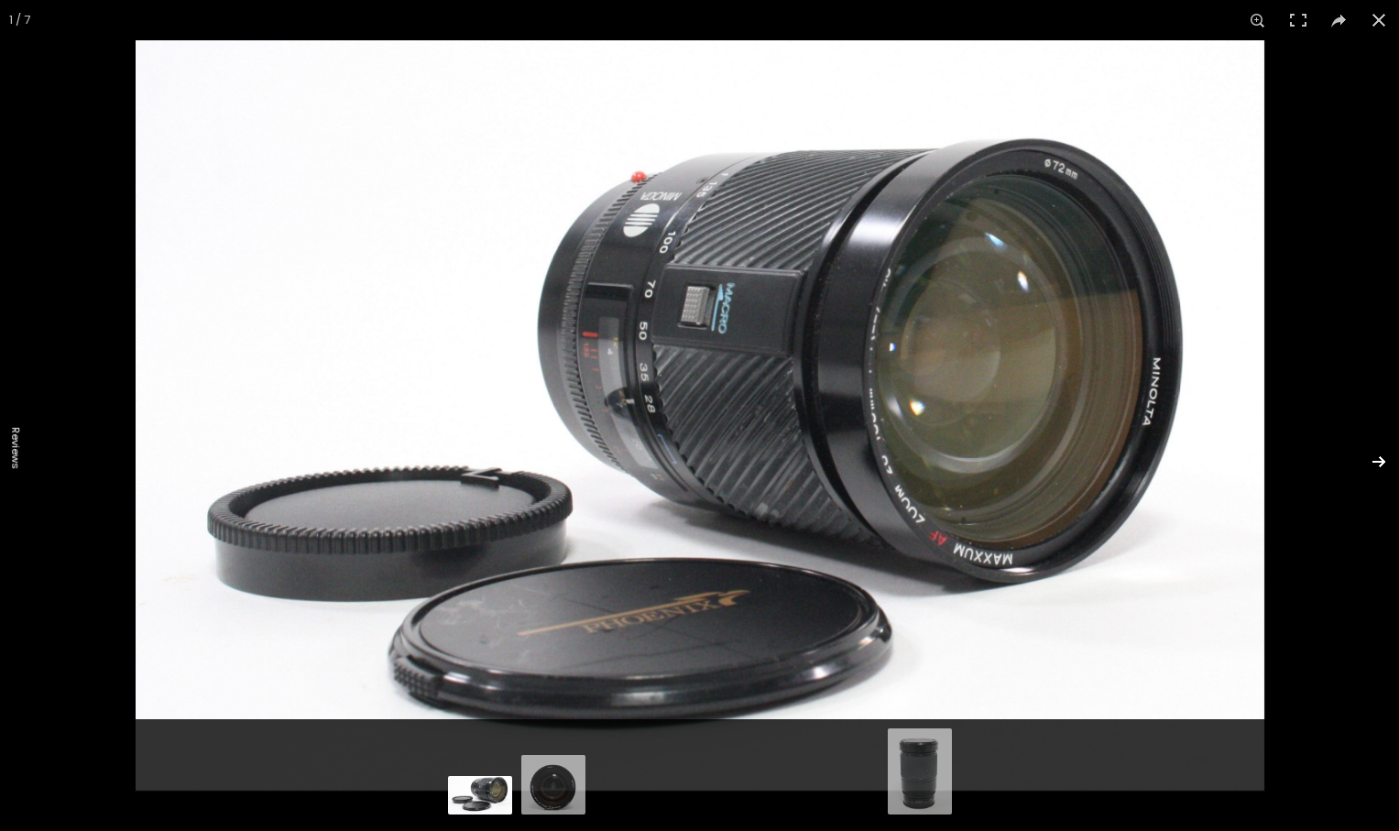
click at [1377, 465] on button at bounding box center [1367, 462] width 64 height 92
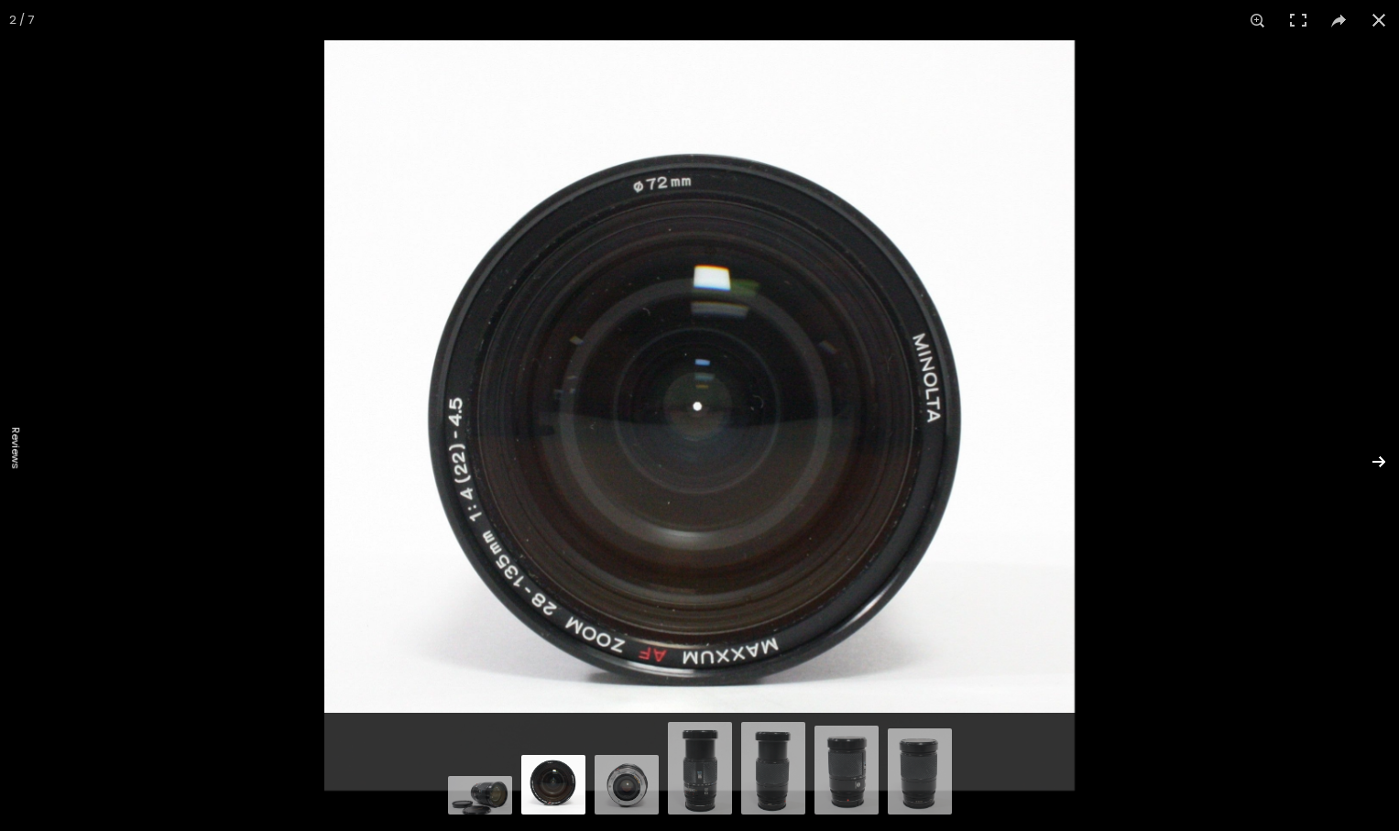
click at [1377, 465] on button at bounding box center [1367, 462] width 64 height 92
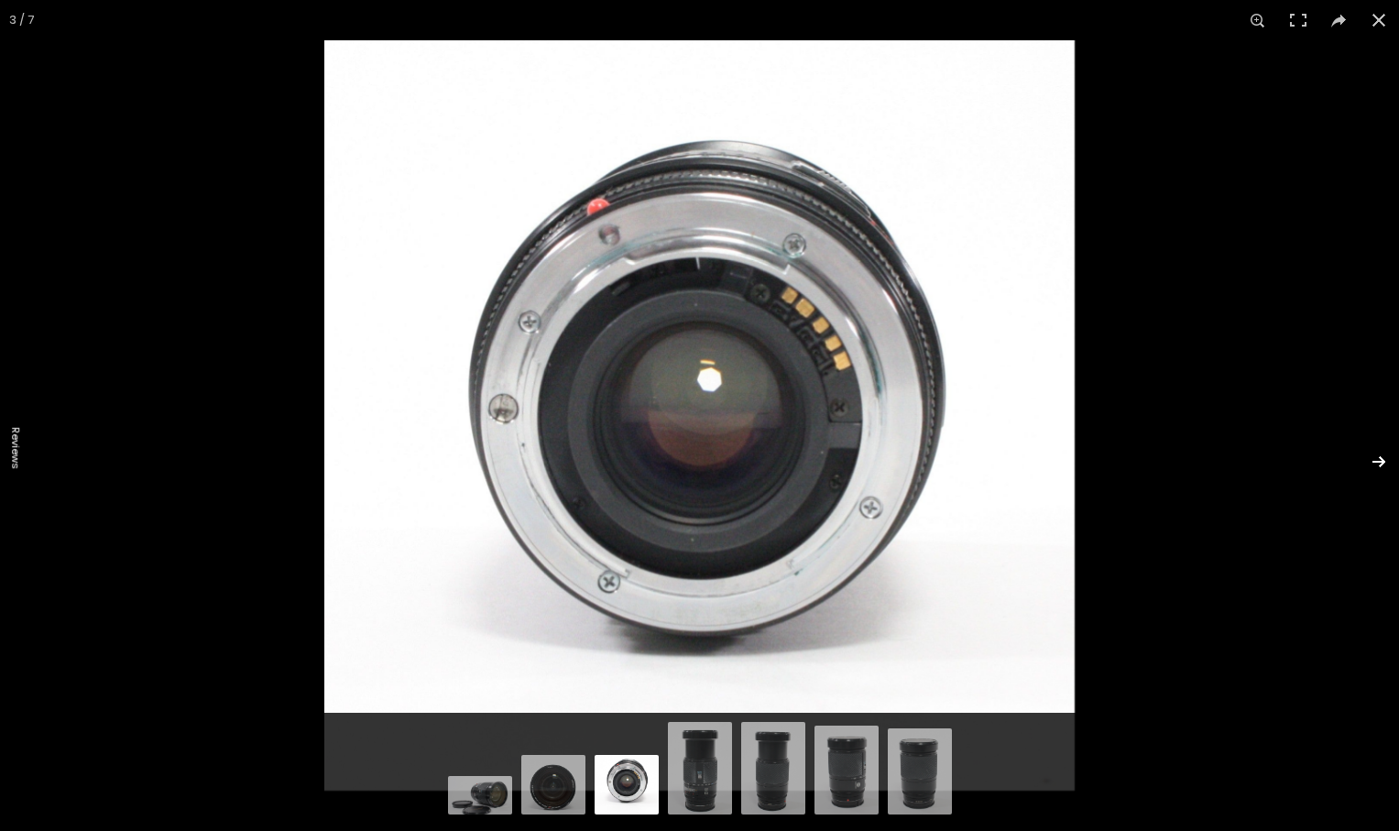
click at [1377, 465] on button at bounding box center [1367, 462] width 64 height 92
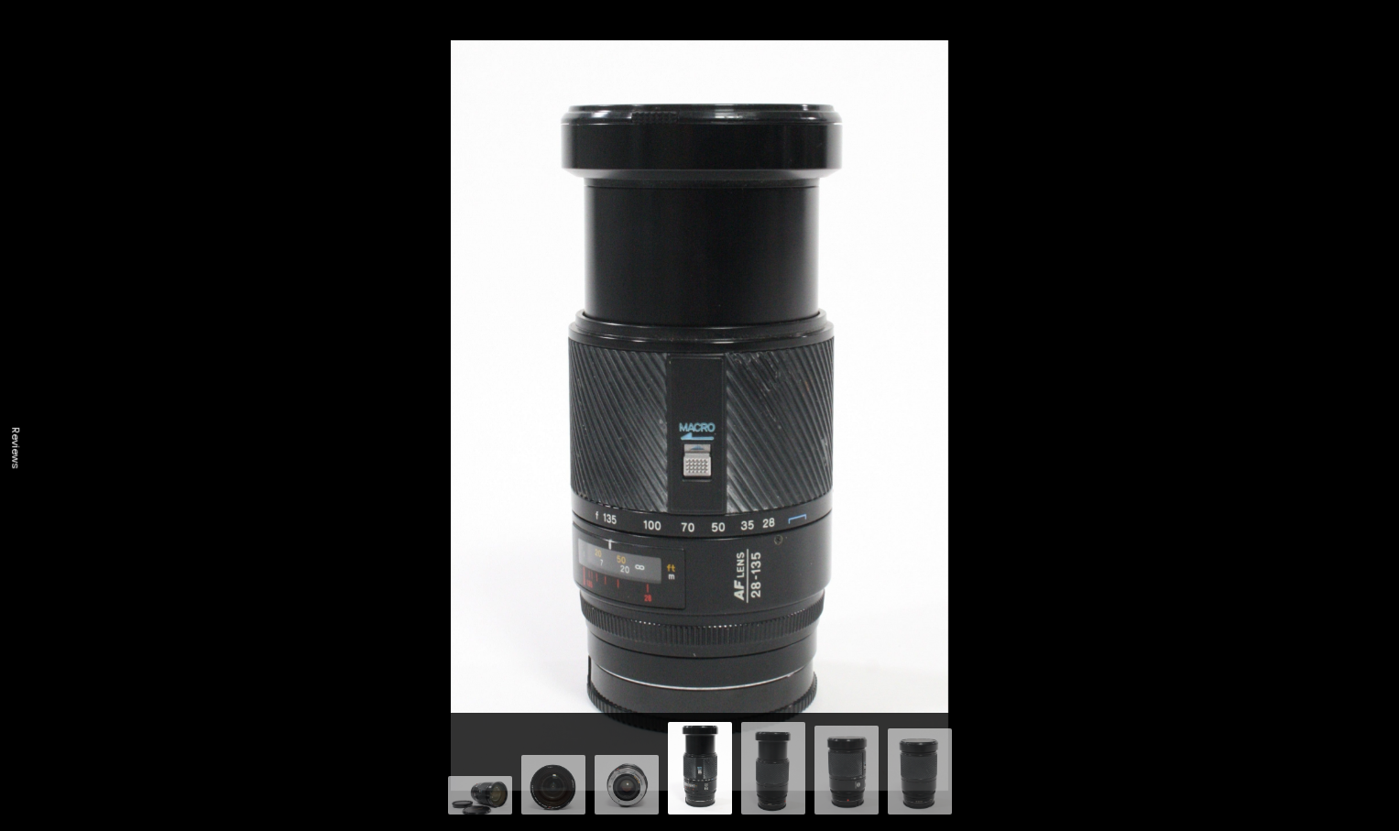
click at [1377, 465] on button at bounding box center [1367, 462] width 64 height 92
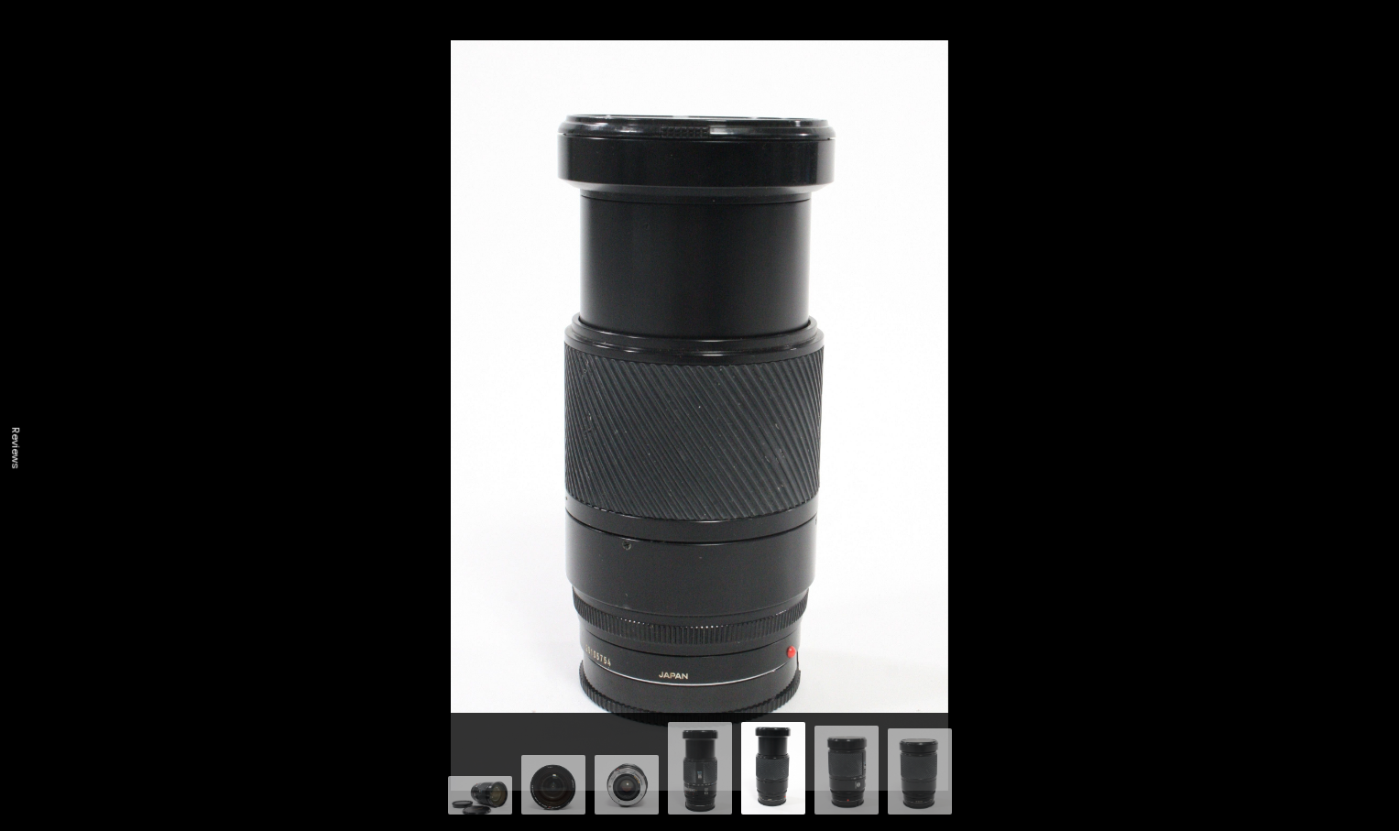
click at [1377, 465] on button at bounding box center [1367, 462] width 64 height 92
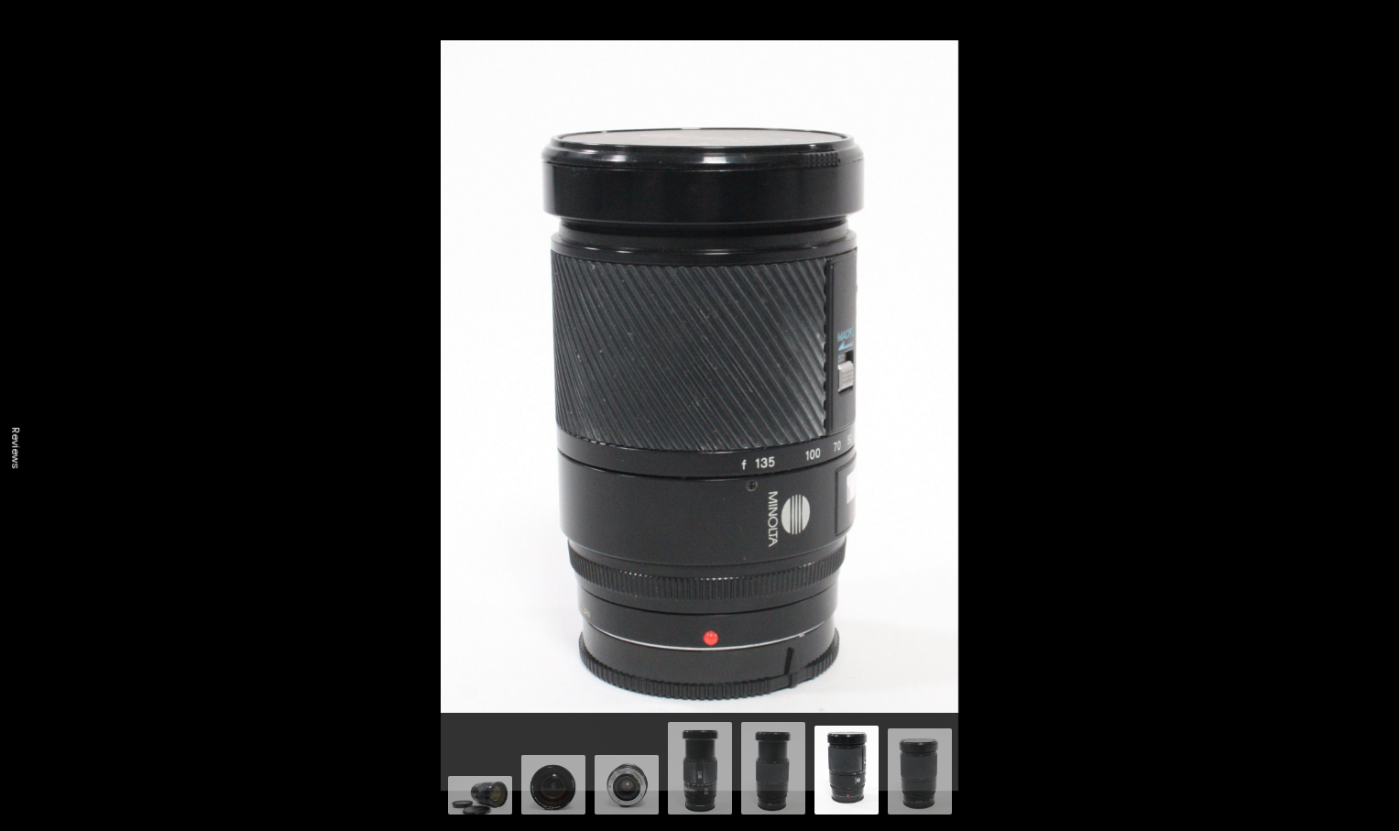
click at [1377, 465] on button at bounding box center [1367, 462] width 64 height 92
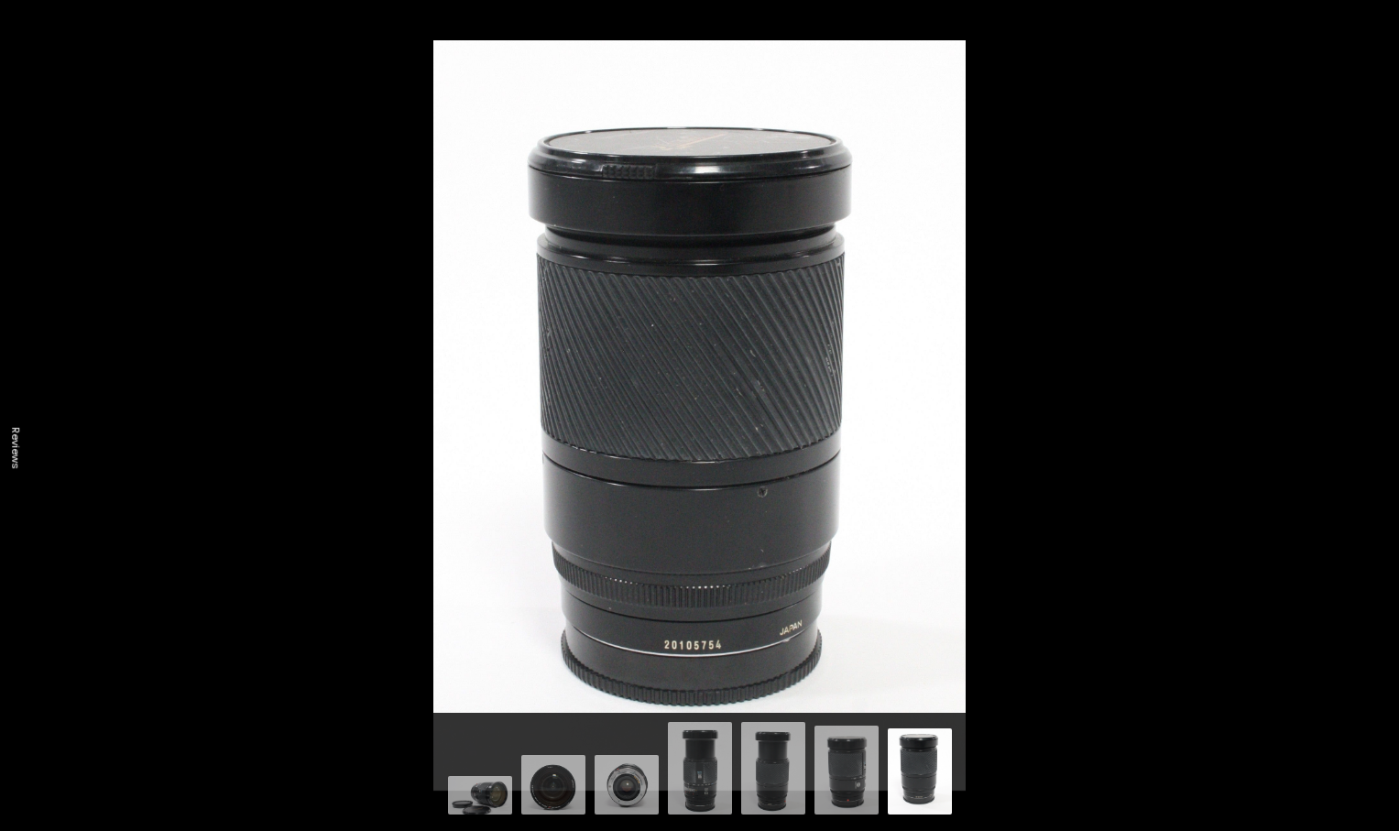
click at [1377, 465] on button at bounding box center [1367, 462] width 64 height 92
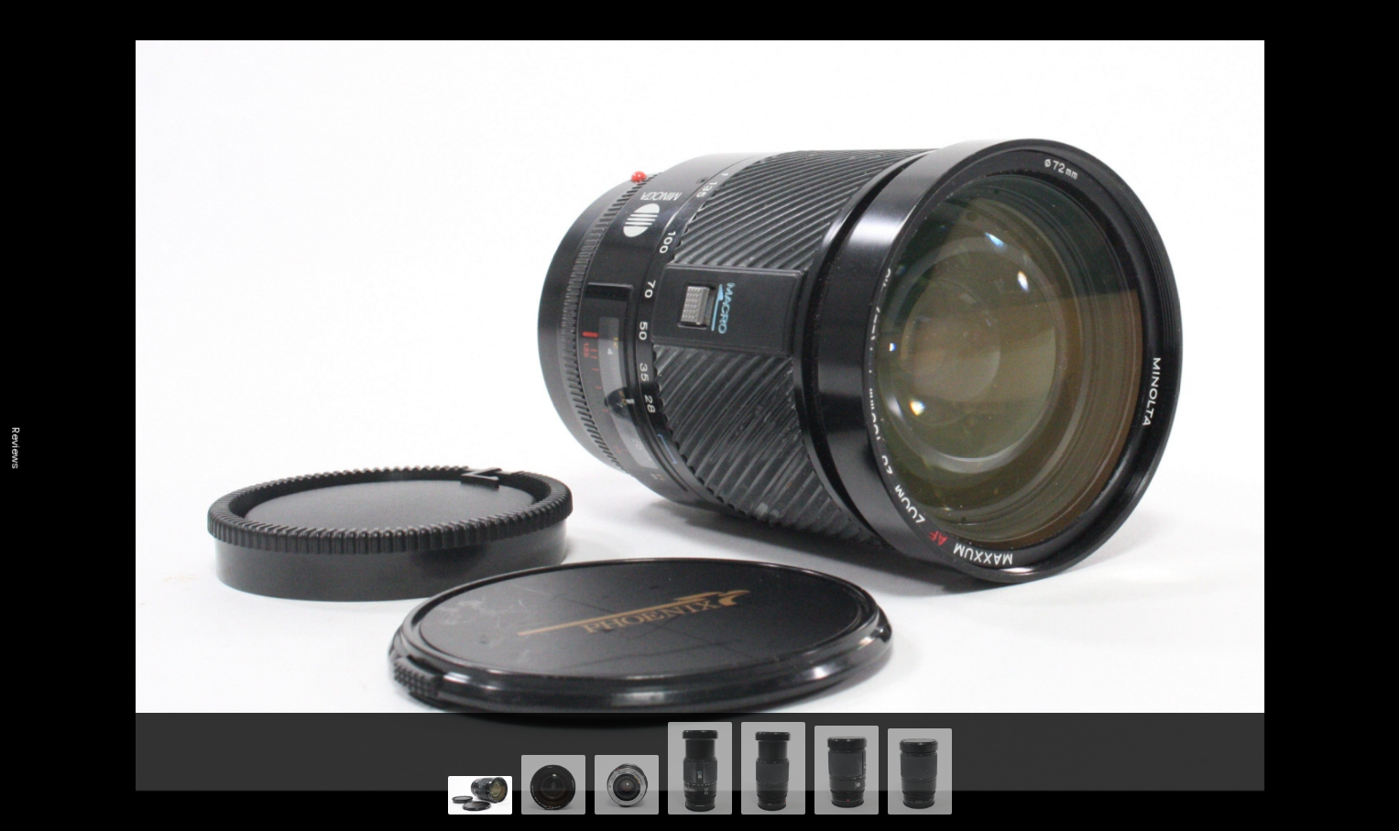
click at [1377, 465] on button at bounding box center [1367, 462] width 64 height 92
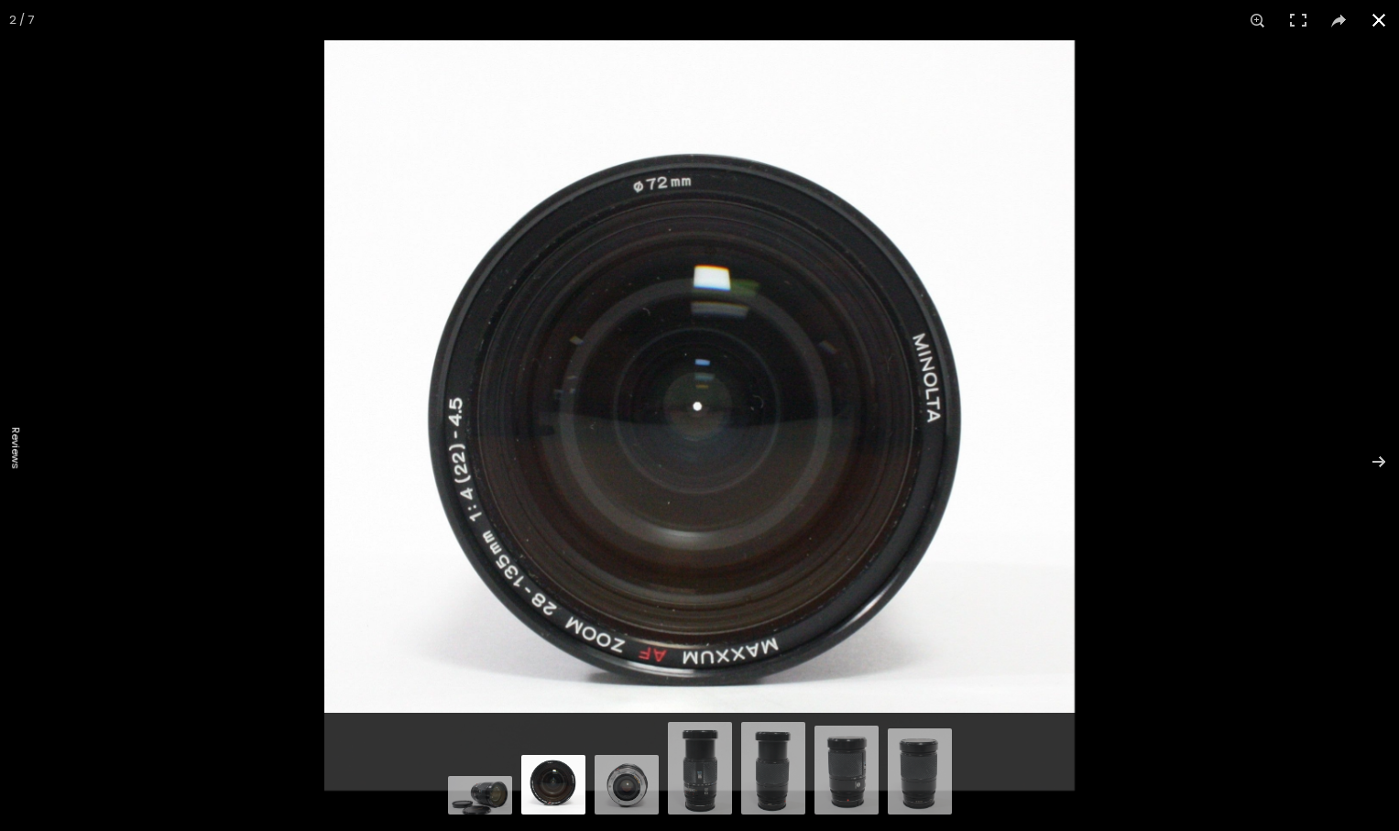
click at [1377, 20] on button at bounding box center [1379, 20] width 40 height 40
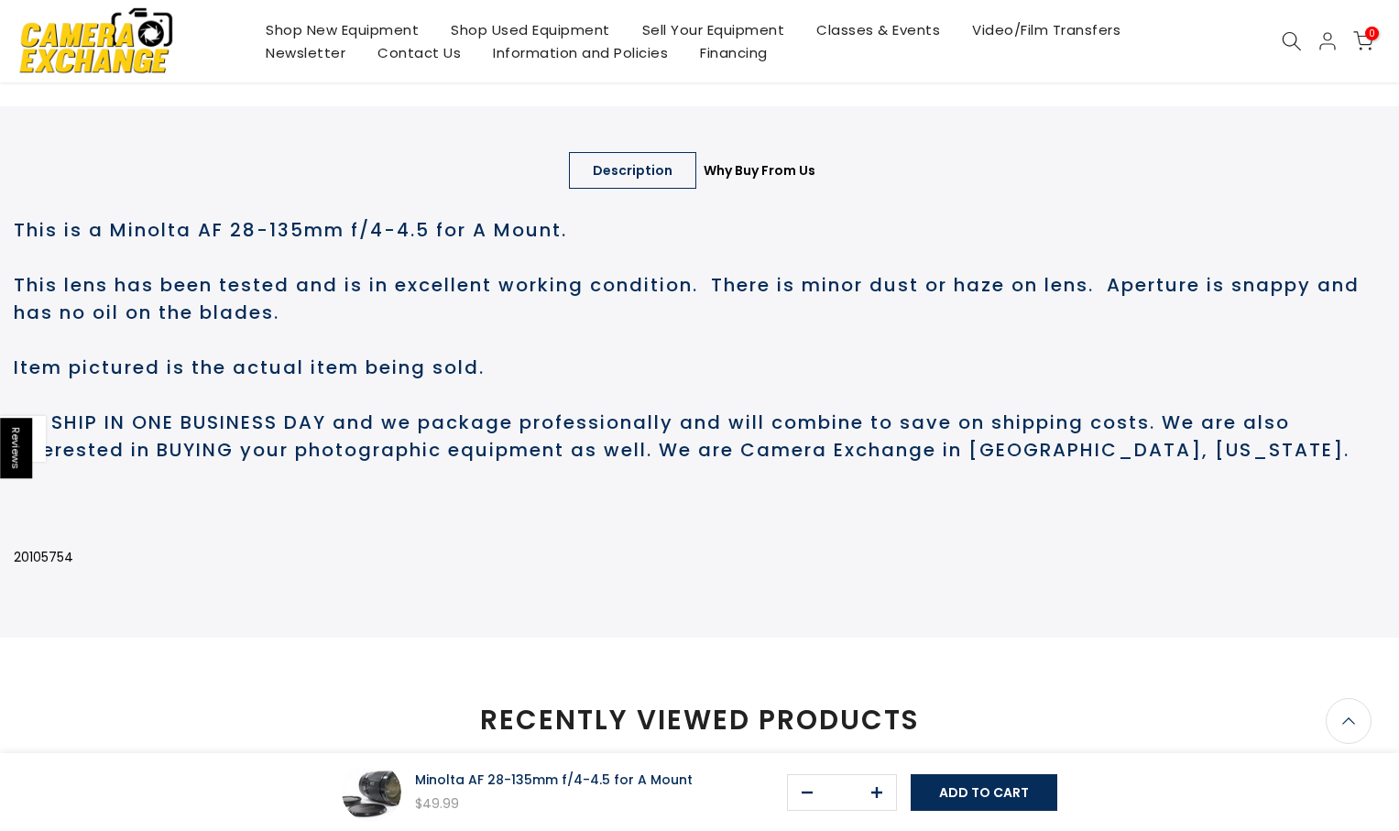
scroll to position [825, 0]
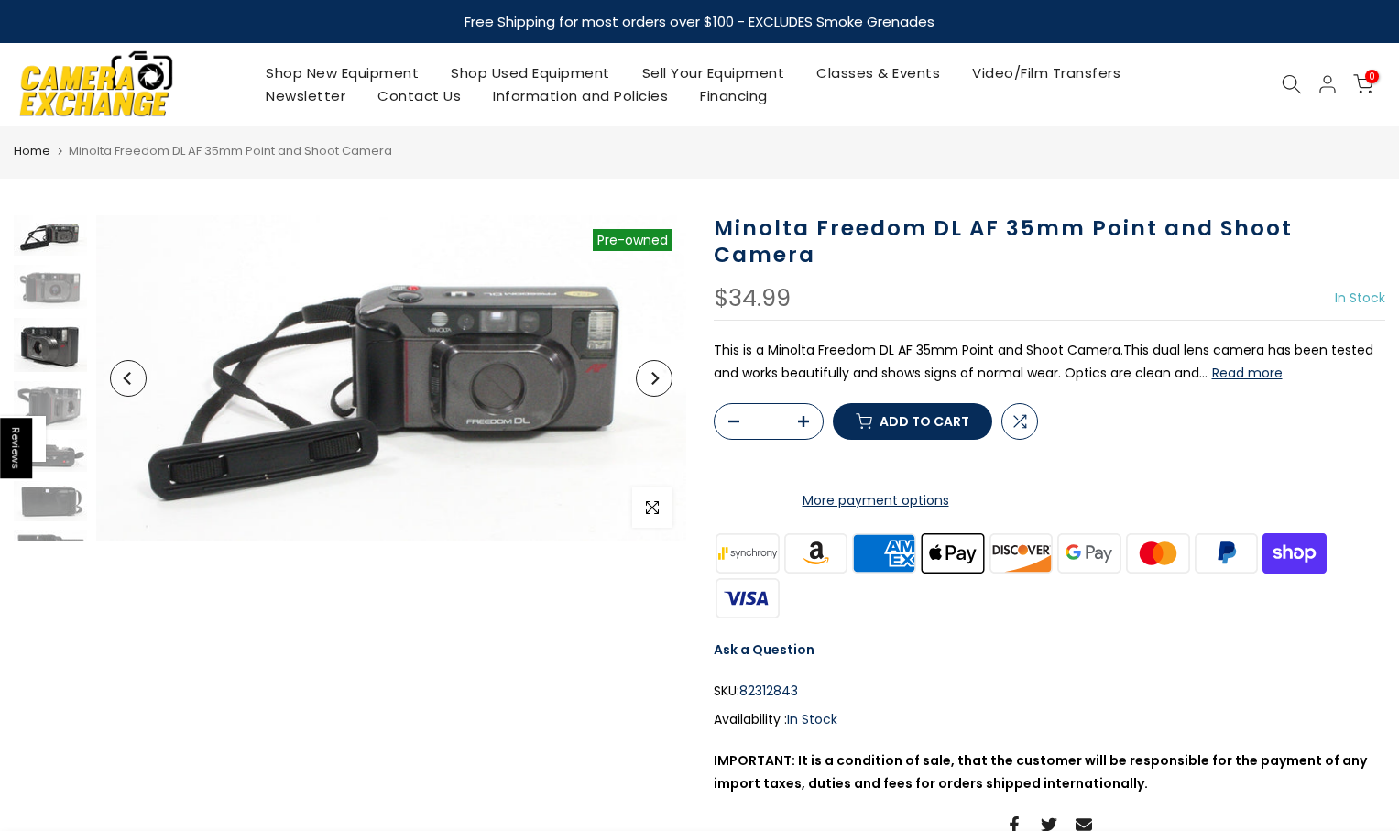
click at [58, 331] on img at bounding box center [50, 345] width 73 height 55
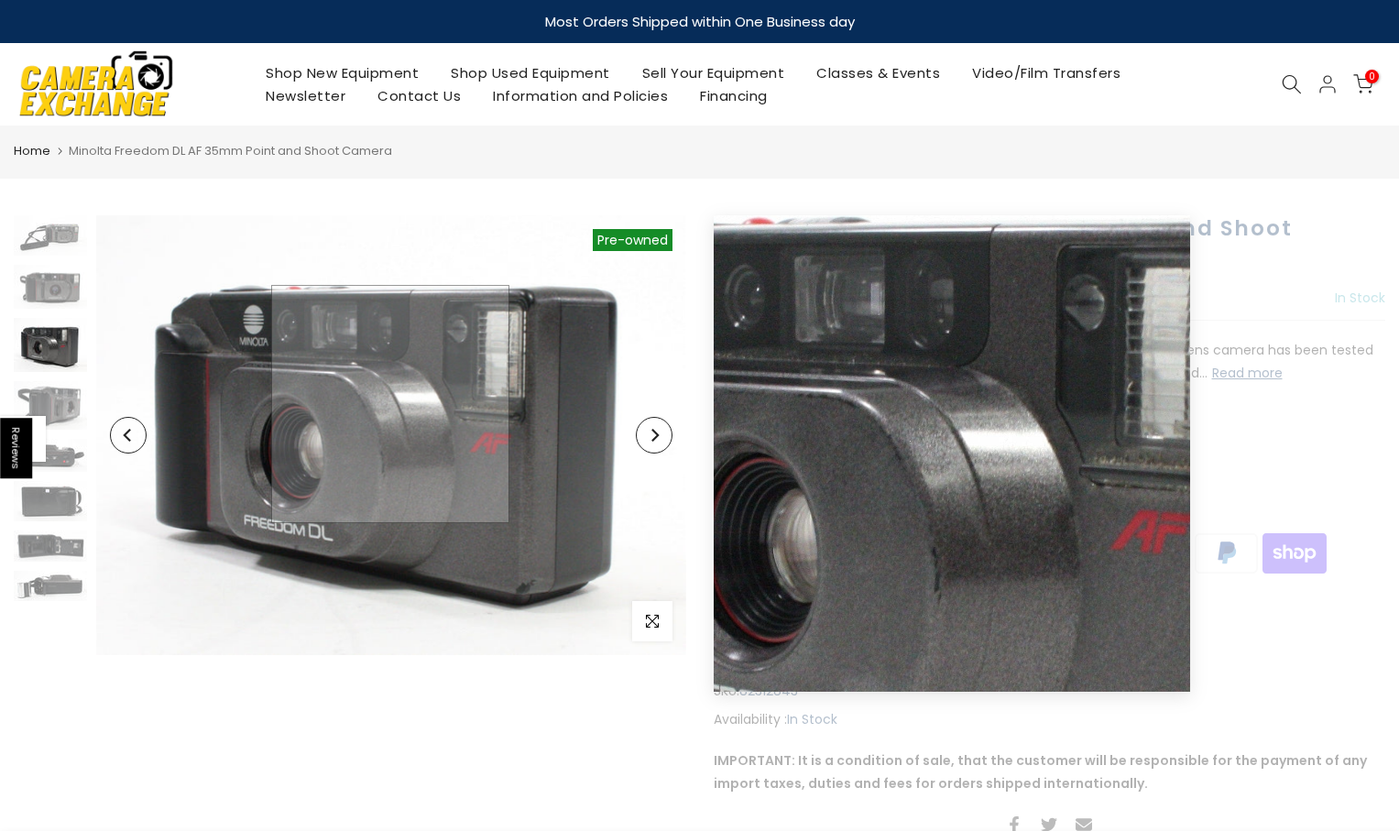
click at [389, 405] on img at bounding box center [391, 435] width 590 height 440
